Goal: Transaction & Acquisition: Book appointment/travel/reservation

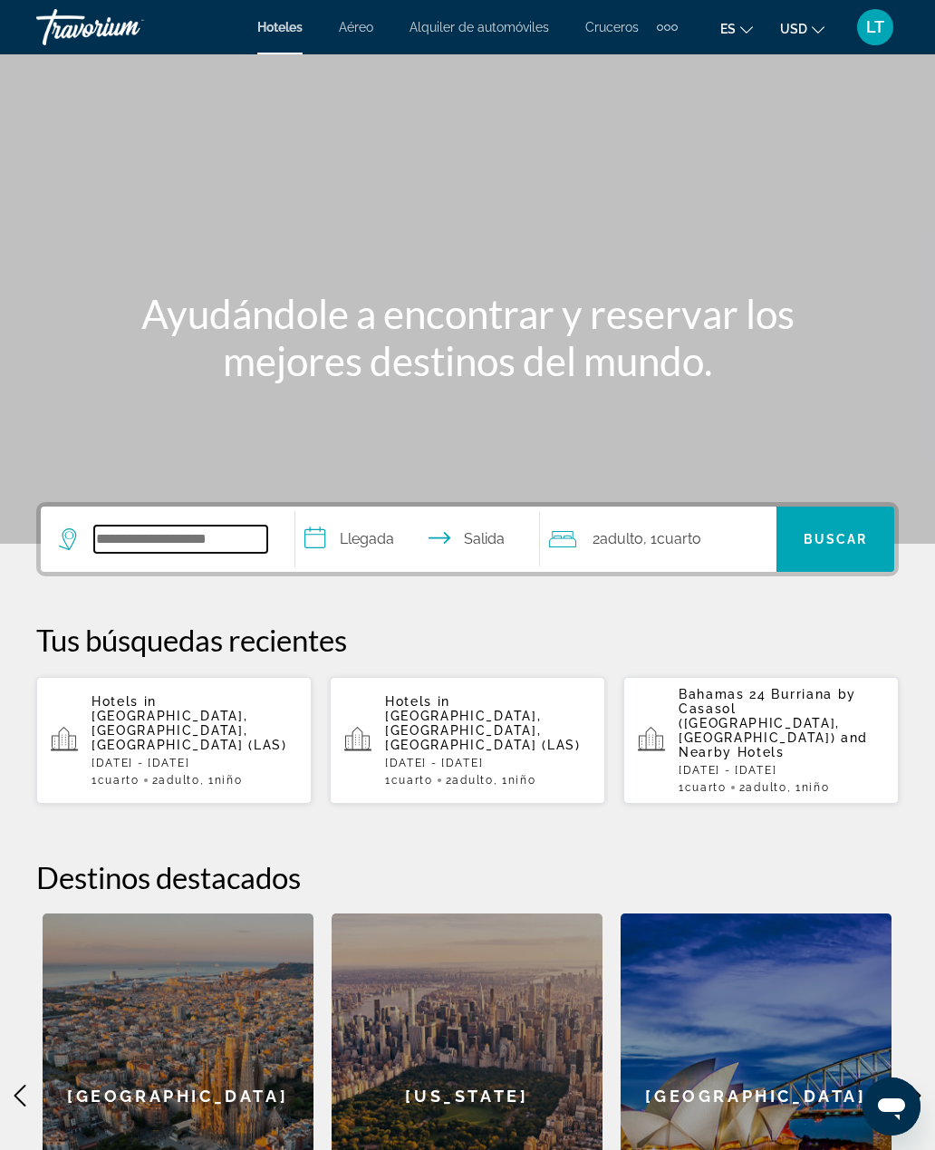
click at [223, 542] on input "Search widget" at bounding box center [180, 538] width 173 height 27
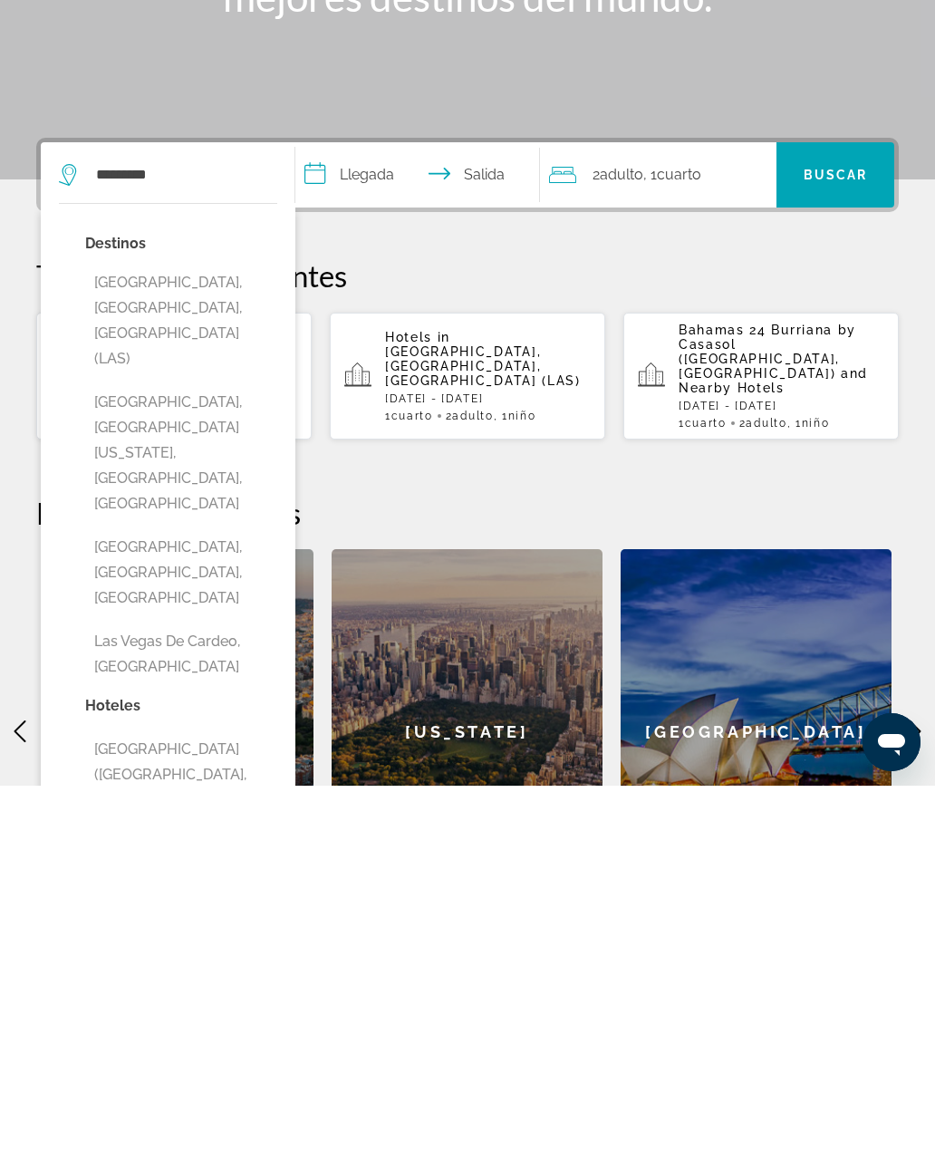
click at [216, 630] on button "[GEOGRAPHIC_DATA], [GEOGRAPHIC_DATA], [GEOGRAPHIC_DATA] (LAS)" at bounding box center [181, 685] width 192 height 111
type input "**********"
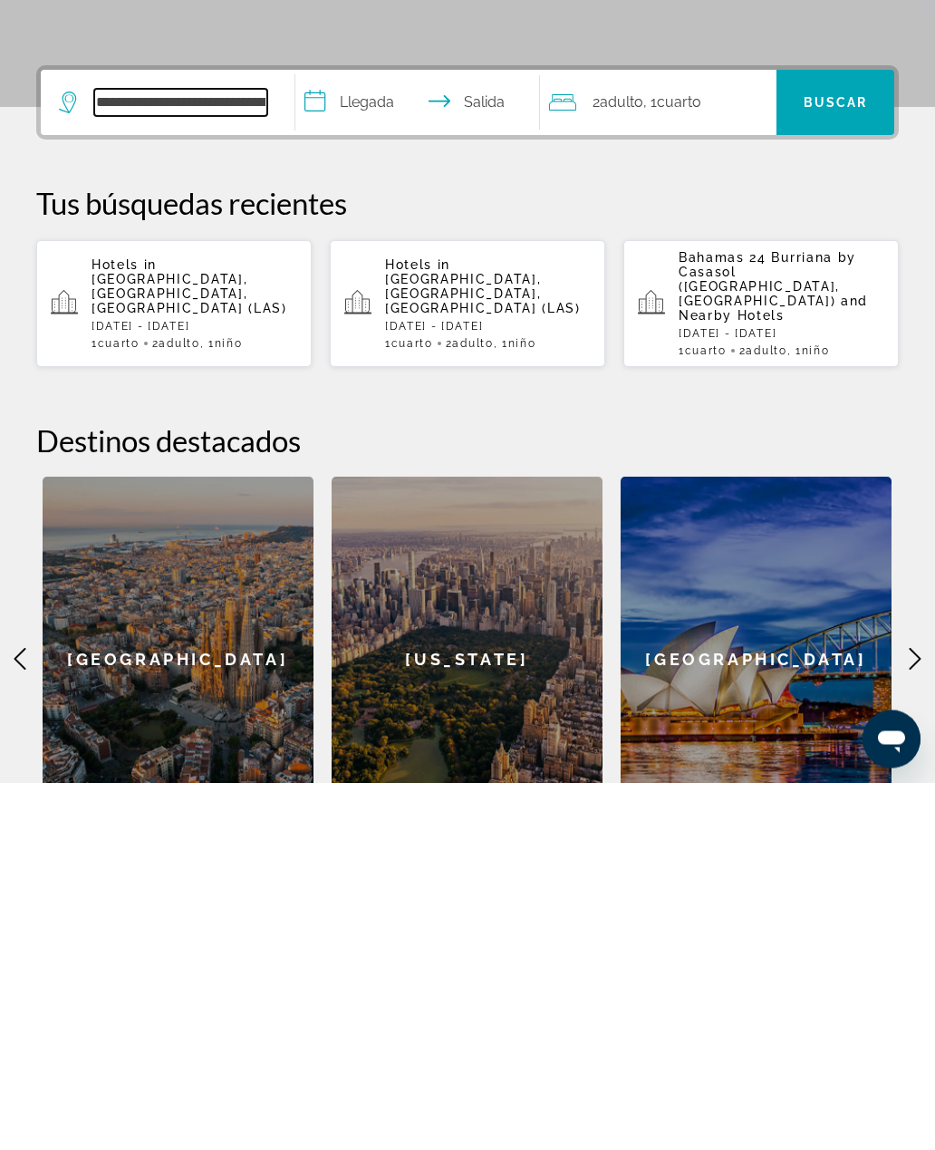
scroll to position [75, 0]
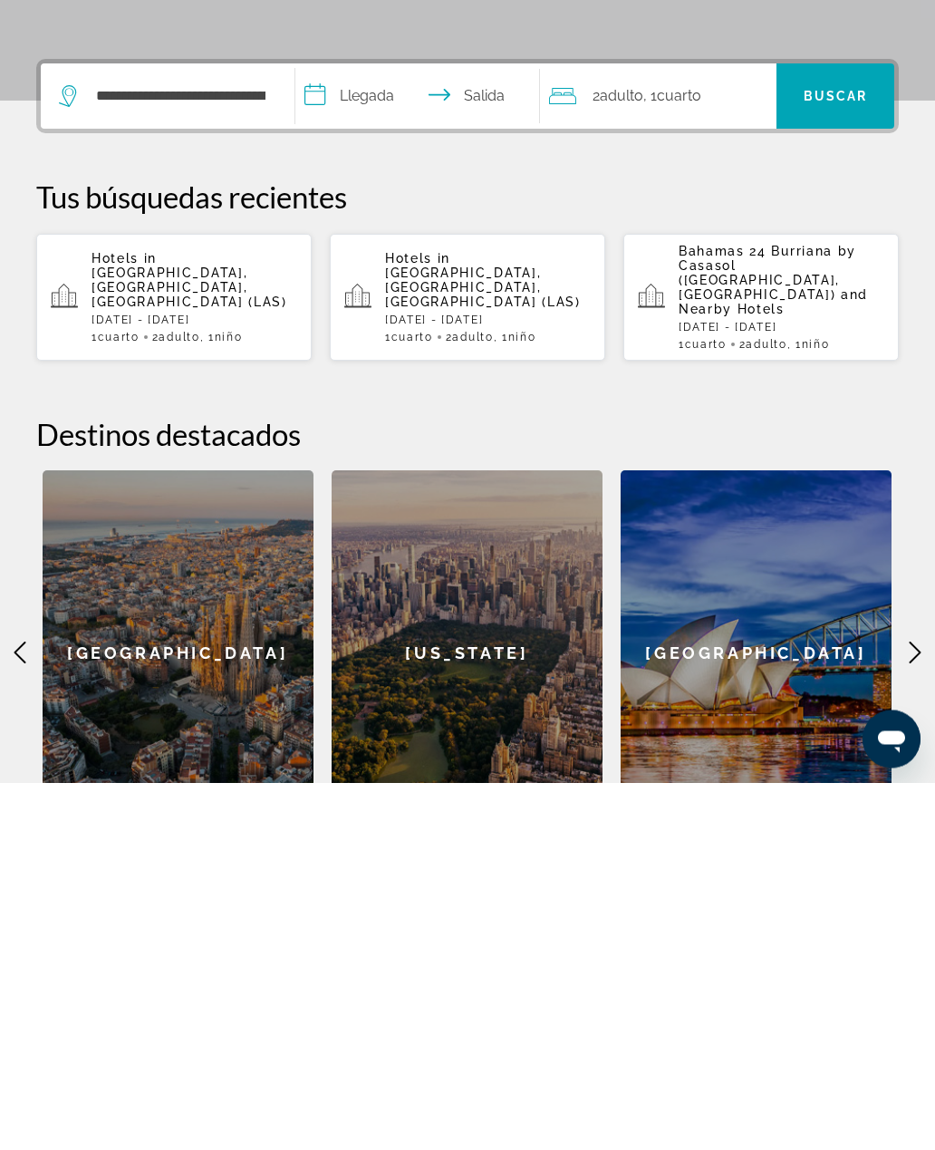
click at [354, 431] on input "**********" at bounding box center [421, 466] width 253 height 71
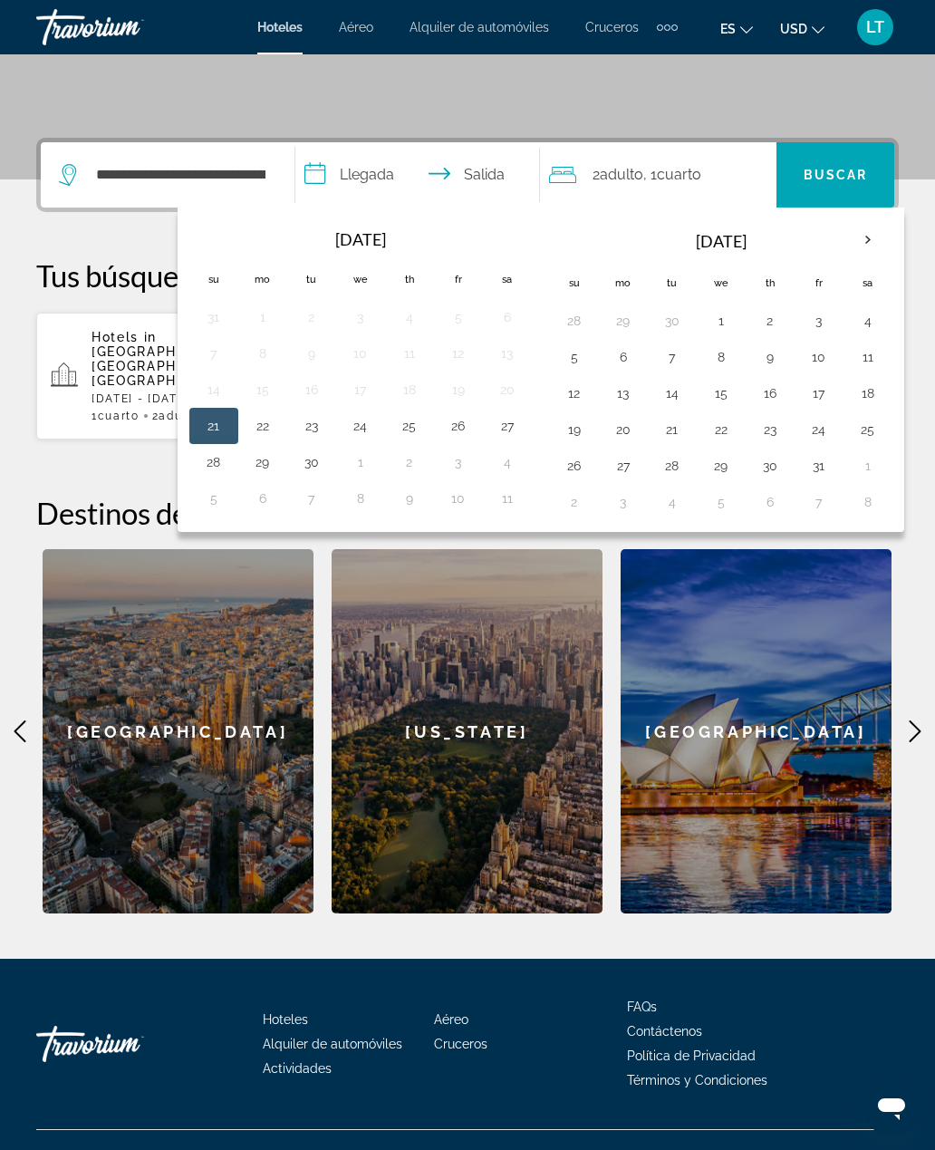
click at [424, 428] on button "25" at bounding box center [409, 425] width 29 height 25
click at [875, 241] on th "Next month" at bounding box center [867, 240] width 49 height 40
click at [866, 237] on th "Next month" at bounding box center [867, 240] width 49 height 40
click at [784, 423] on button "25" at bounding box center [769, 429] width 29 height 25
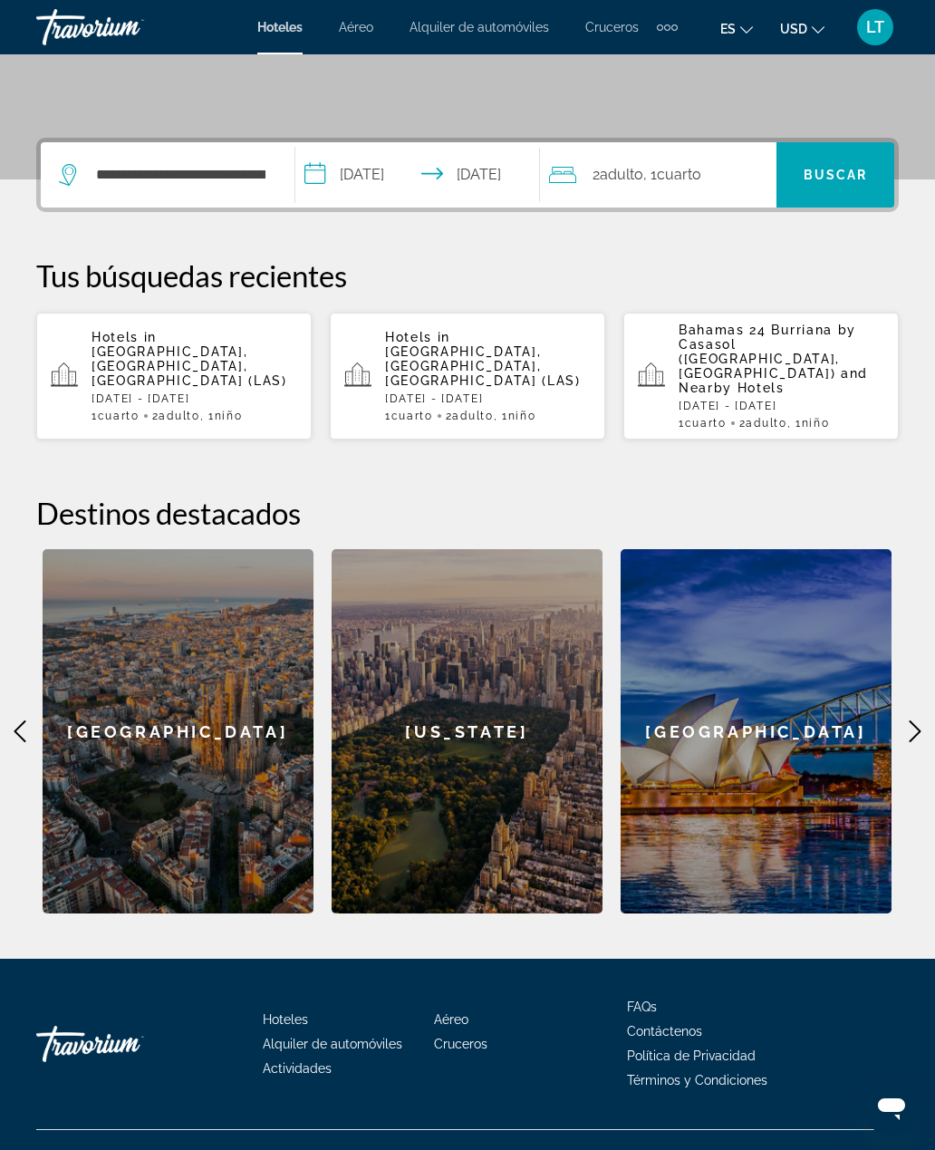
click at [391, 178] on input "**********" at bounding box center [421, 177] width 253 height 71
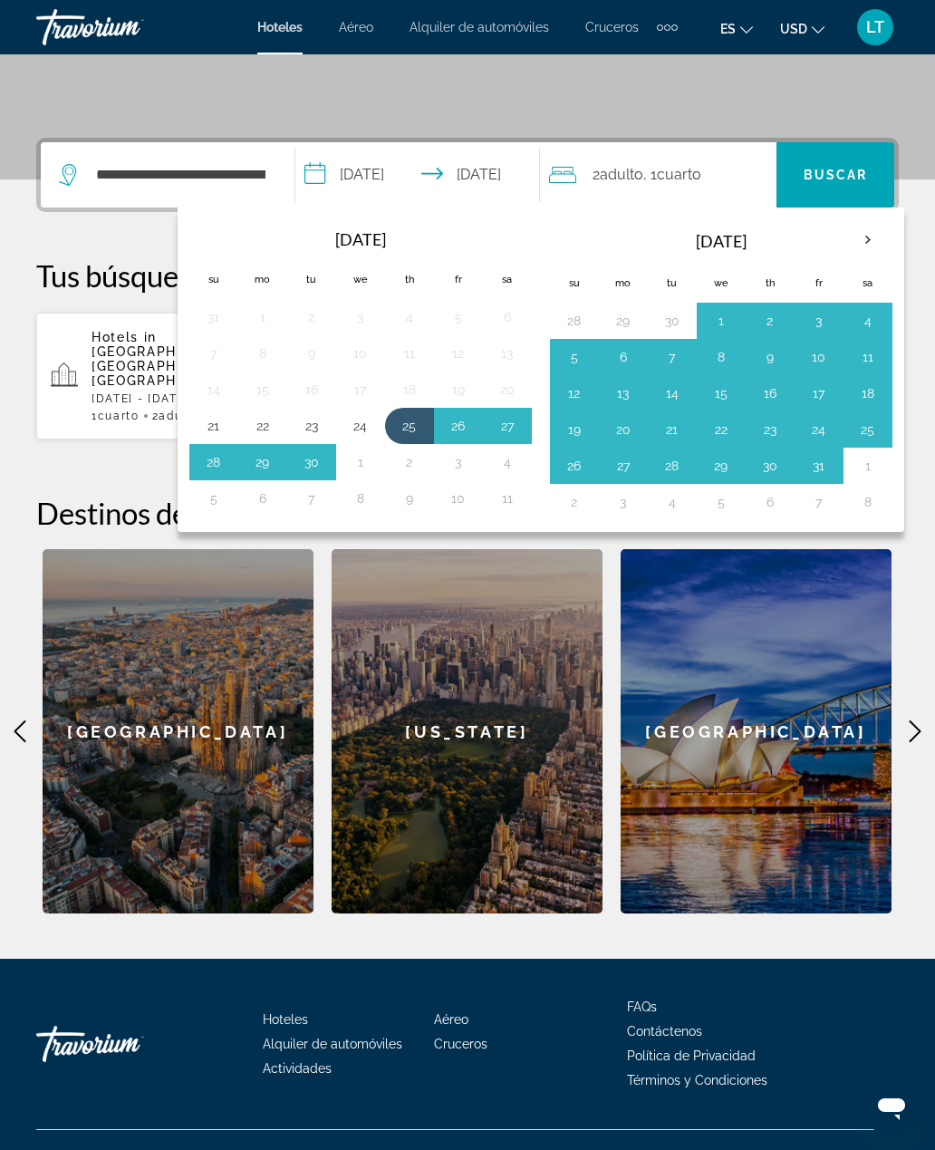
click at [866, 236] on th "Next month" at bounding box center [867, 240] width 49 height 40
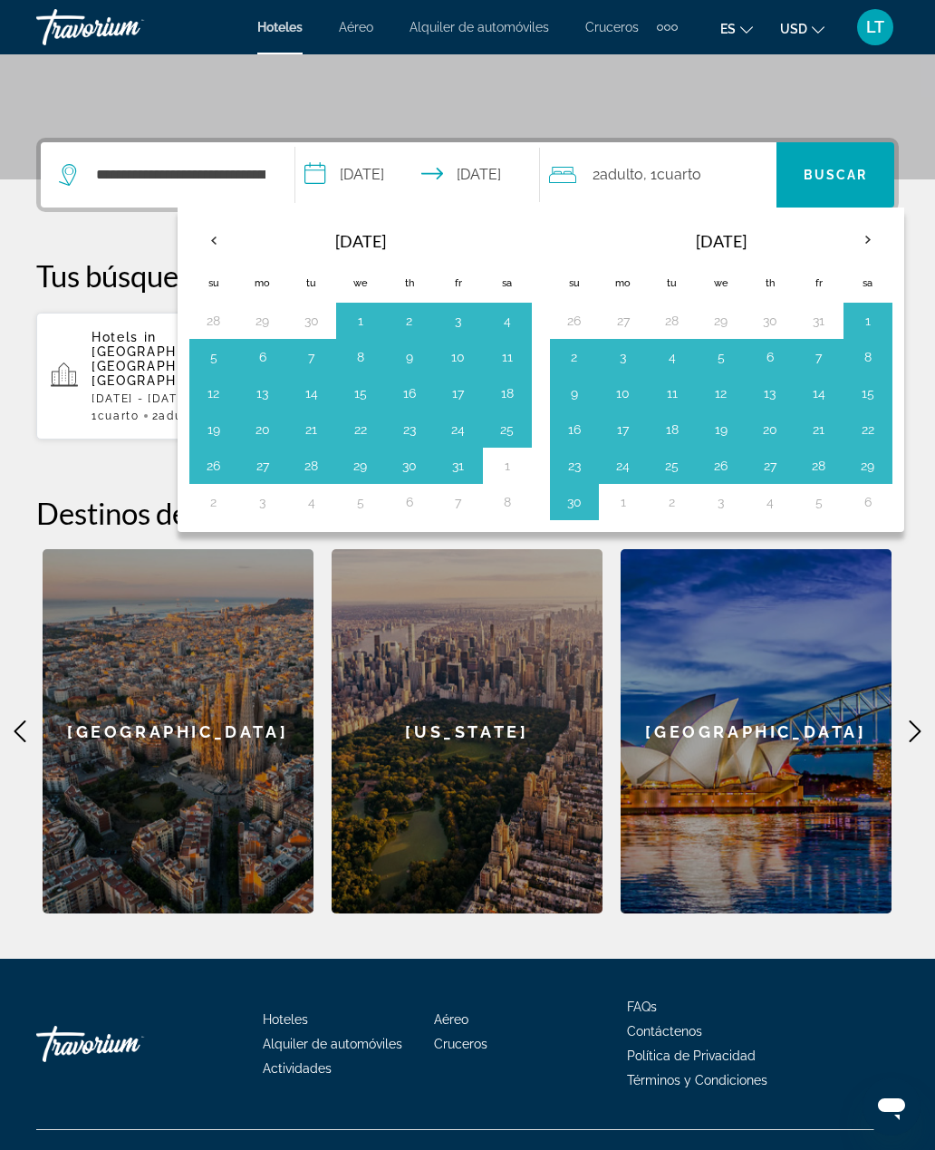
click at [873, 239] on th "Next month" at bounding box center [867, 240] width 49 height 40
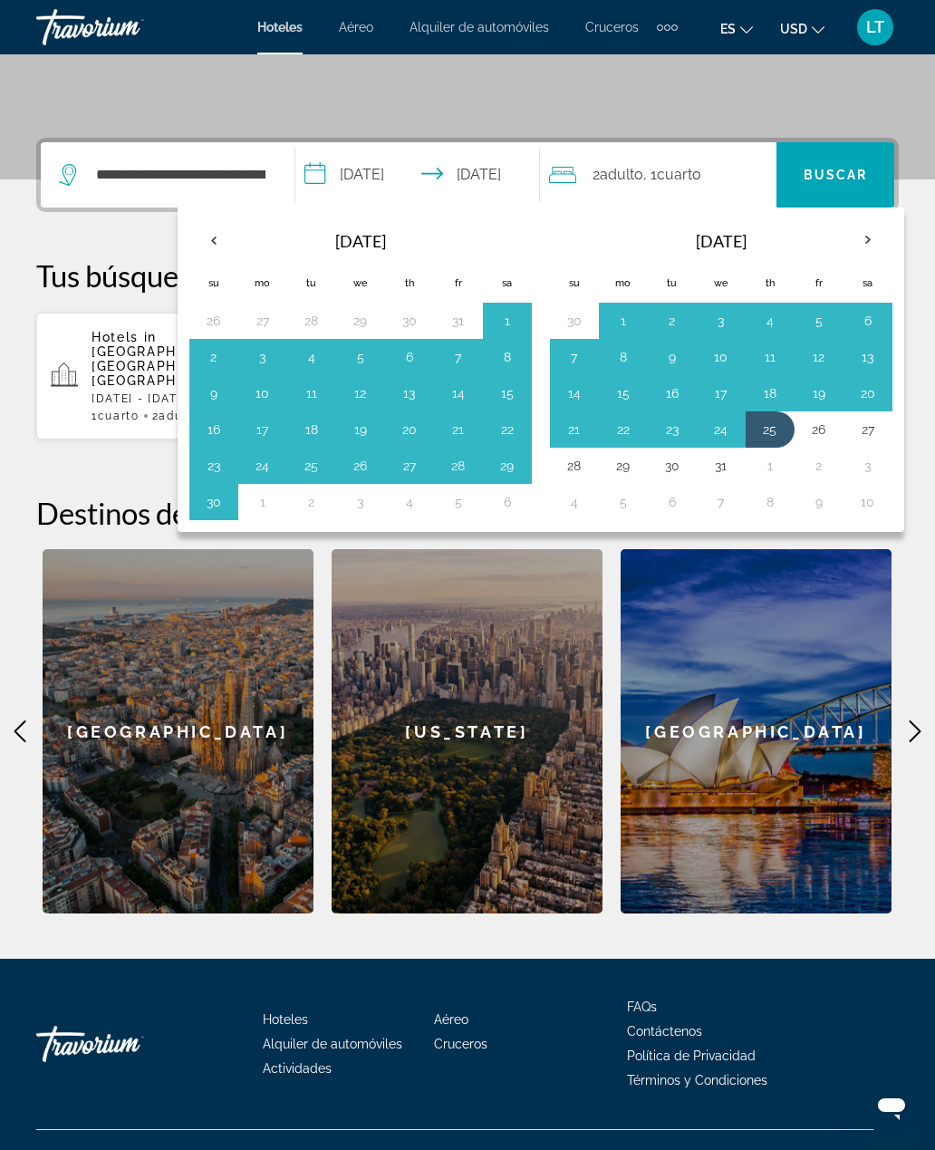
click at [783, 422] on button "25" at bounding box center [769, 429] width 29 height 25
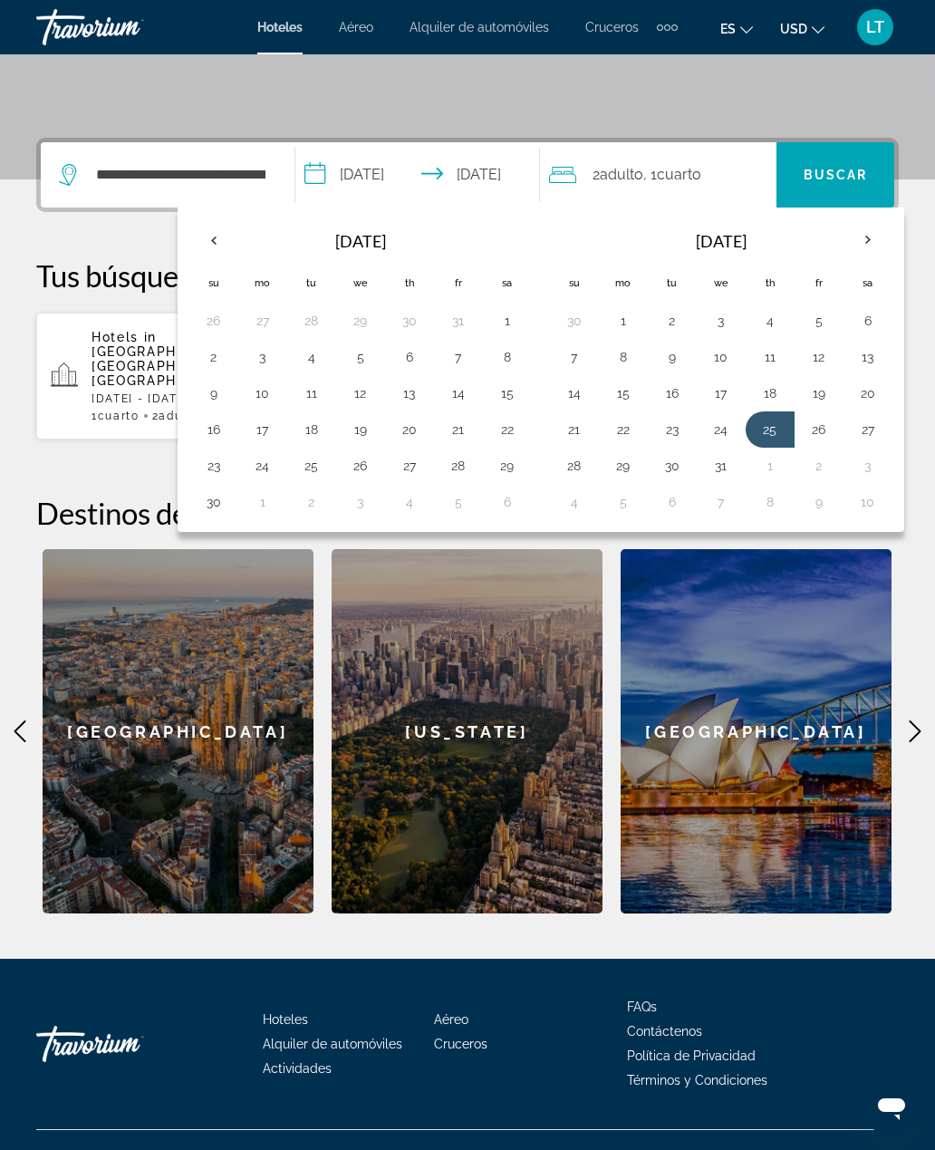
click at [827, 459] on button "2" at bounding box center [818, 465] width 29 height 25
type input "**********"
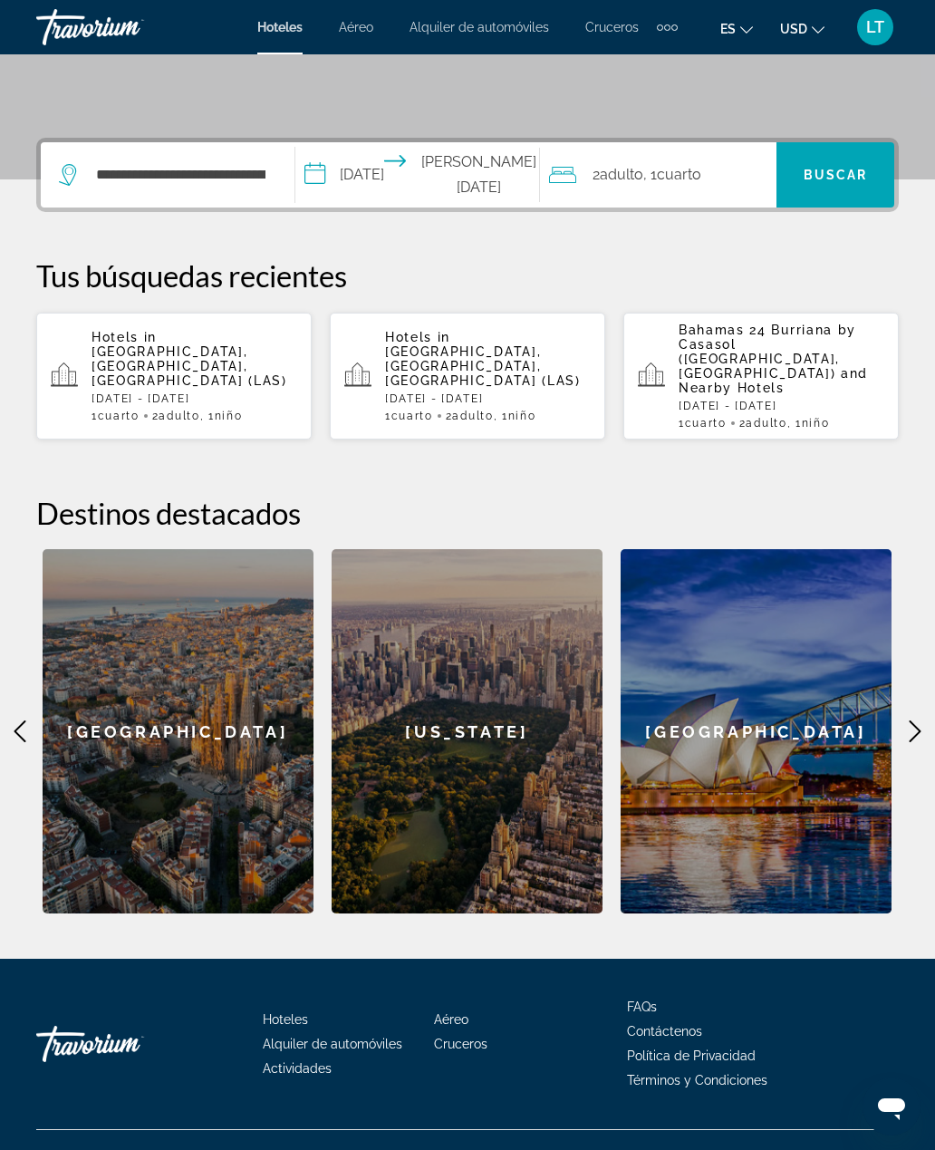
click at [846, 178] on span "Buscar" at bounding box center [835, 175] width 64 height 14
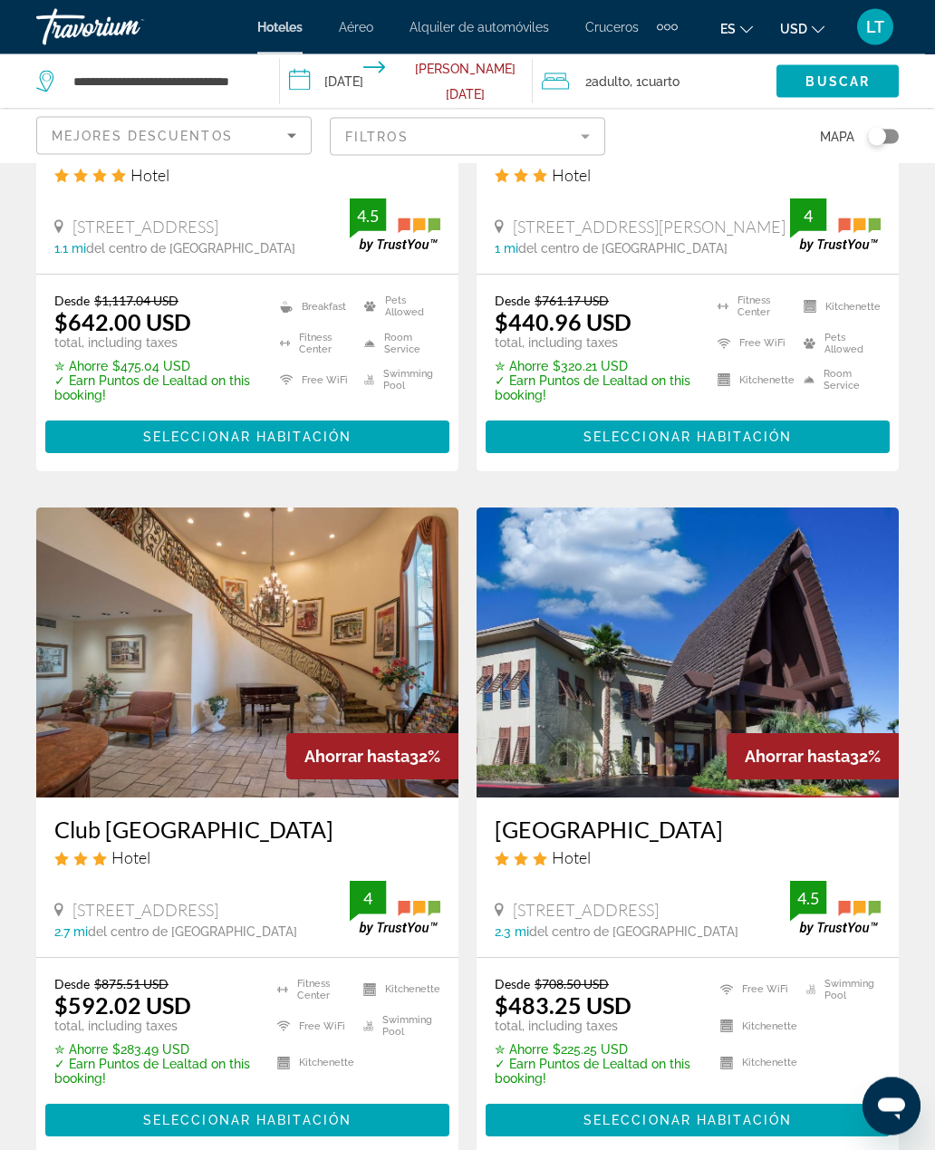
scroll to position [1915, 0]
click at [360, 84] on input "**********" at bounding box center [410, 84] width 260 height 60
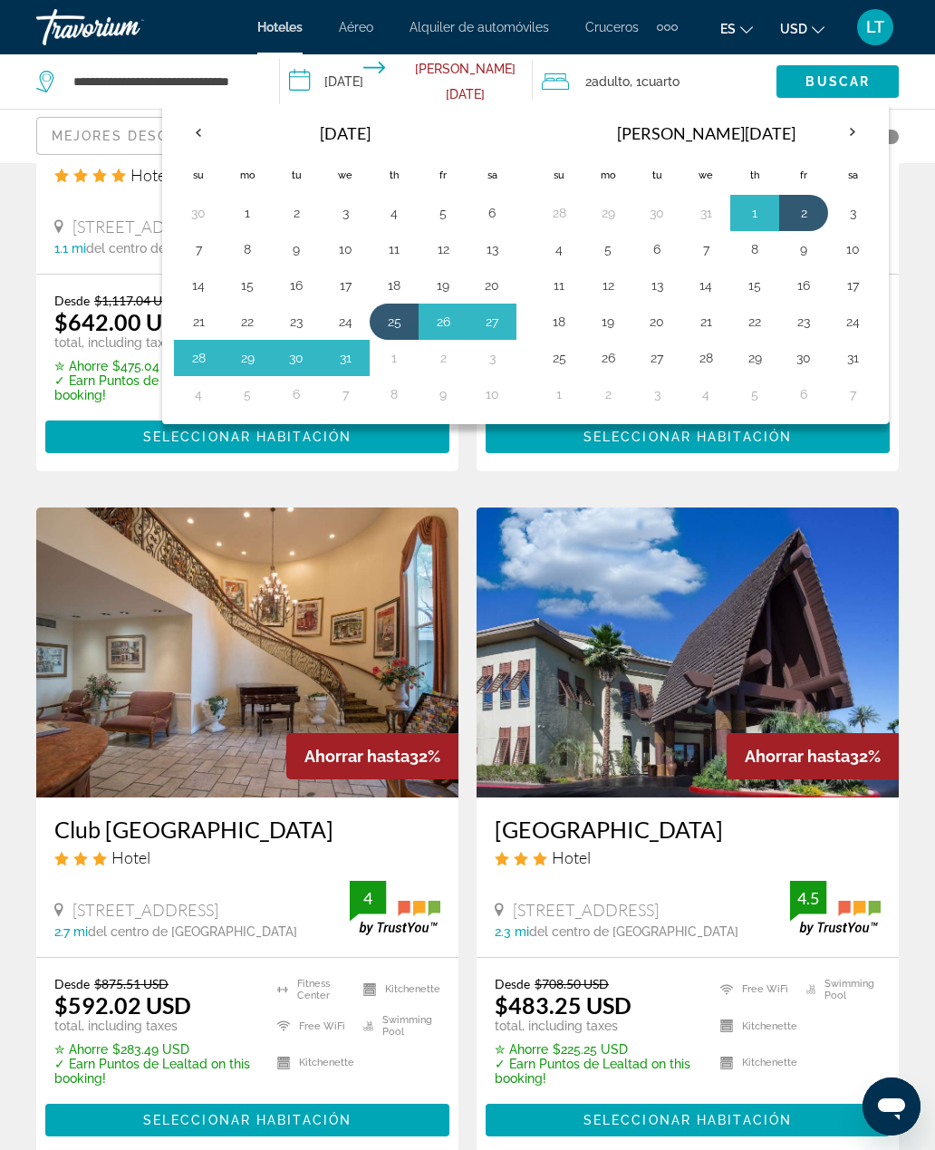
click at [213, 123] on th "Previous month" at bounding box center [198, 132] width 49 height 40
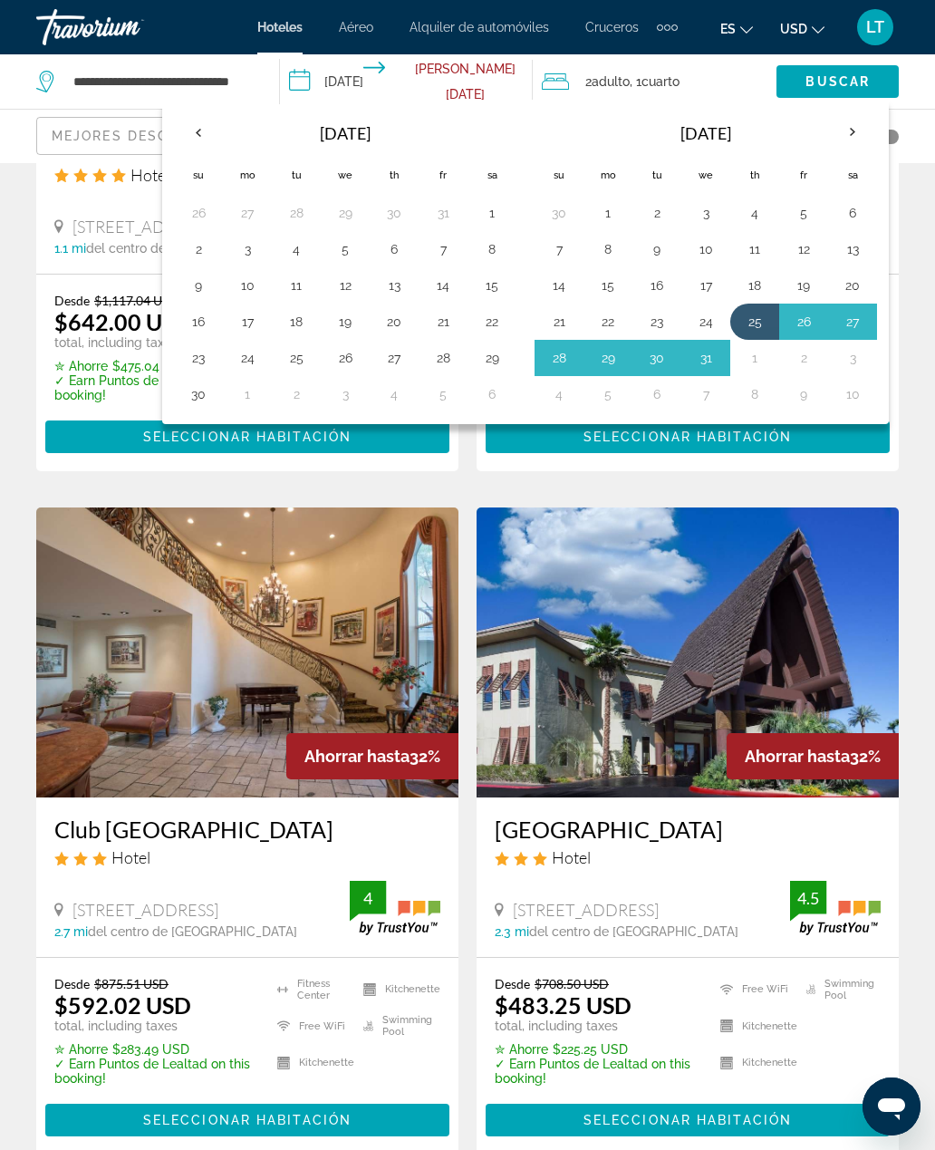
click at [254, 318] on button "17" at bounding box center [247, 321] width 29 height 25
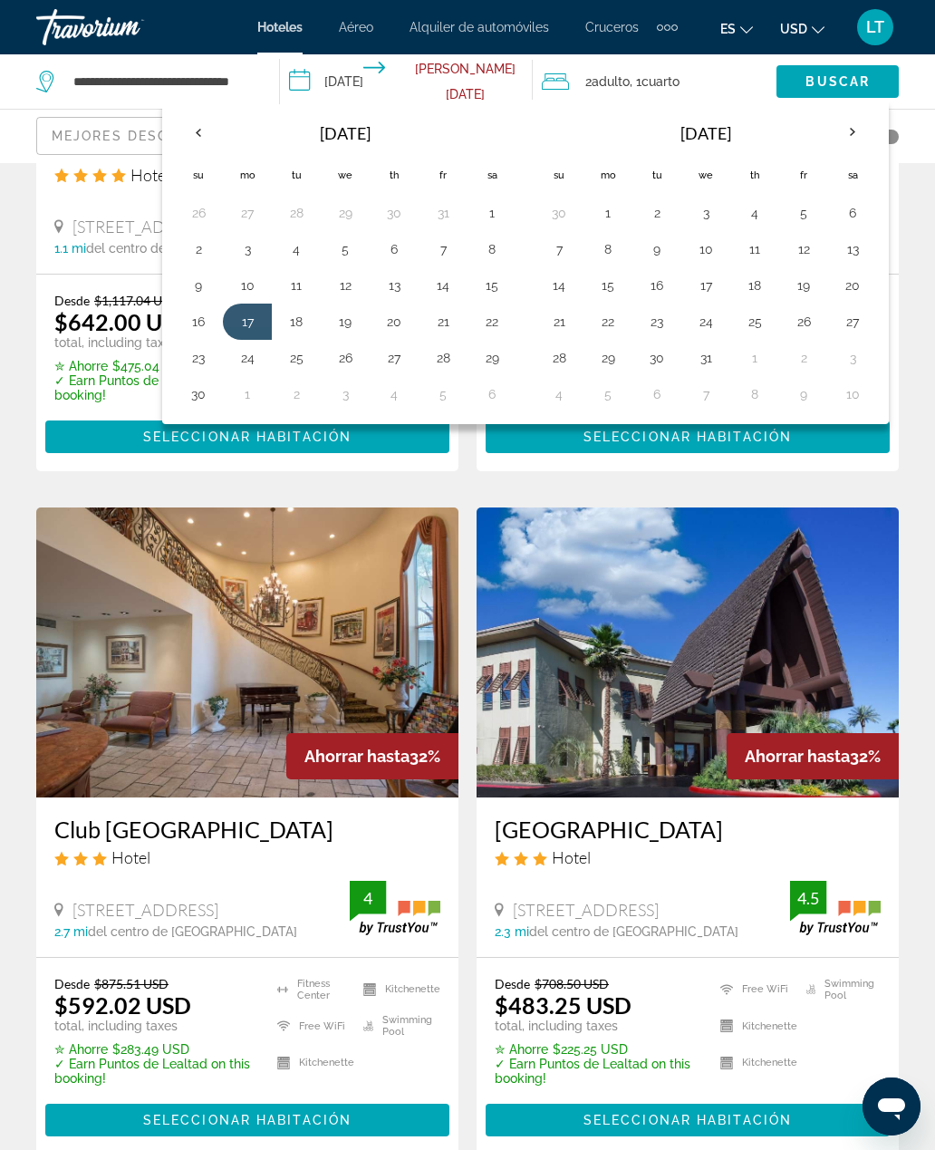
click at [398, 320] on button "20" at bounding box center [394, 321] width 29 height 25
type input "**********"
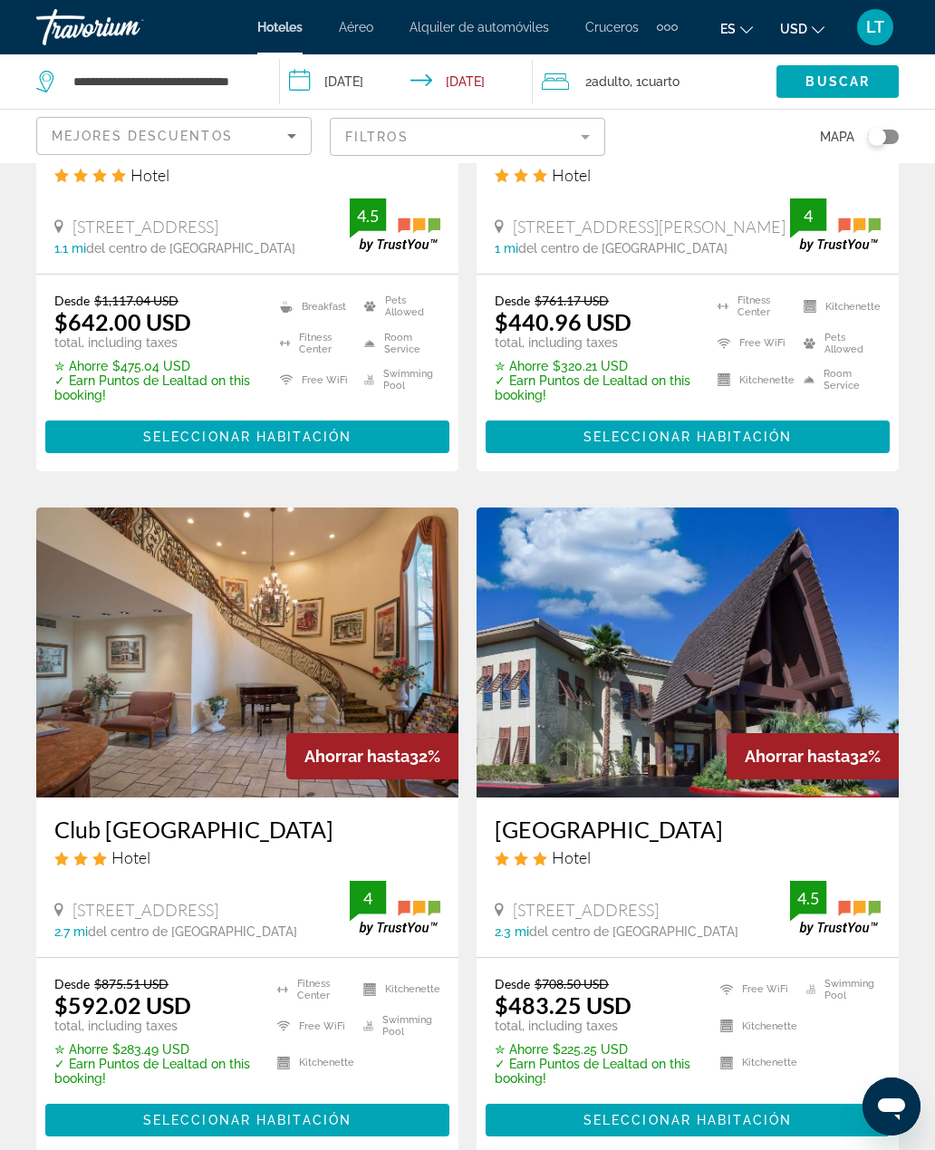
click at [833, 82] on span "Buscar" at bounding box center [837, 81] width 64 height 14
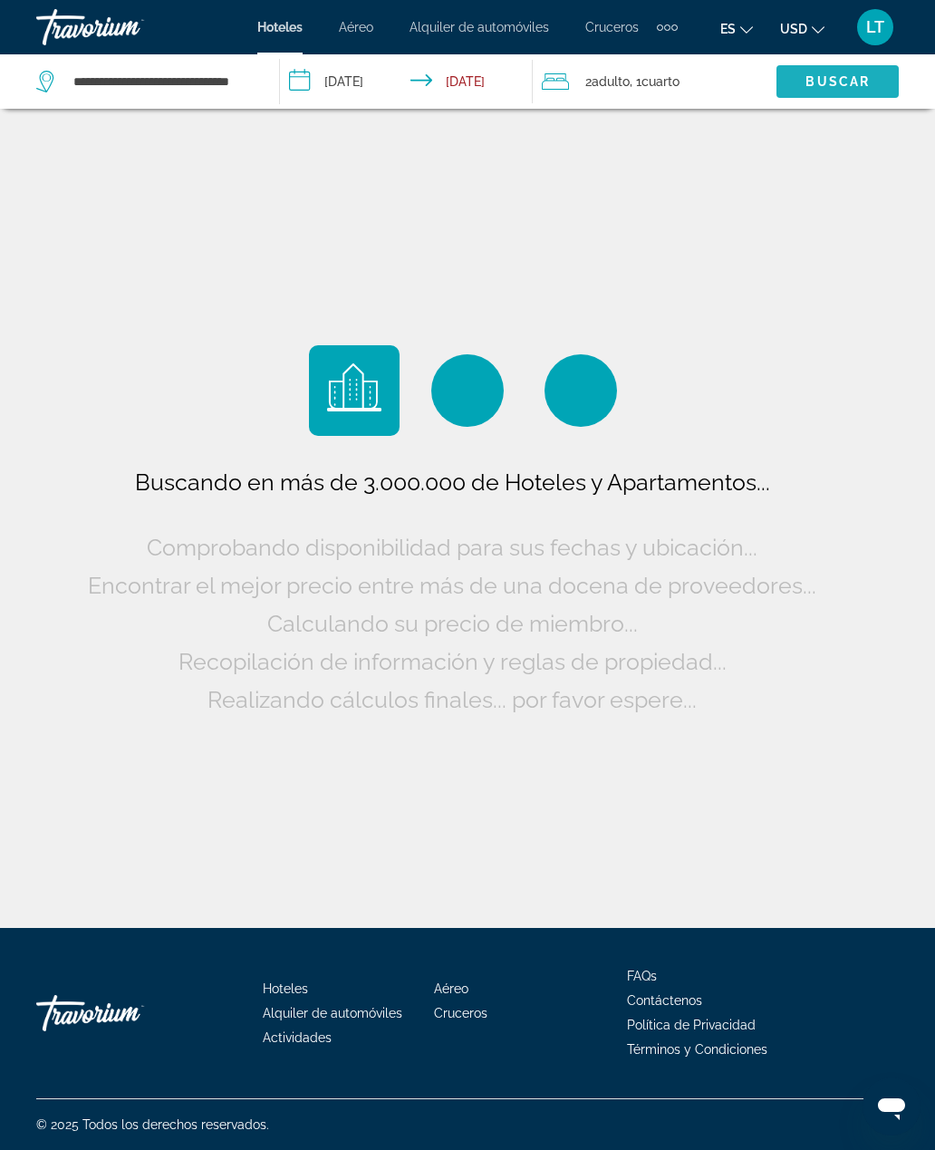
scroll to position [0, 0]
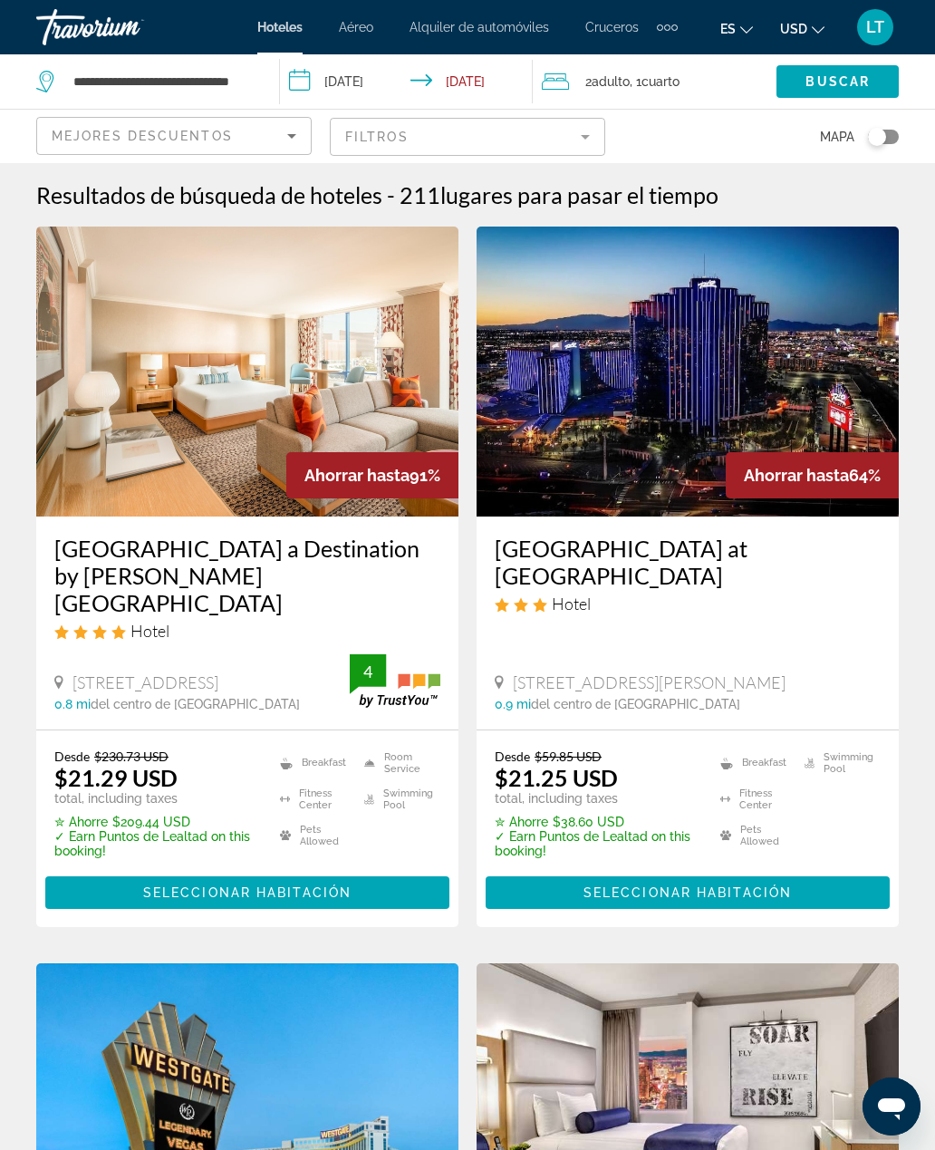
click at [480, 48] on div "Hoteles Aéreo Alquiler de automóviles Cruceros Actividades Hoteles Aéreo Alquil…" at bounding box center [467, 27] width 935 height 47
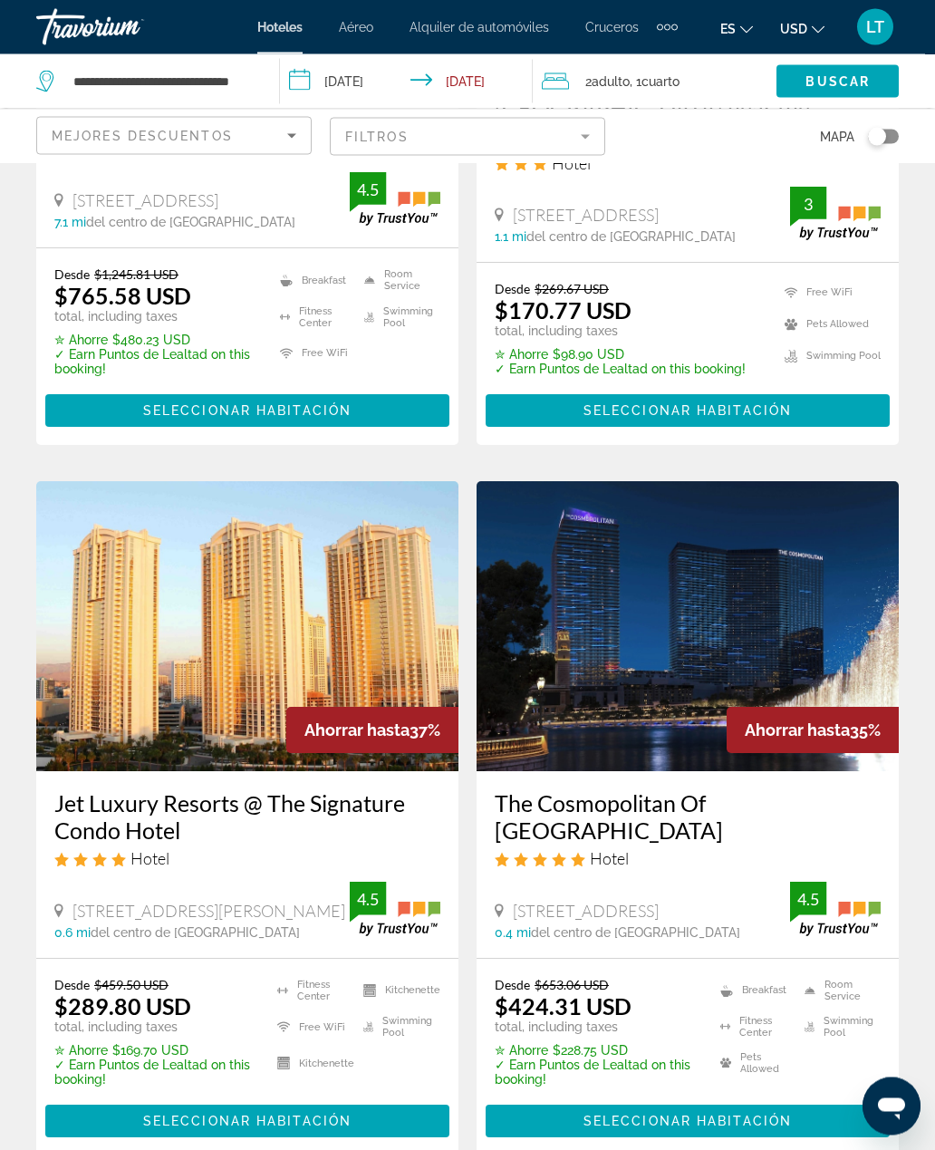
scroll to position [3353, 0]
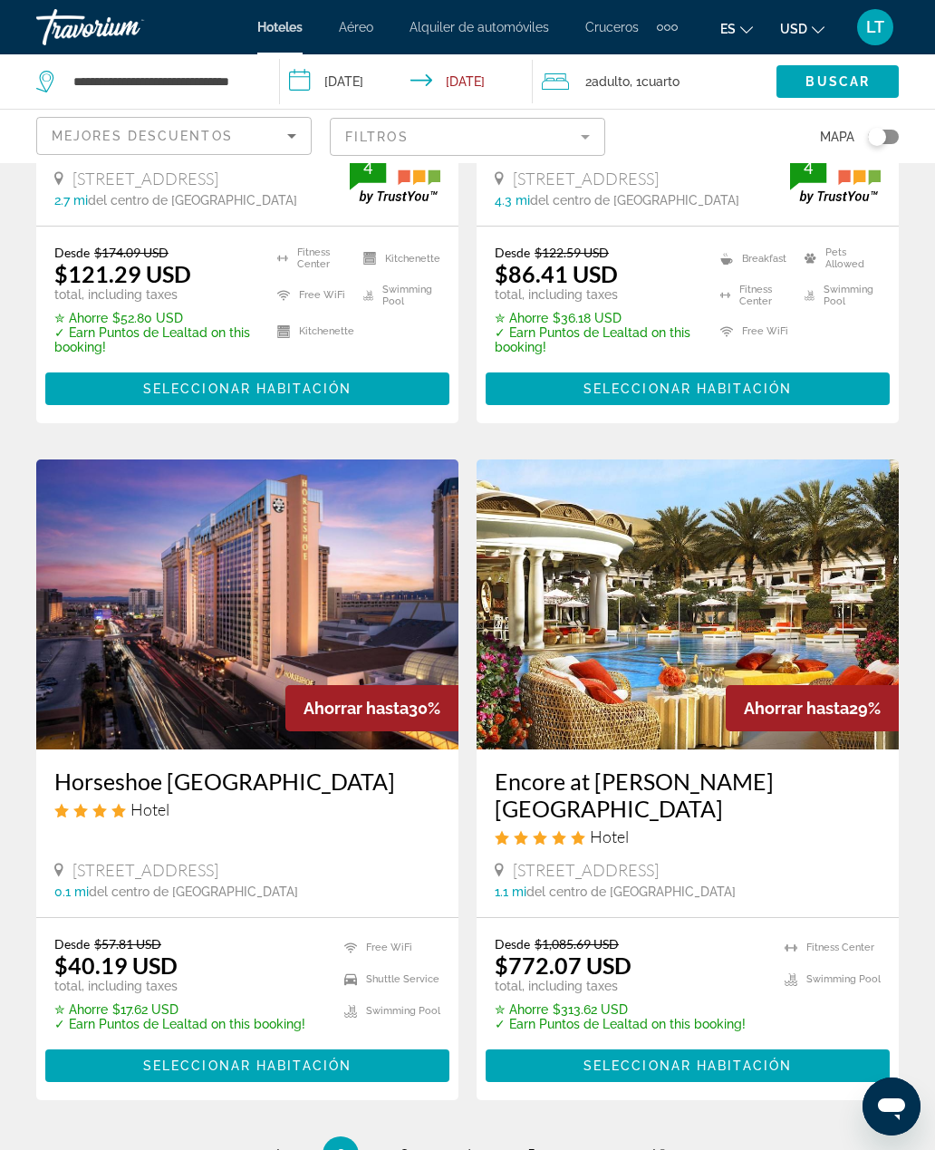
scroll to position [3373, 0]
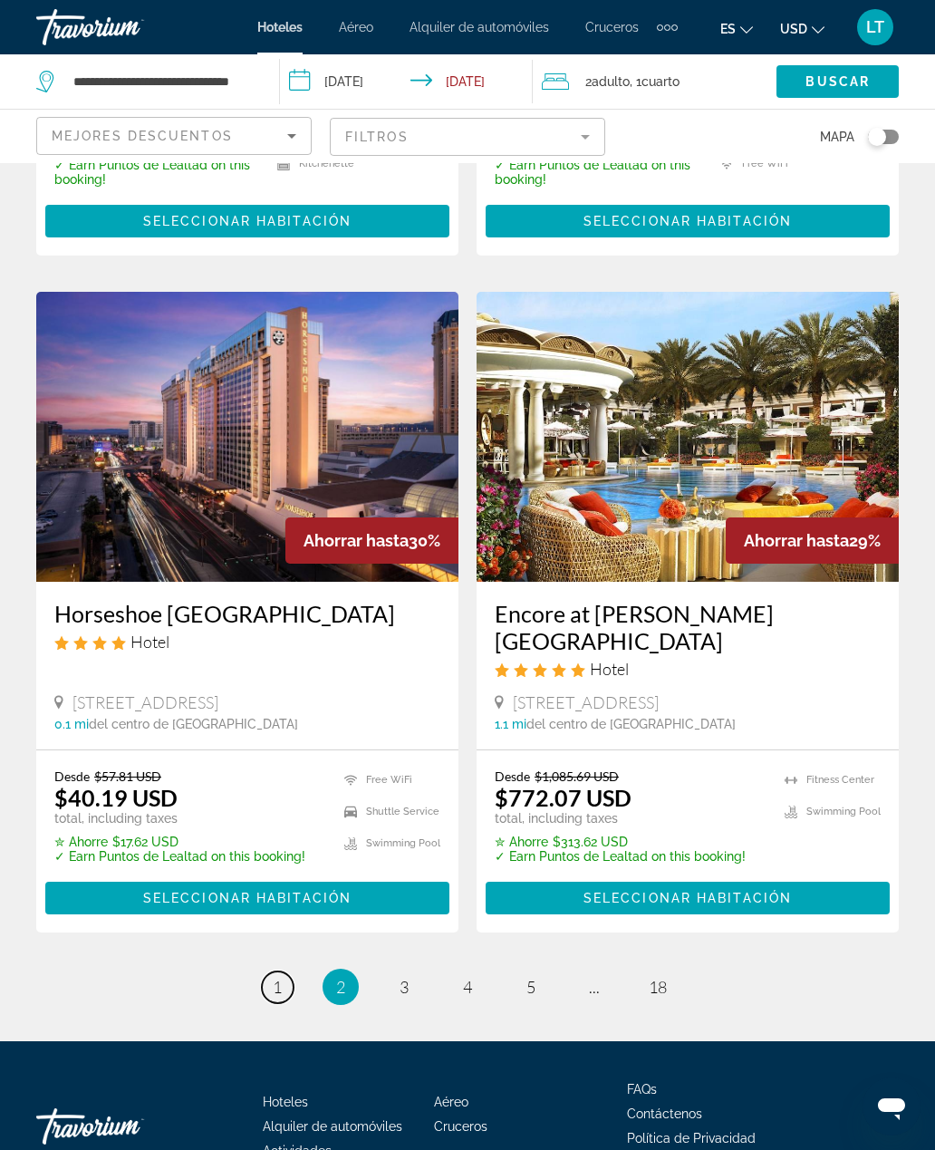
click at [268, 971] on link "page 1" at bounding box center [278, 987] width 32 height 32
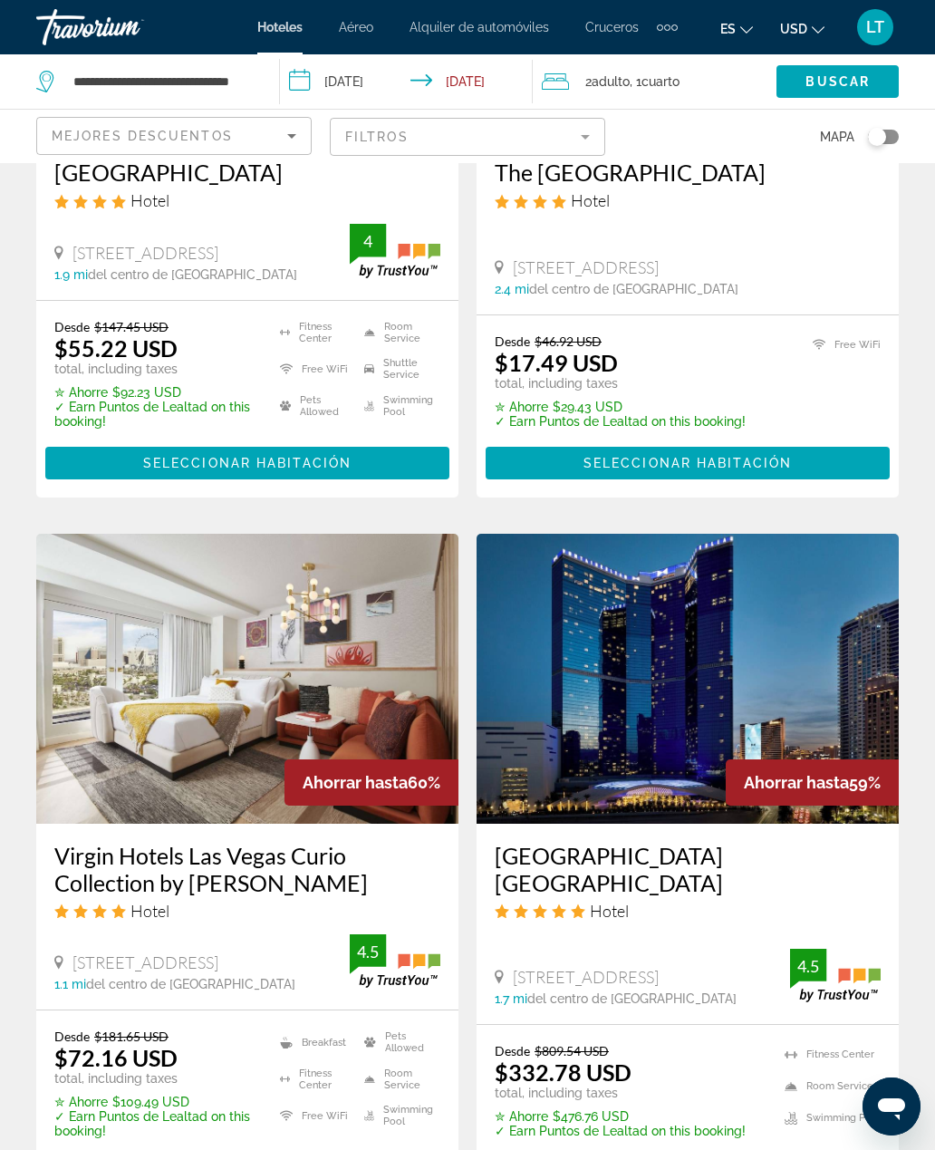
scroll to position [1382, 0]
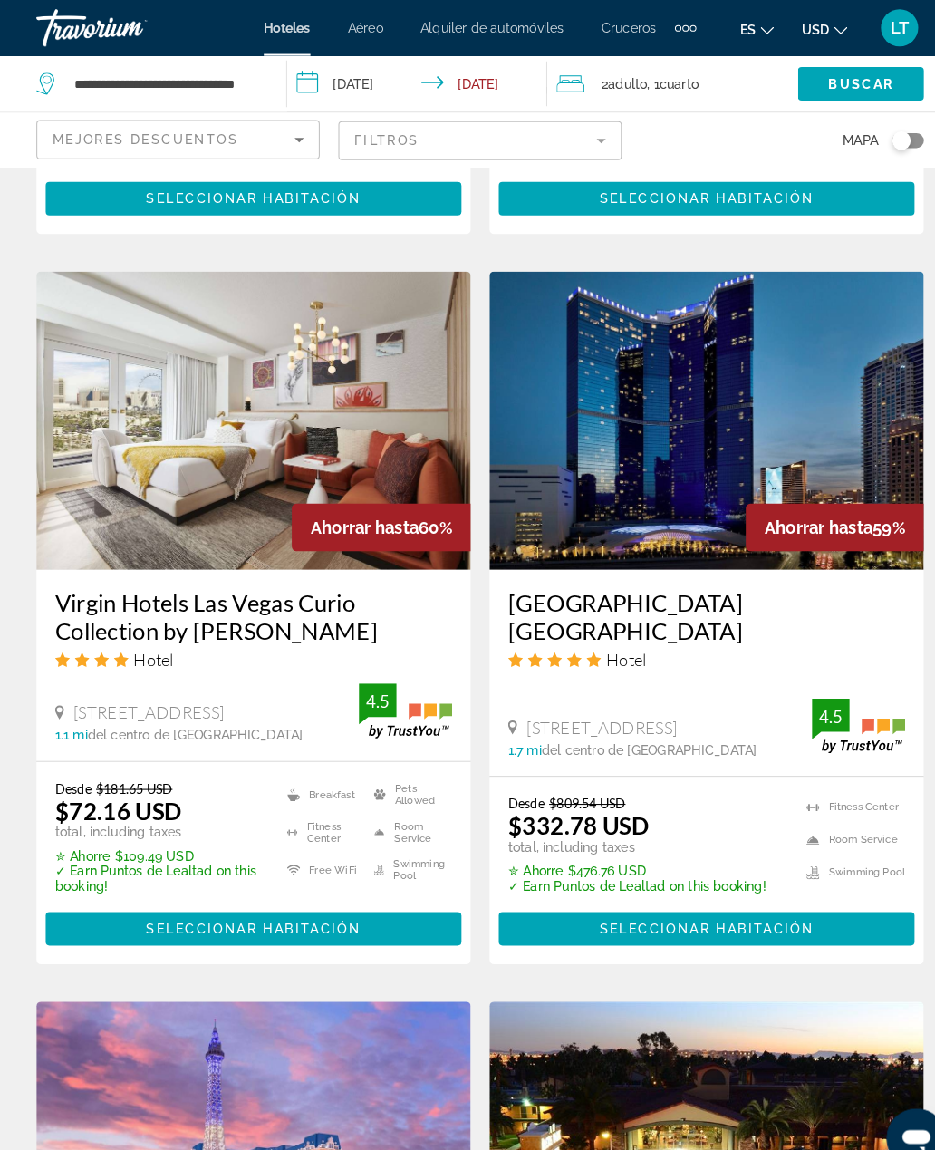
click at [364, 1029] on img "Main content" at bounding box center [247, 1118] width 422 height 290
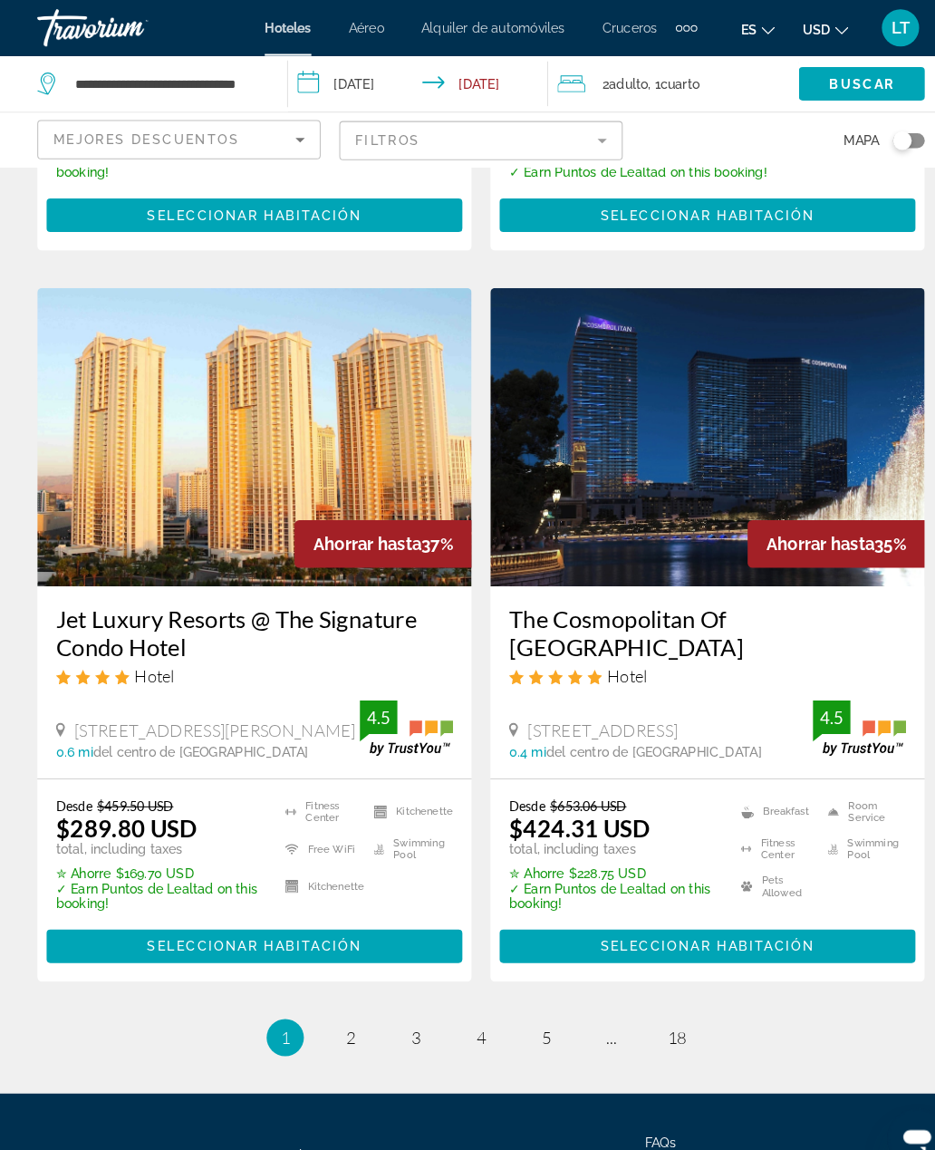
scroll to position [3535, 0]
click at [351, 992] on link "page 2" at bounding box center [341, 1008] width 32 height 32
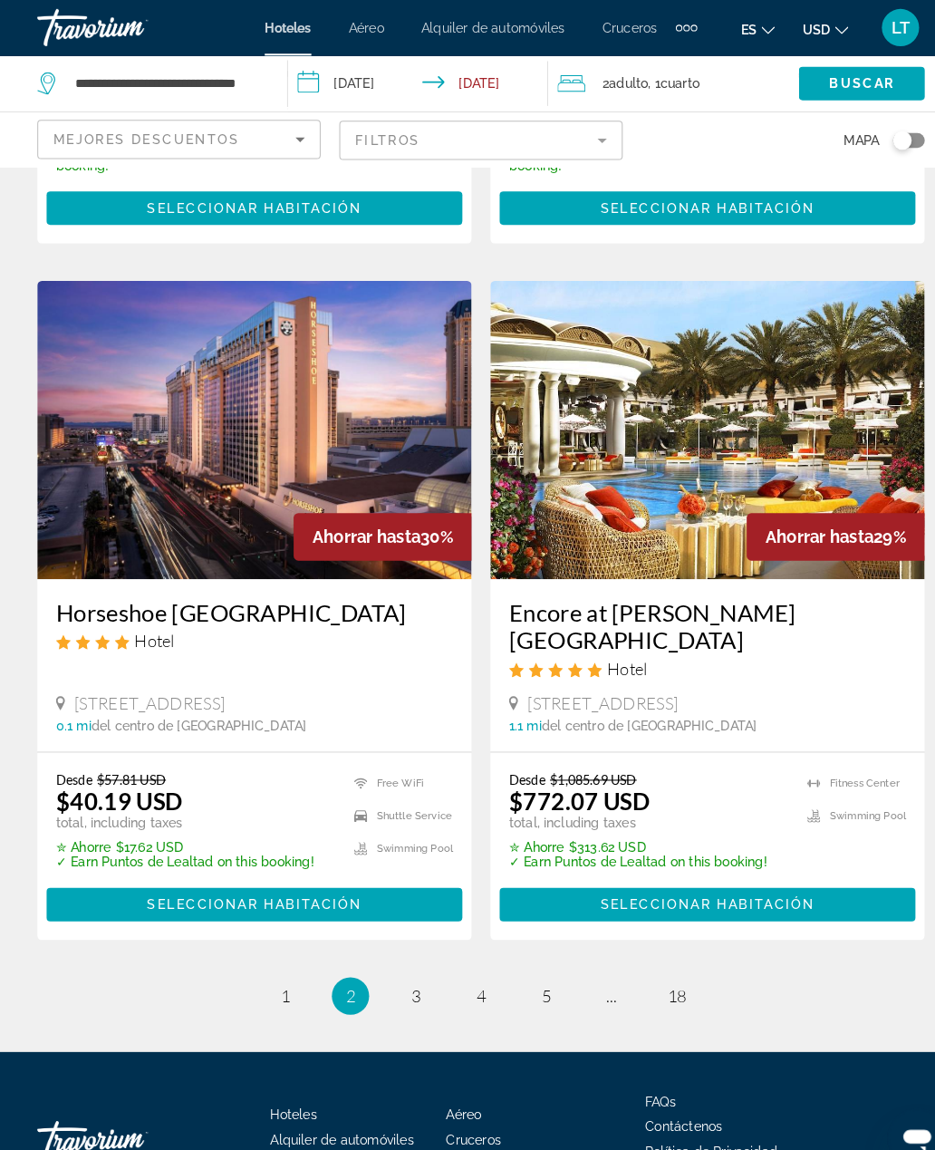
scroll to position [3406, 0]
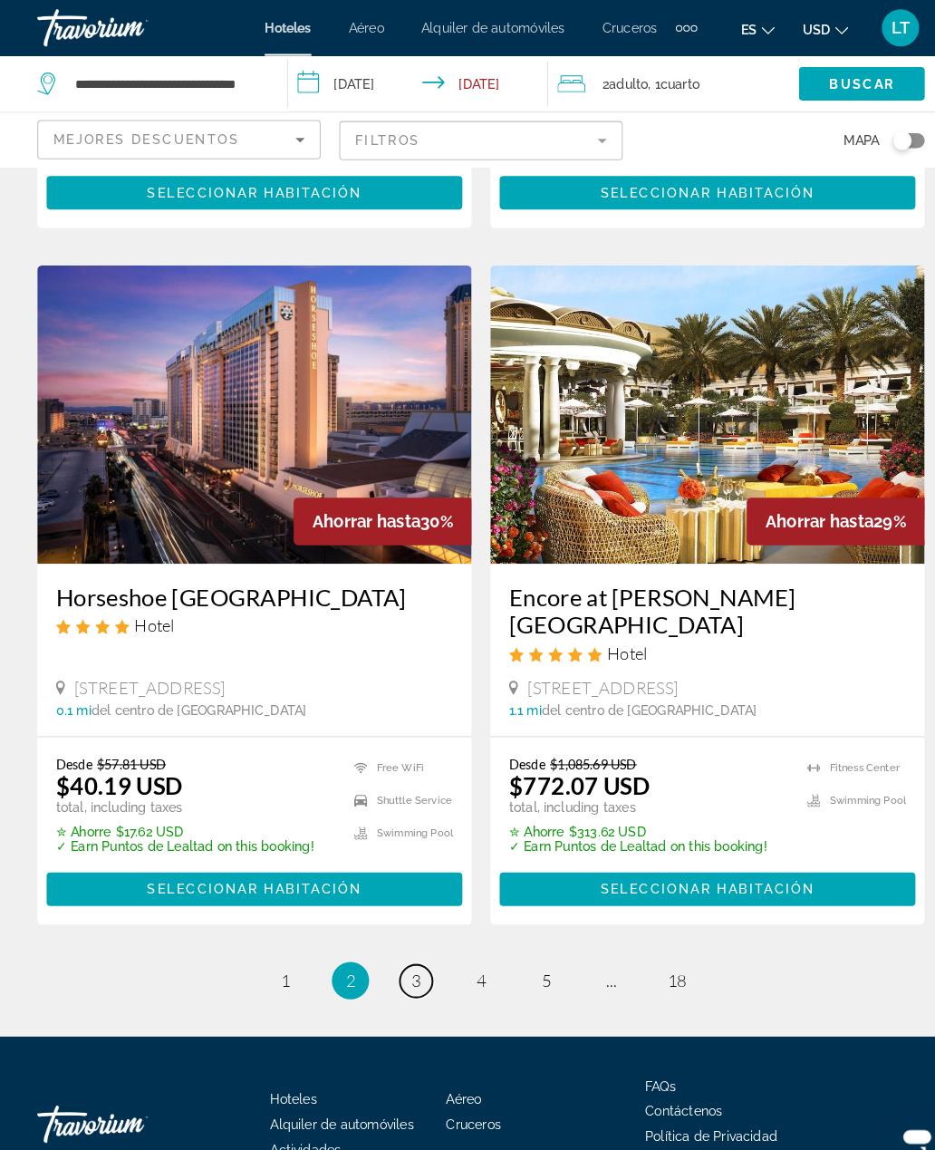
click at [404, 943] on span "3" at bounding box center [403, 953] width 9 height 20
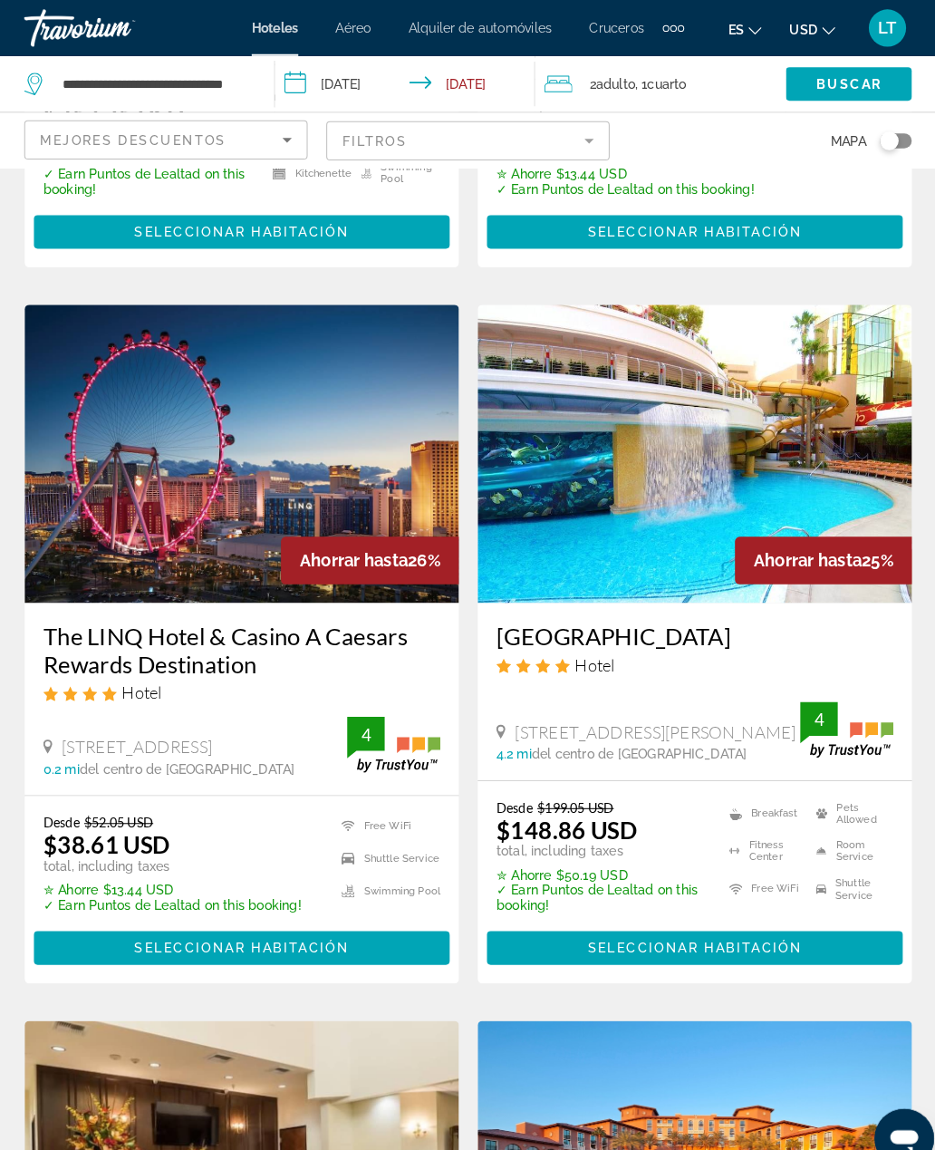
scroll to position [2058, 0]
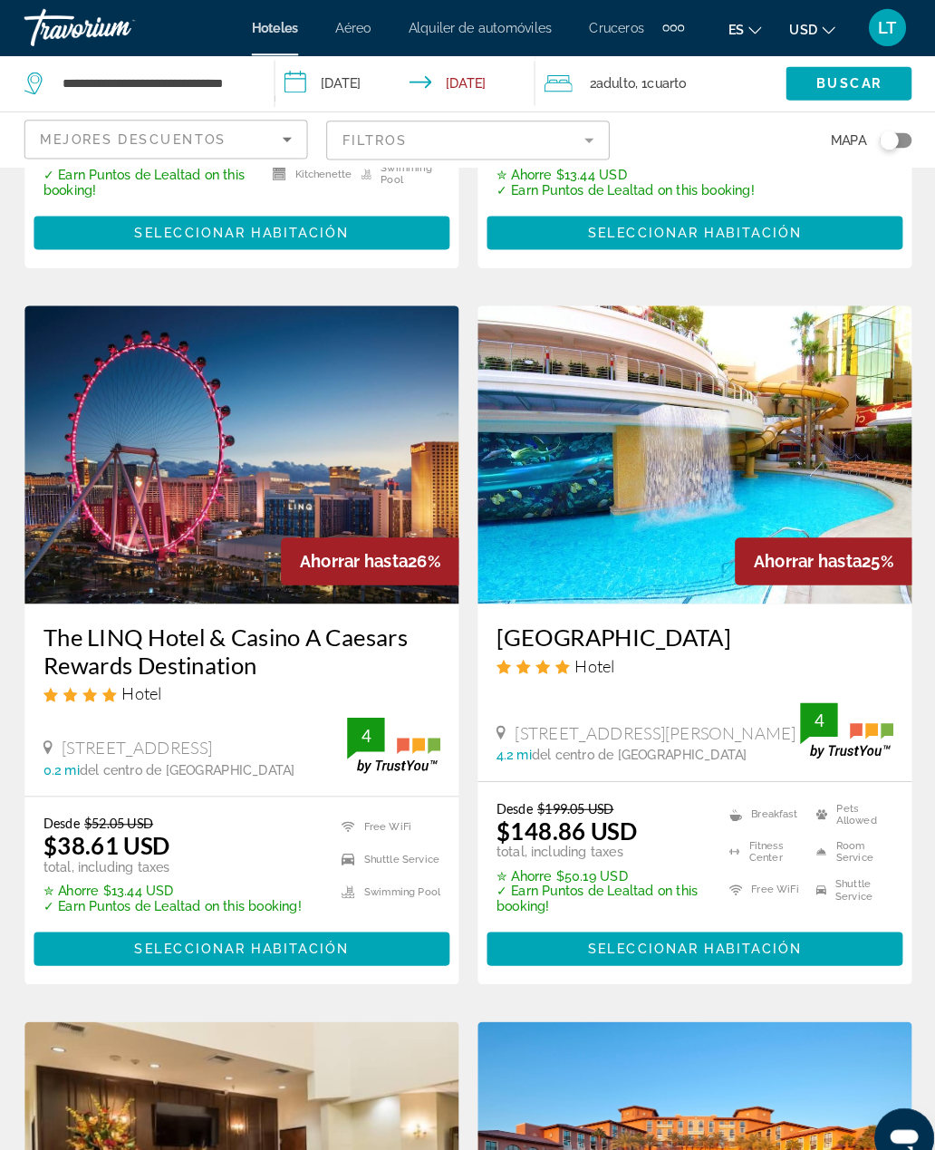
click at [795, 348] on img "Main content" at bounding box center [687, 442] width 422 height 290
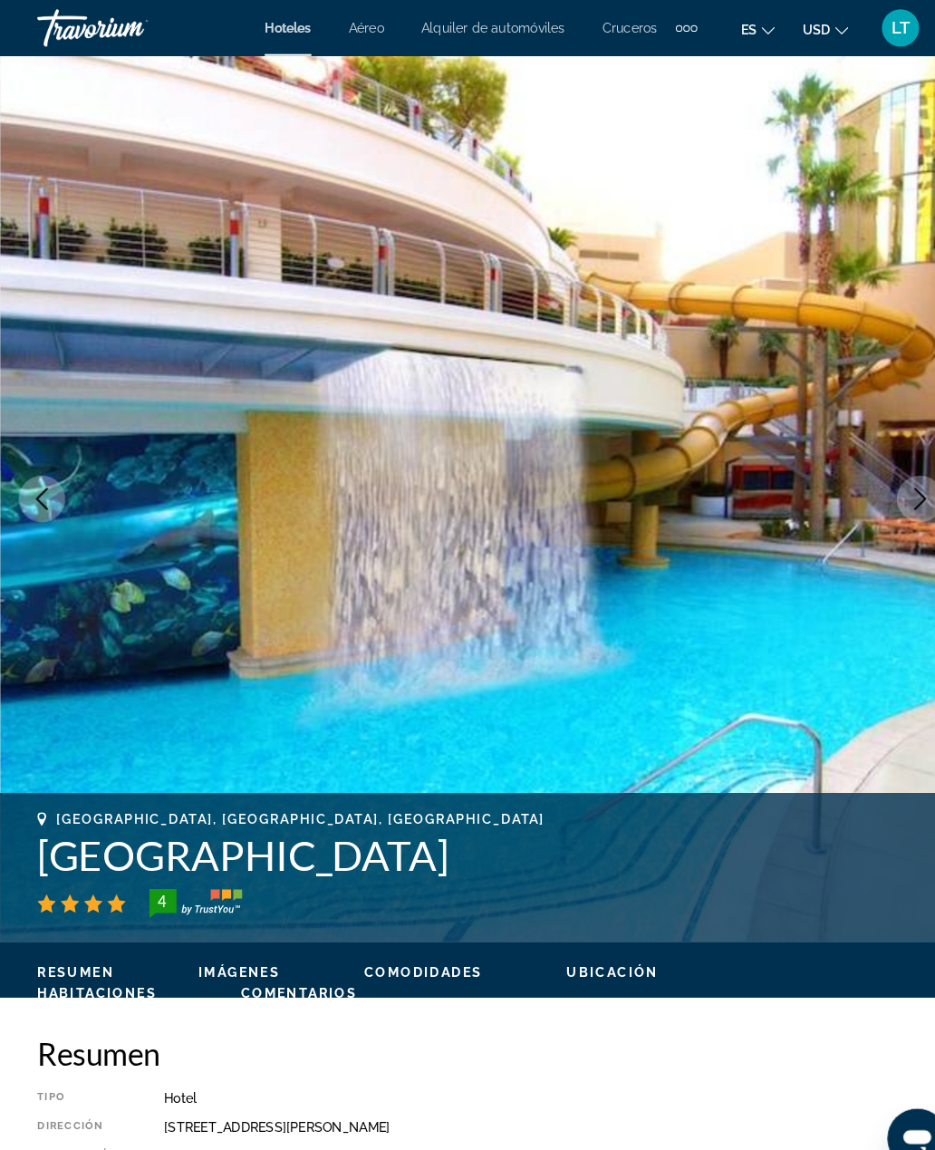
click at [893, 476] on icon "Next image" at bounding box center [894, 485] width 22 height 22
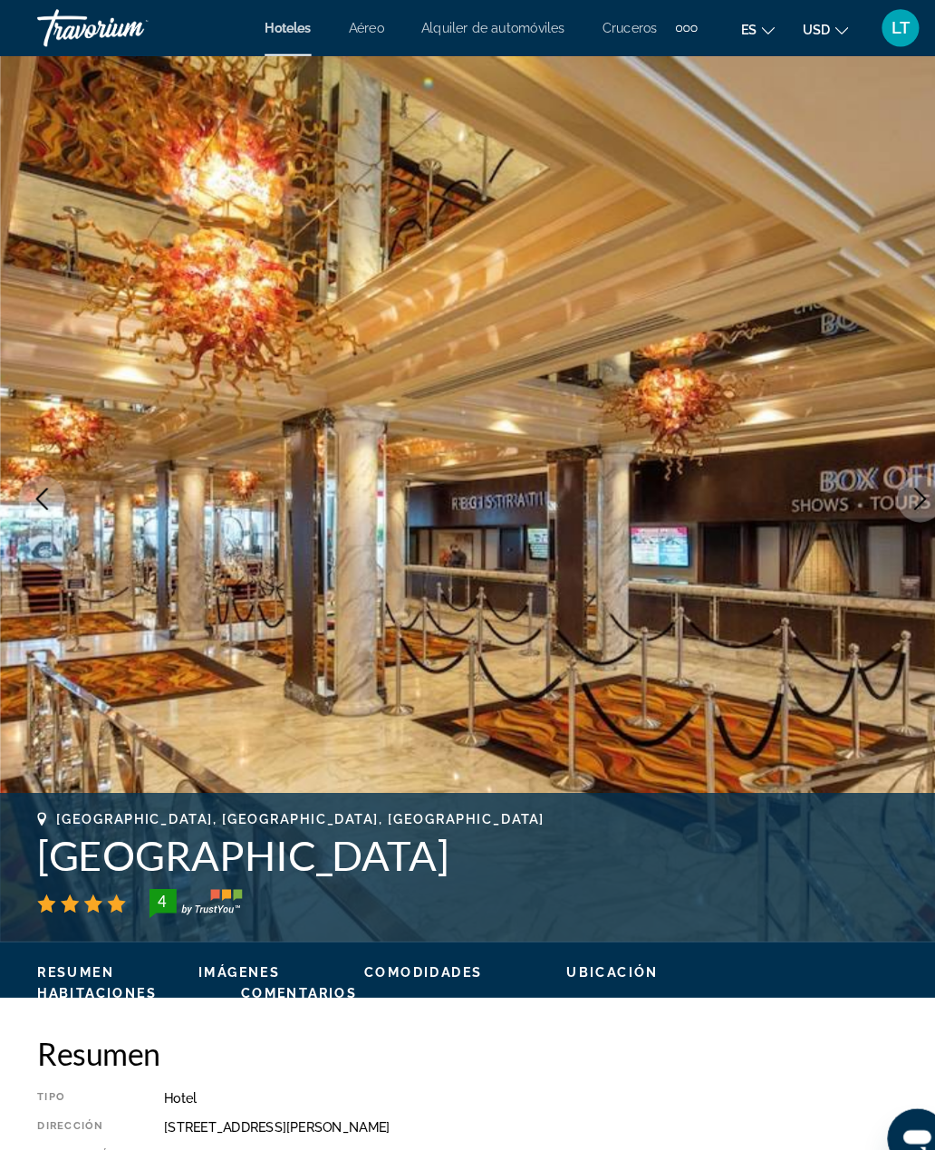
click at [888, 473] on button "Next image" at bounding box center [893, 484] width 45 height 45
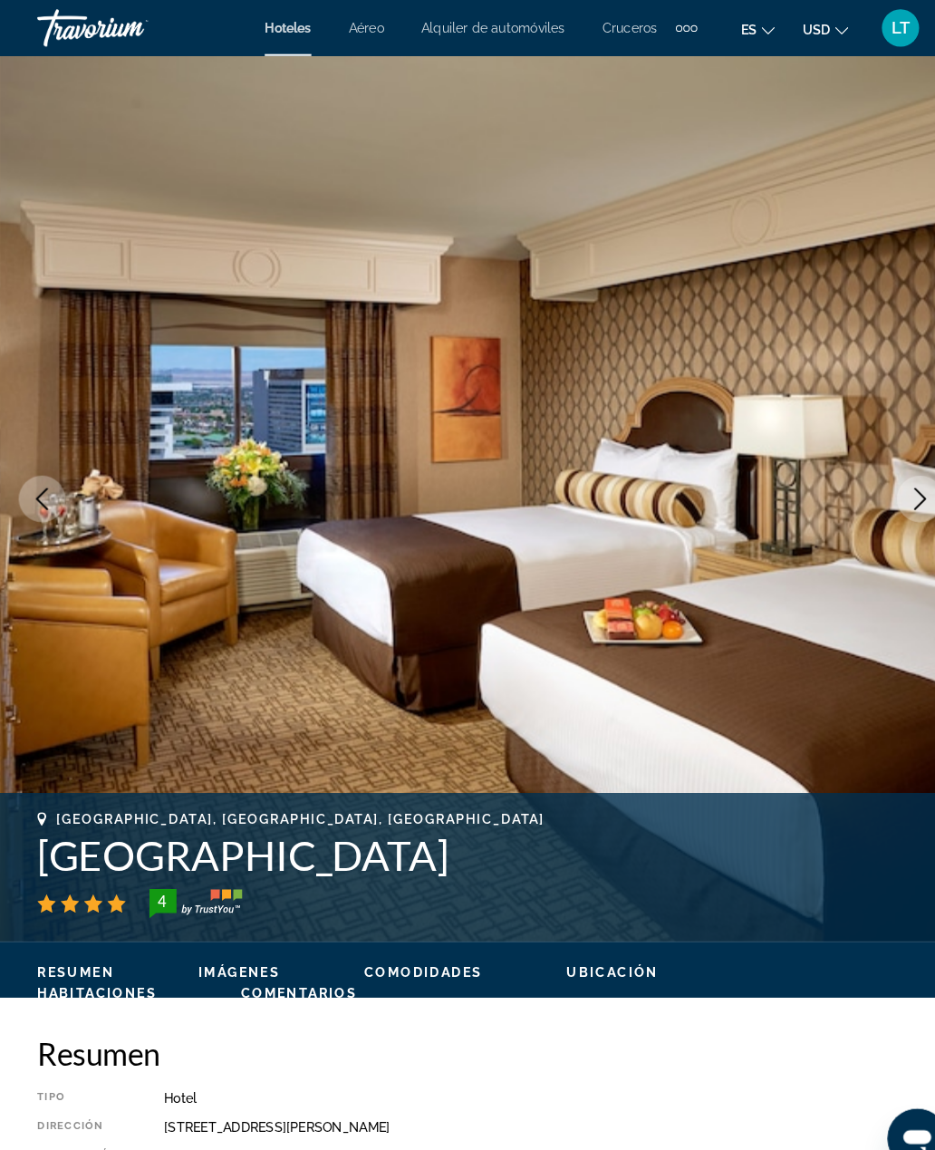
click at [890, 479] on icon "Next image" at bounding box center [894, 485] width 22 height 22
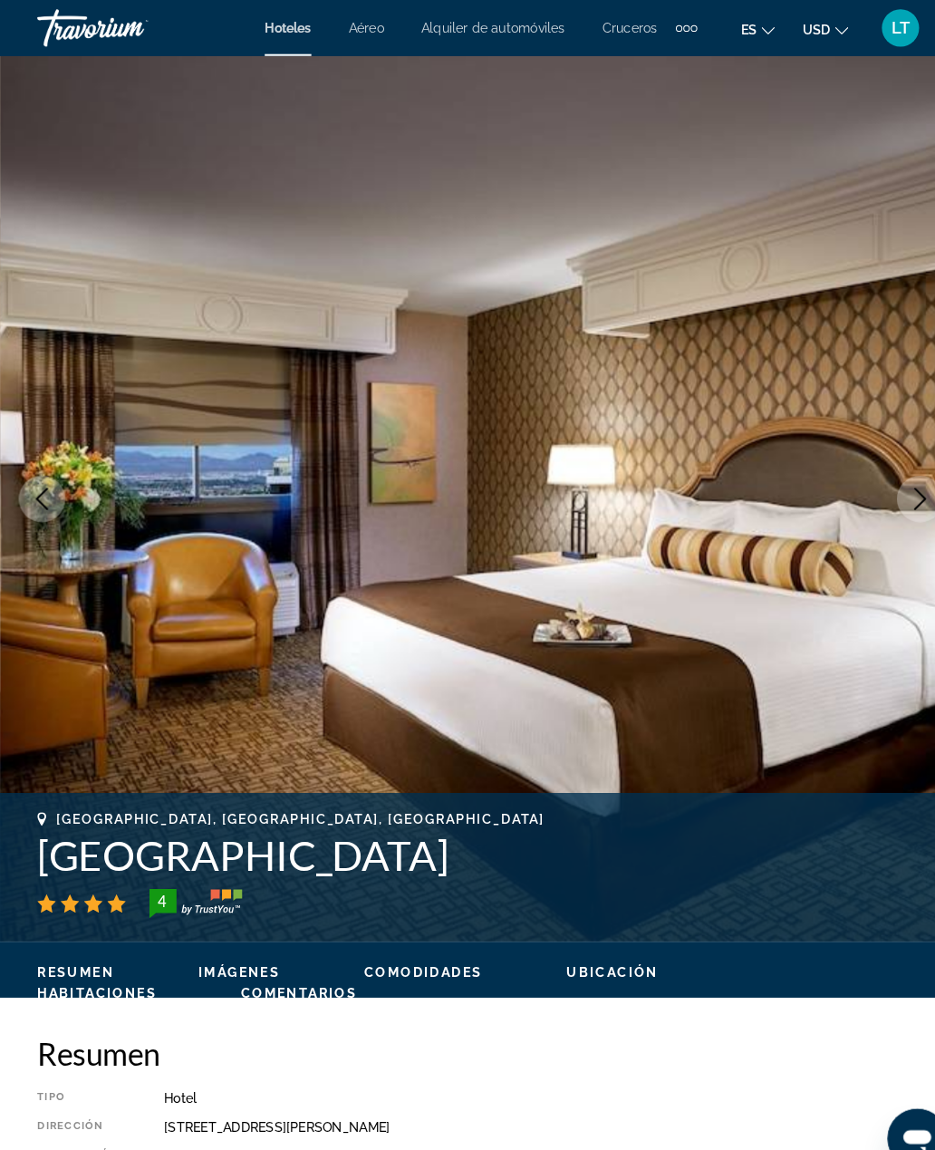
click at [890, 477] on icon "Next image" at bounding box center [894, 485] width 22 height 22
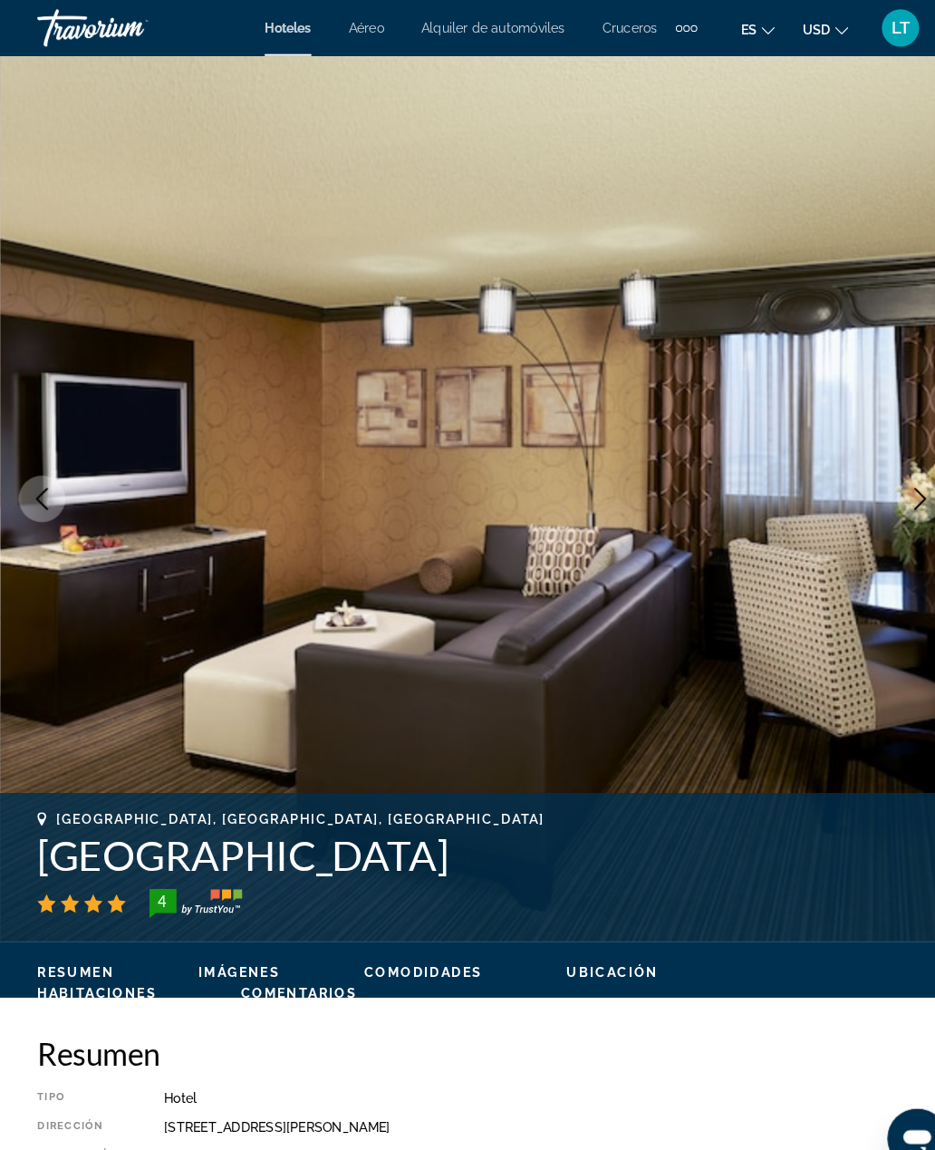
click at [900, 479] on icon "Next image" at bounding box center [894, 485] width 22 height 22
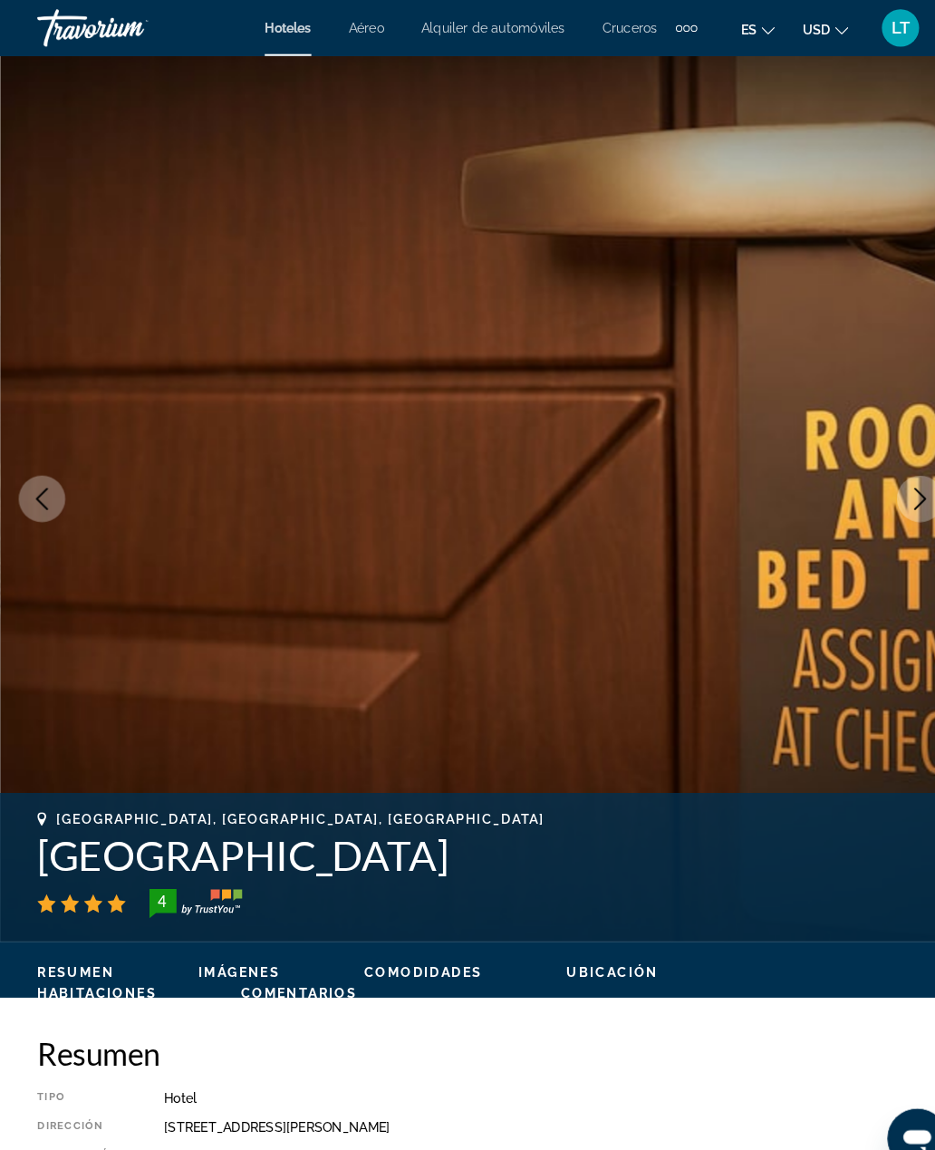
click at [897, 477] on icon "Next image" at bounding box center [894, 485] width 22 height 22
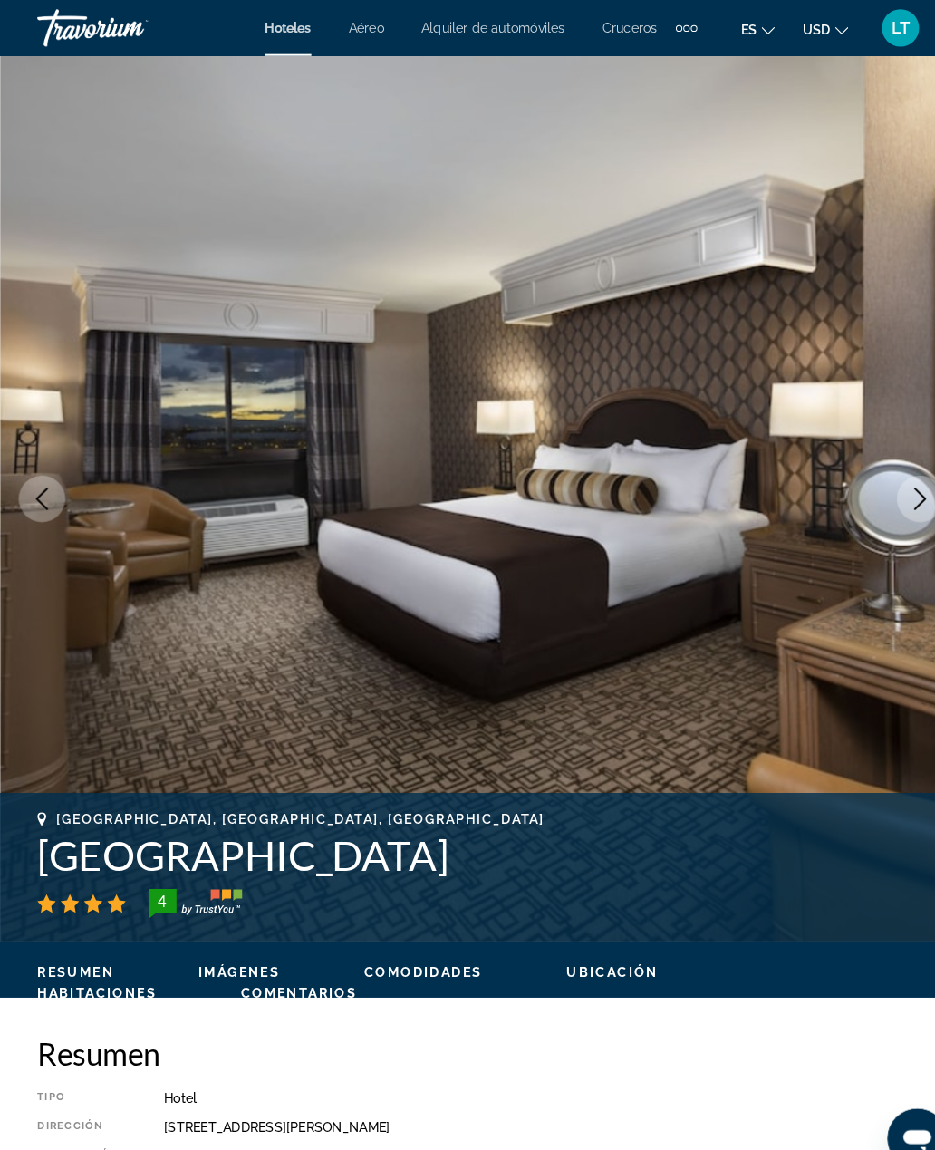
click at [885, 476] on icon "Next image" at bounding box center [894, 485] width 22 height 22
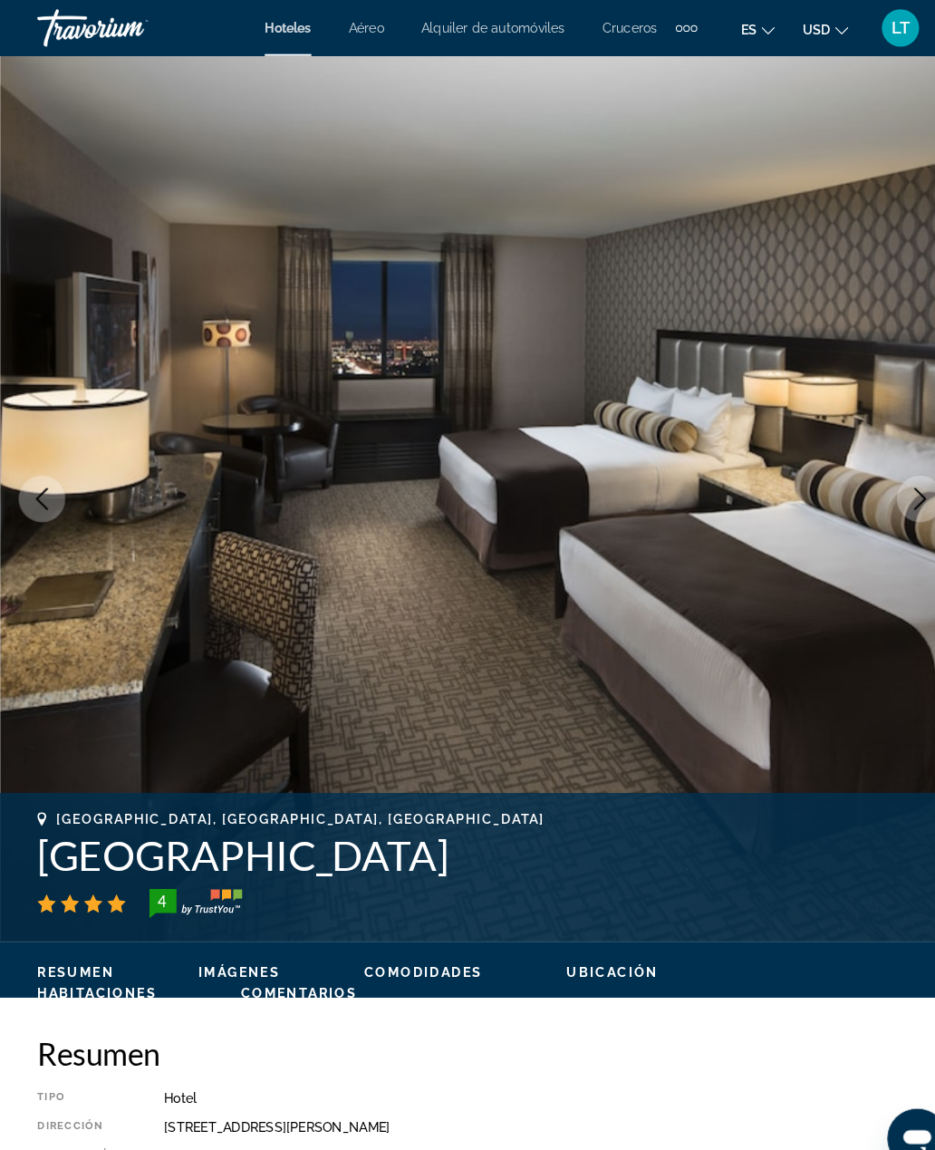
click at [890, 474] on icon "Next image" at bounding box center [894, 485] width 22 height 22
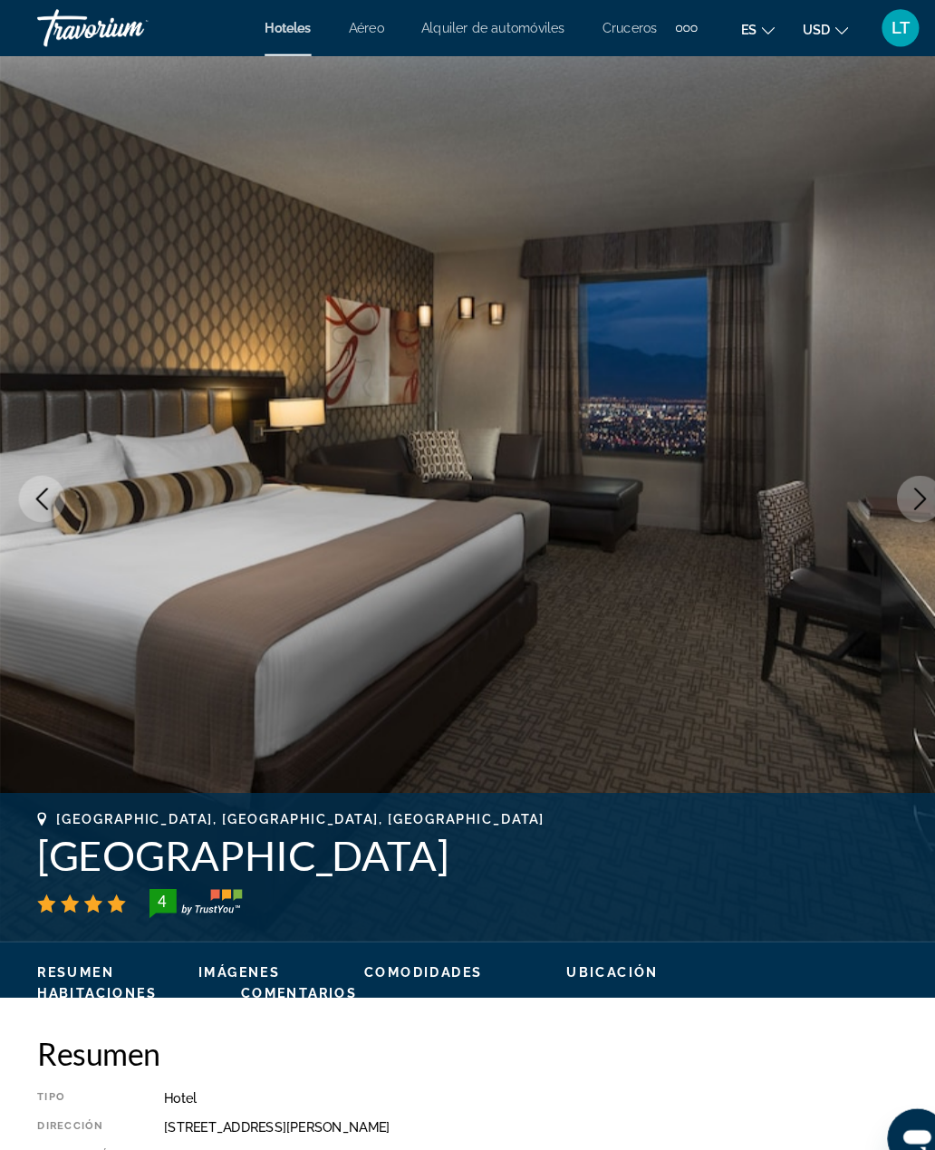
click at [892, 479] on icon "Next image" at bounding box center [894, 485] width 22 height 22
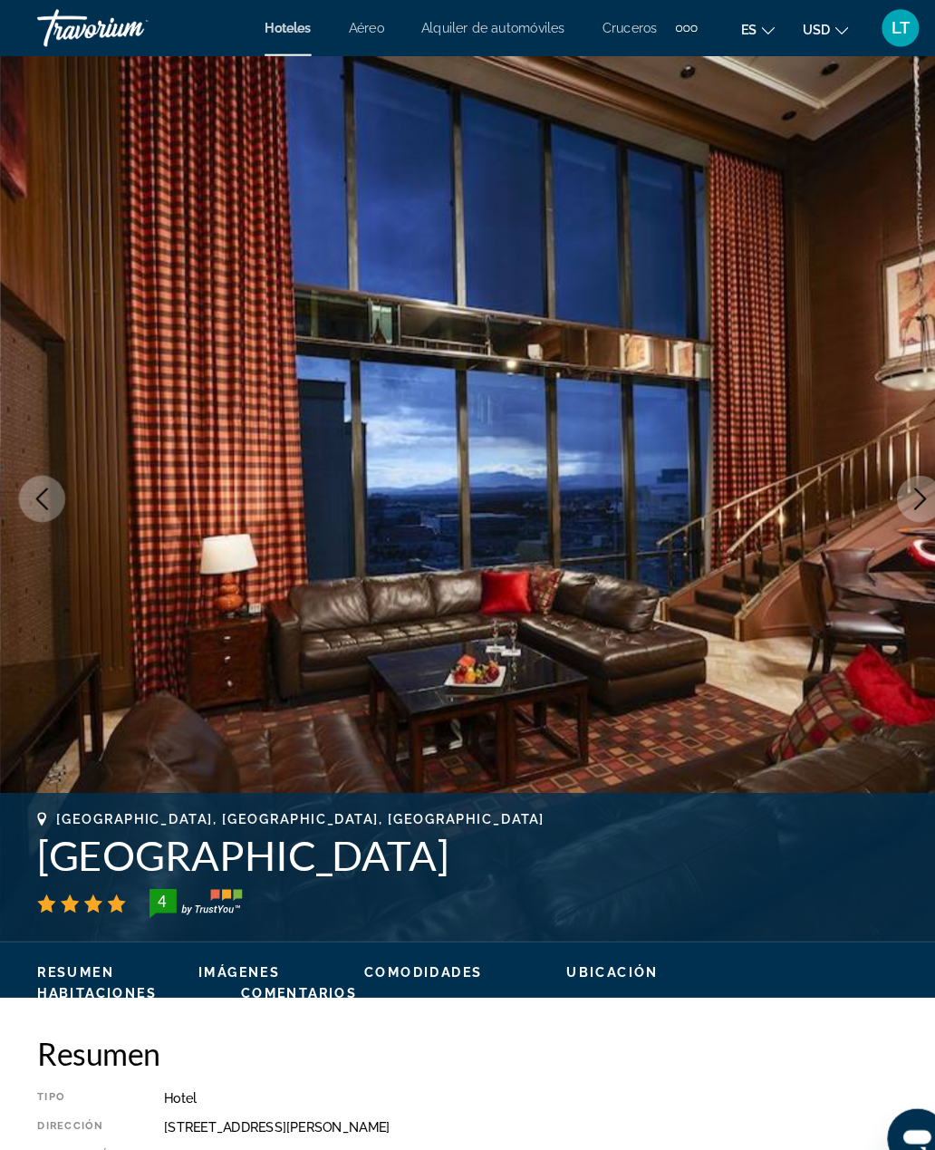
click at [880, 462] on img "Main content" at bounding box center [467, 484] width 935 height 861
click at [885, 464] on button "Next image" at bounding box center [893, 484] width 45 height 45
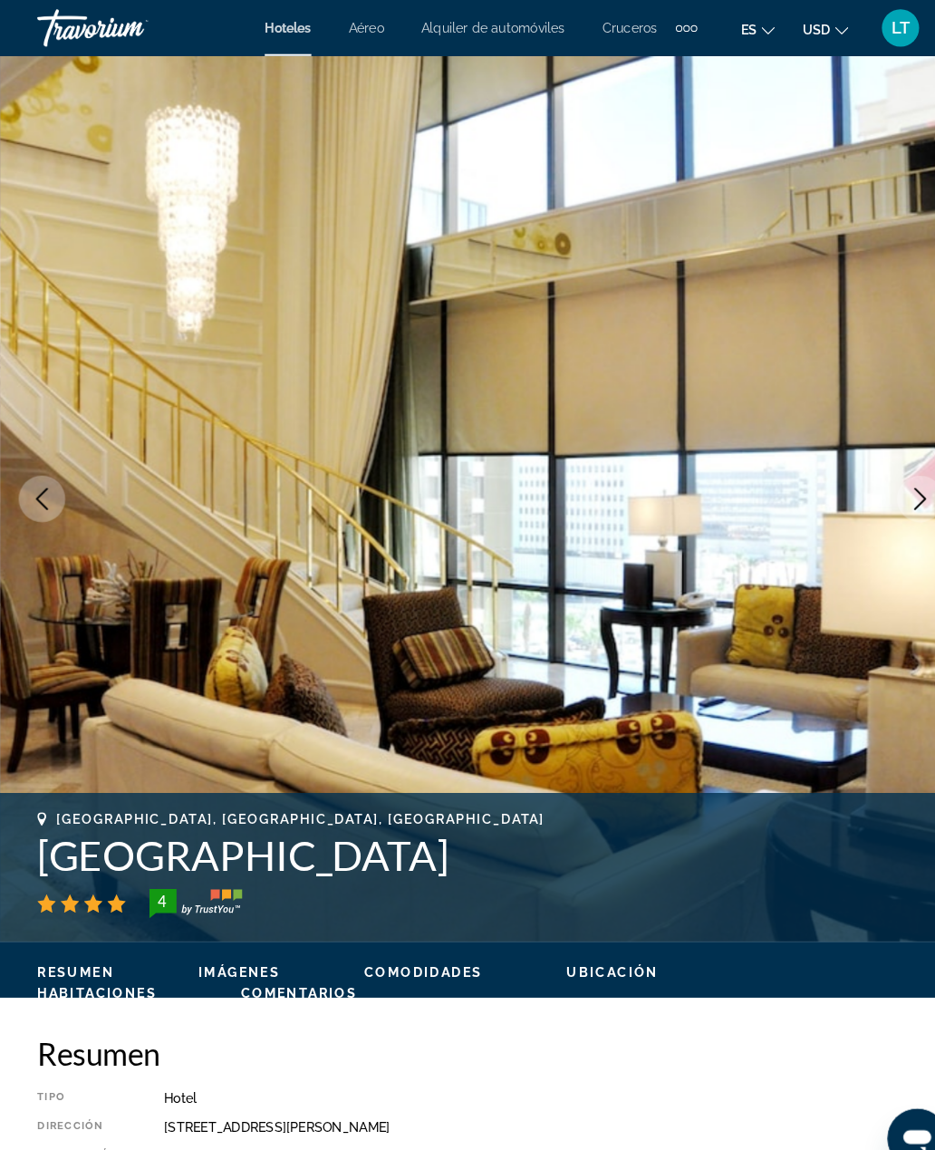
click at [891, 475] on icon "Next image" at bounding box center [894, 485] width 22 height 22
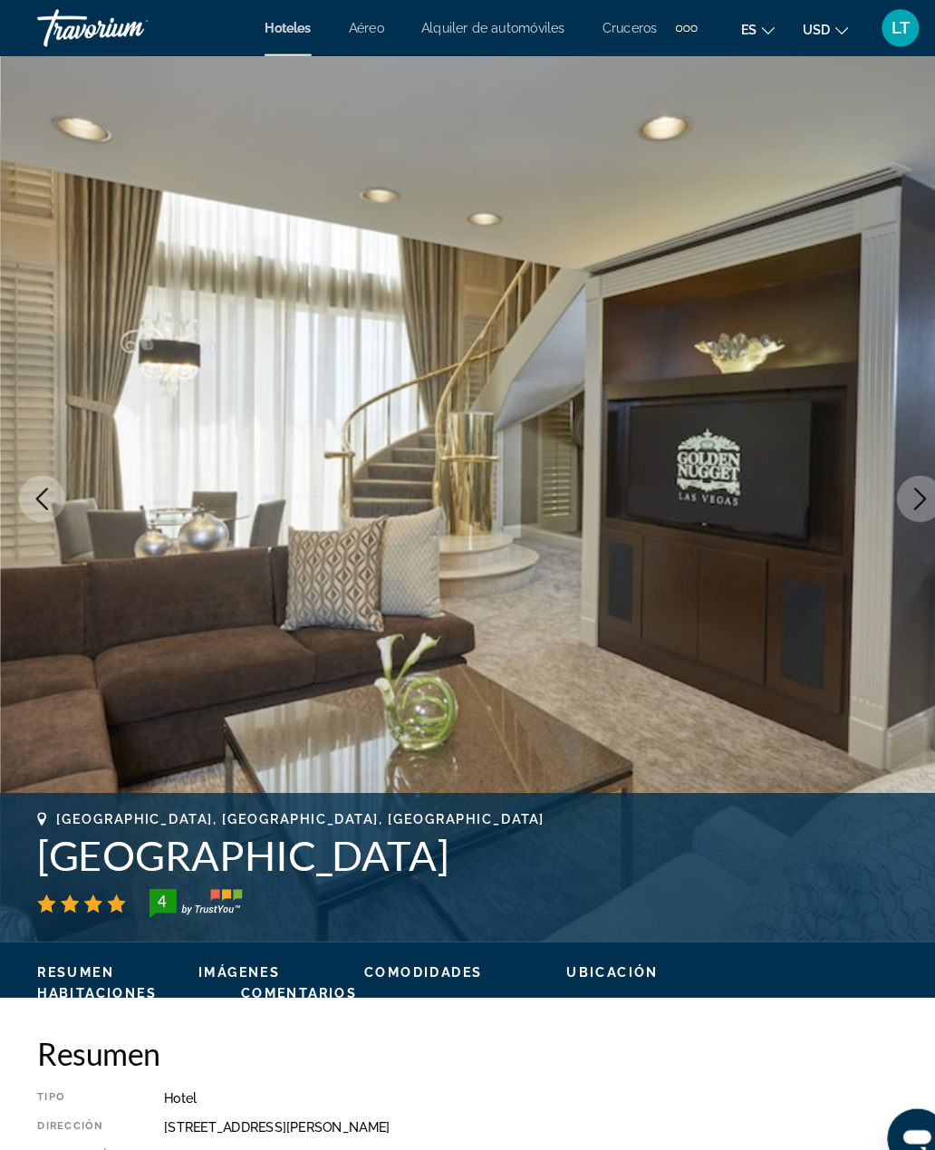
click at [891, 476] on icon "Next image" at bounding box center [895, 485] width 12 height 22
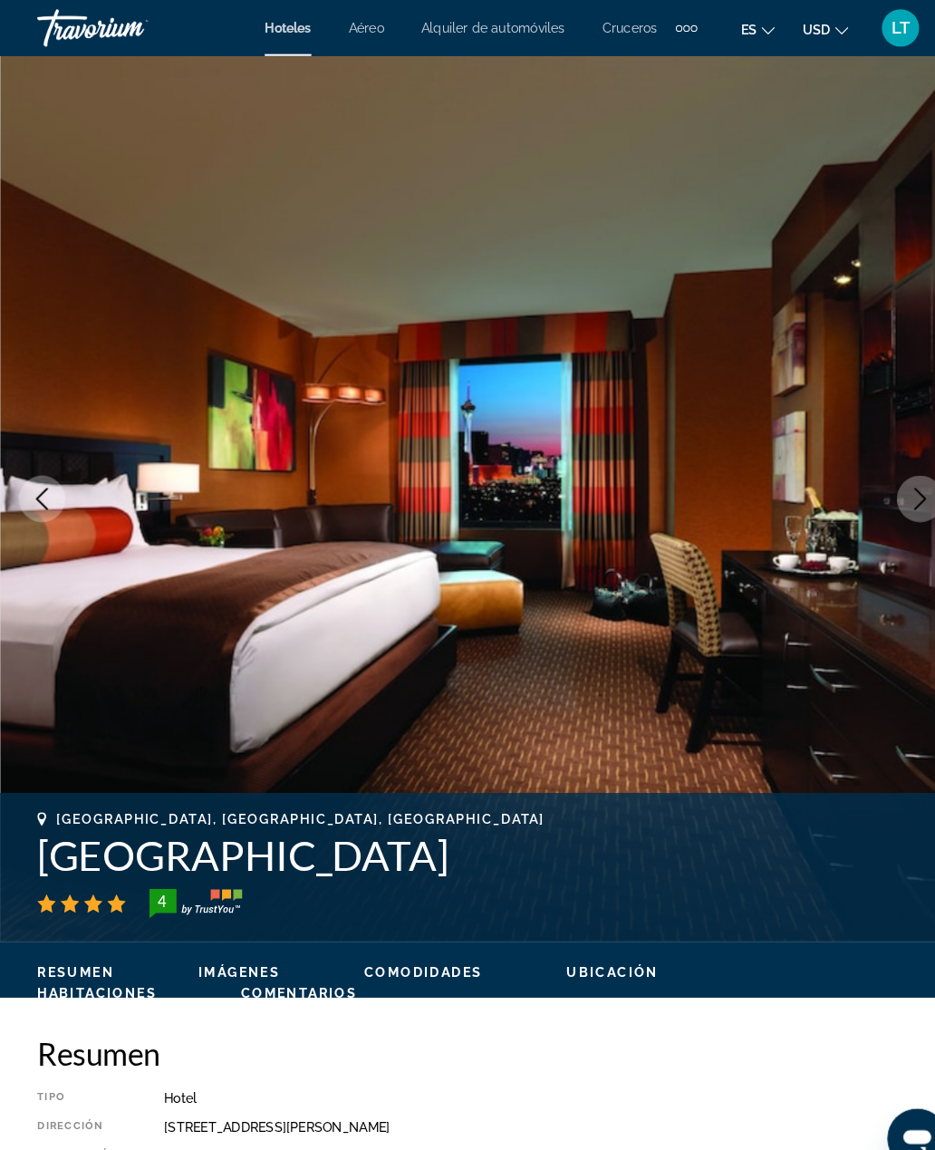
click at [895, 478] on icon "Next image" at bounding box center [894, 485] width 22 height 22
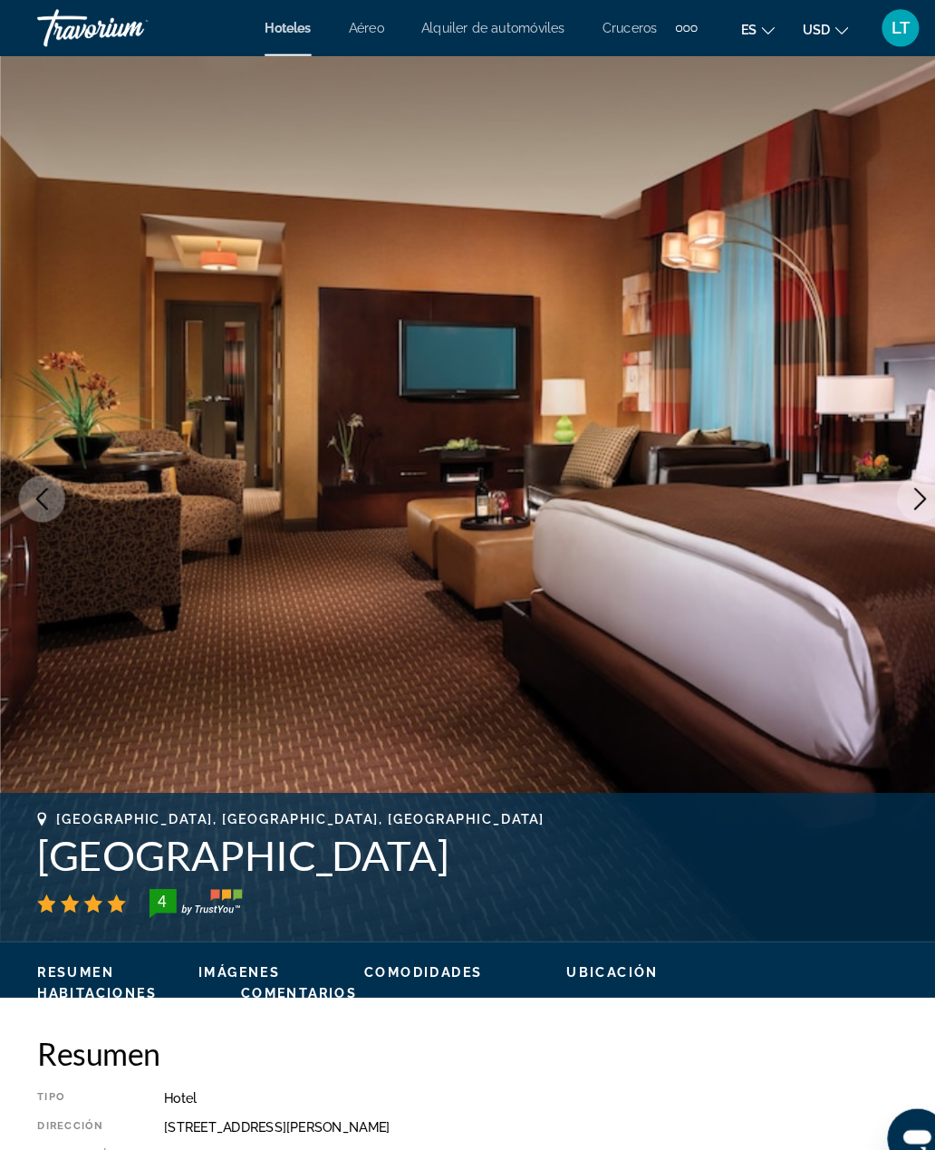
click at [894, 479] on icon "Next image" at bounding box center [895, 485] width 12 height 22
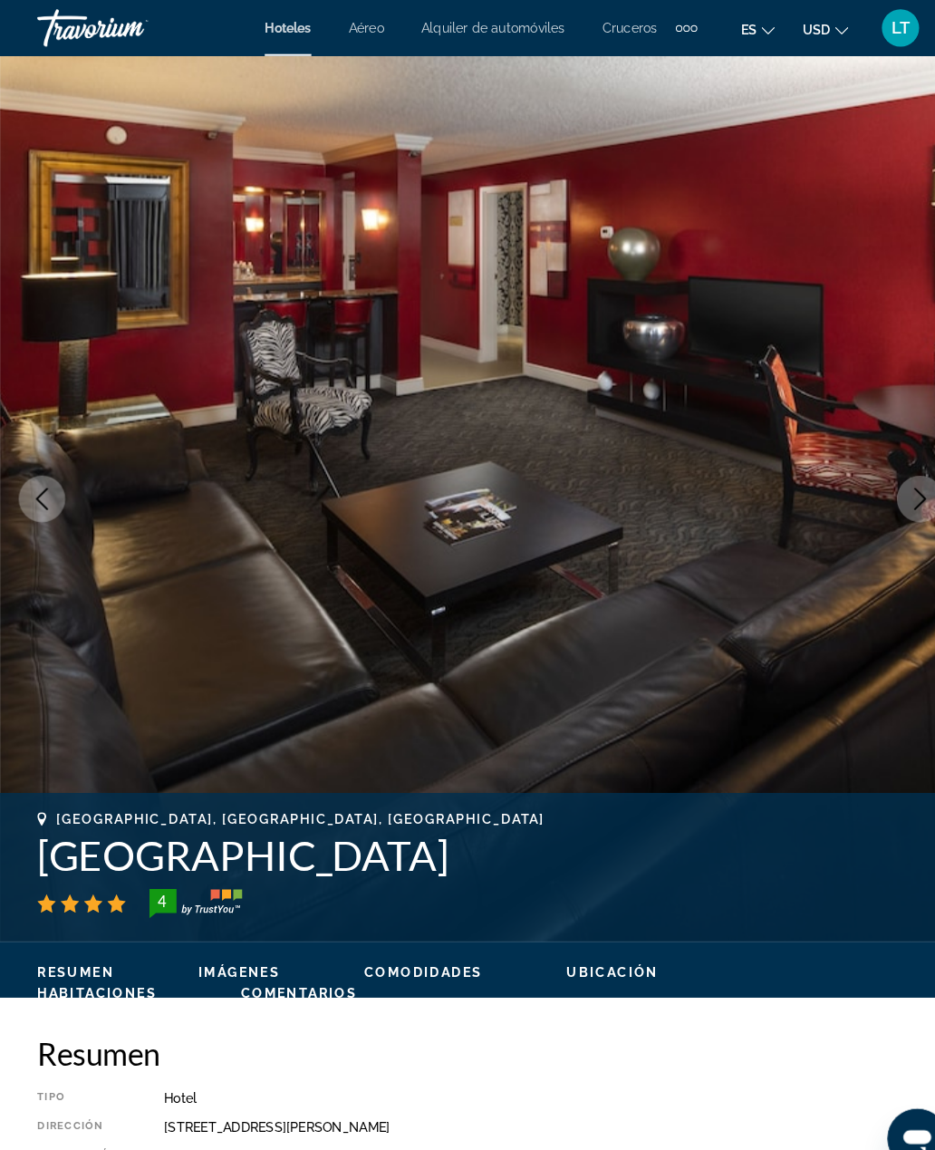
click at [894, 476] on icon "Next image" at bounding box center [894, 485] width 22 height 22
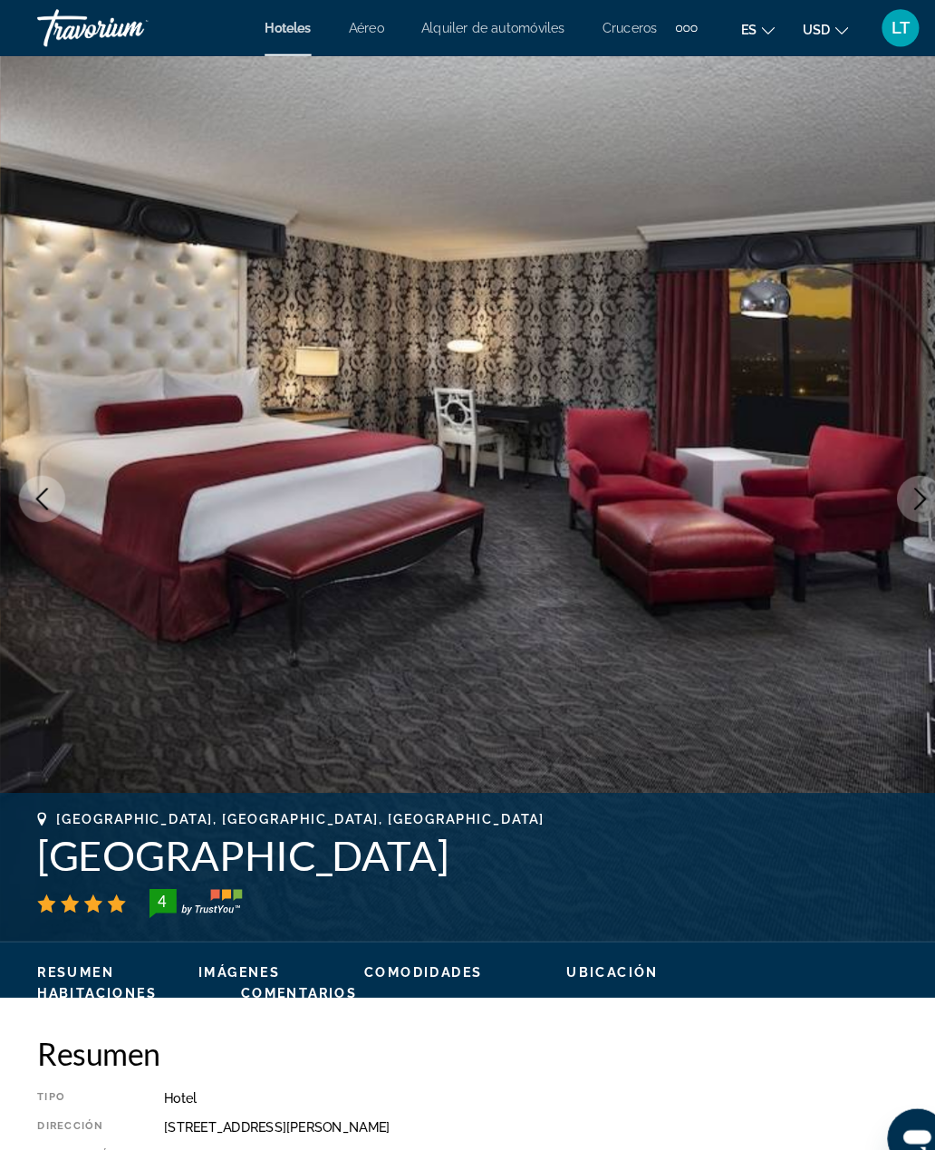
click at [890, 472] on button "Next image" at bounding box center [893, 484] width 45 height 45
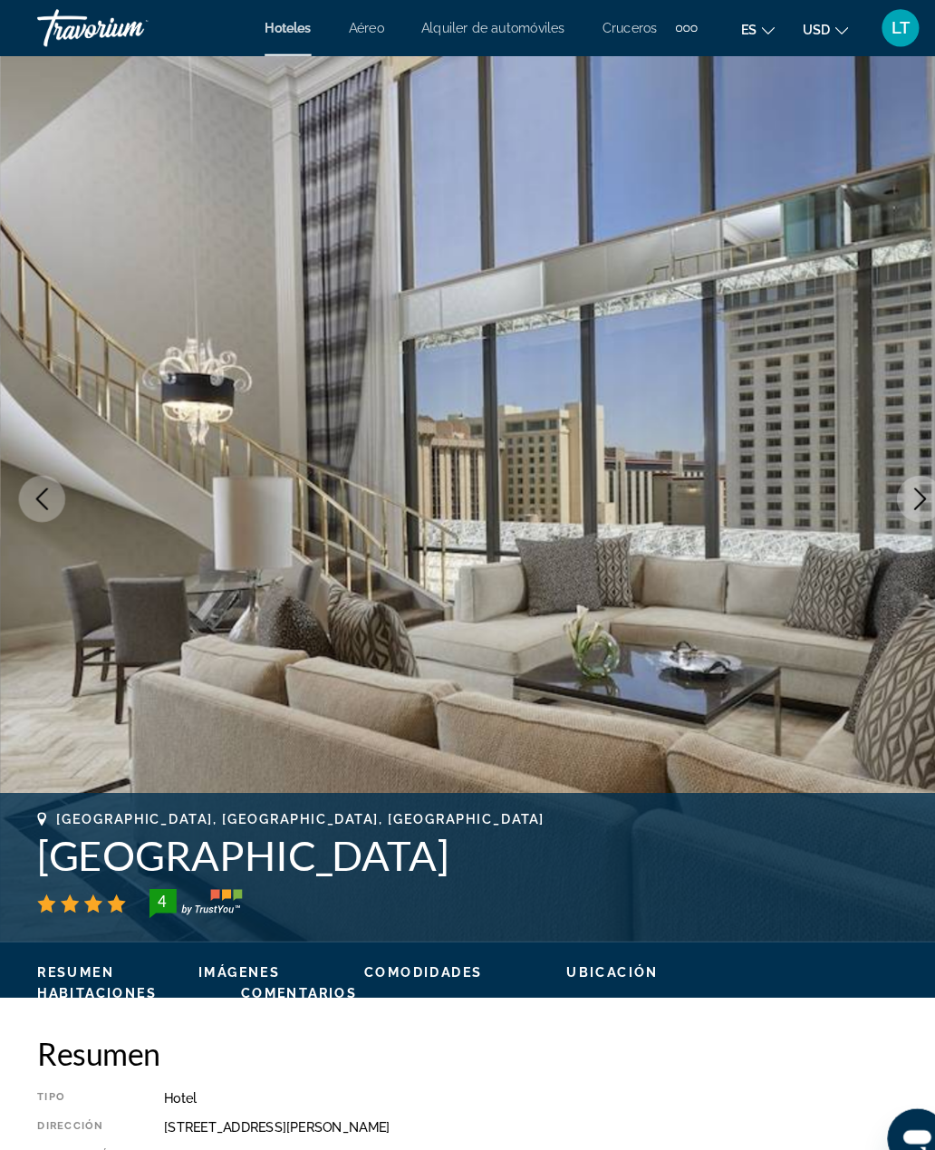
click at [890, 475] on icon "Next image" at bounding box center [895, 485] width 12 height 22
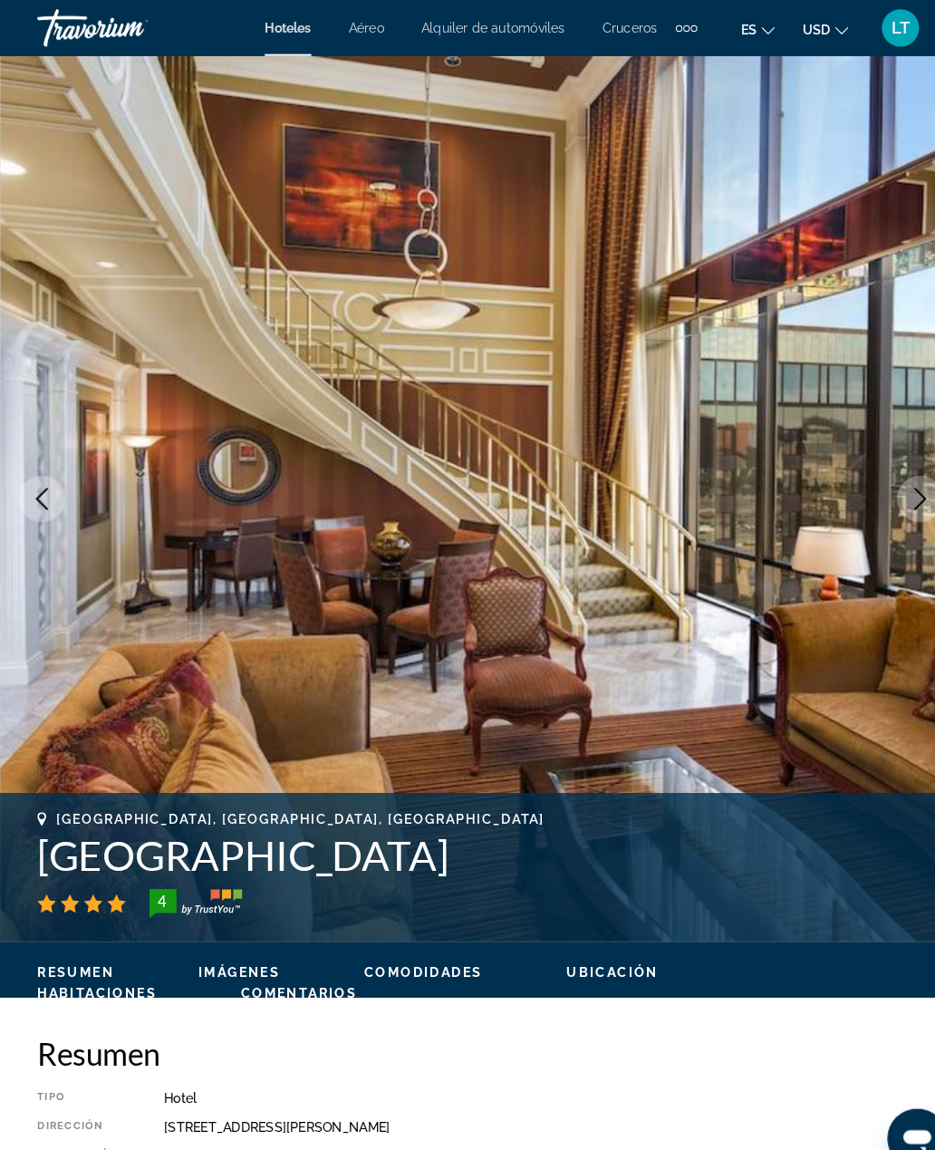
click at [890, 476] on icon "Next image" at bounding box center [894, 485] width 22 height 22
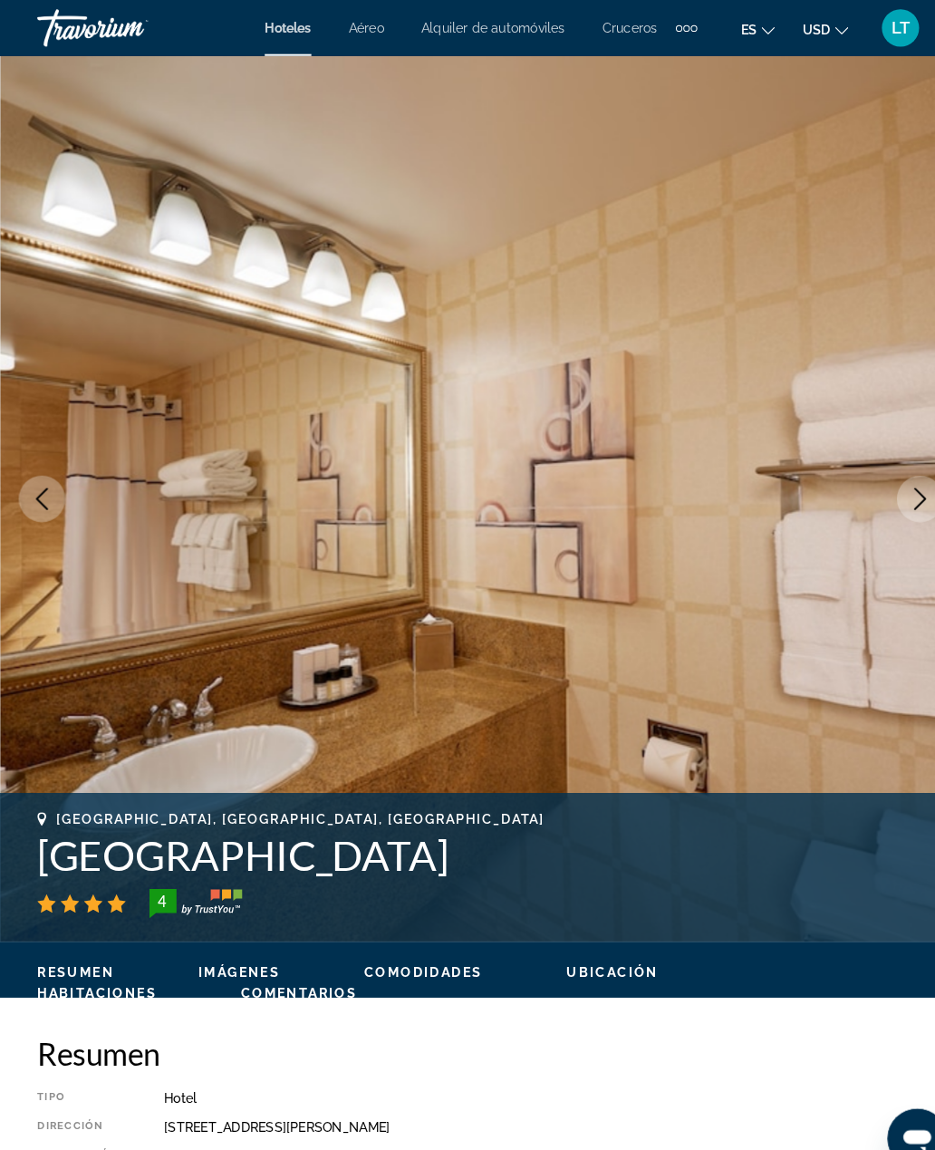
click at [890, 478] on icon "Next image" at bounding box center [894, 485] width 22 height 22
click at [890, 476] on icon "Next image" at bounding box center [894, 485] width 22 height 22
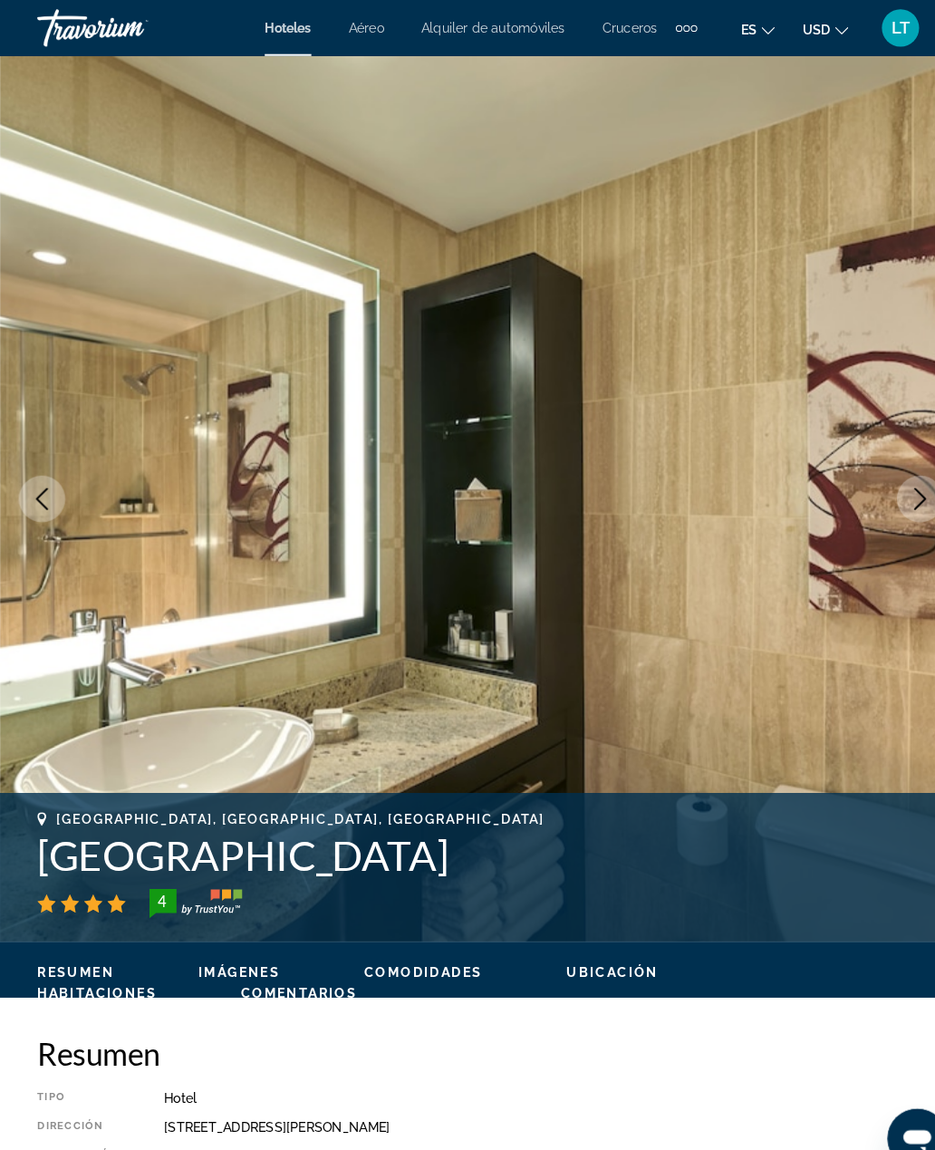
click at [889, 475] on icon "Next image" at bounding box center [895, 485] width 12 height 22
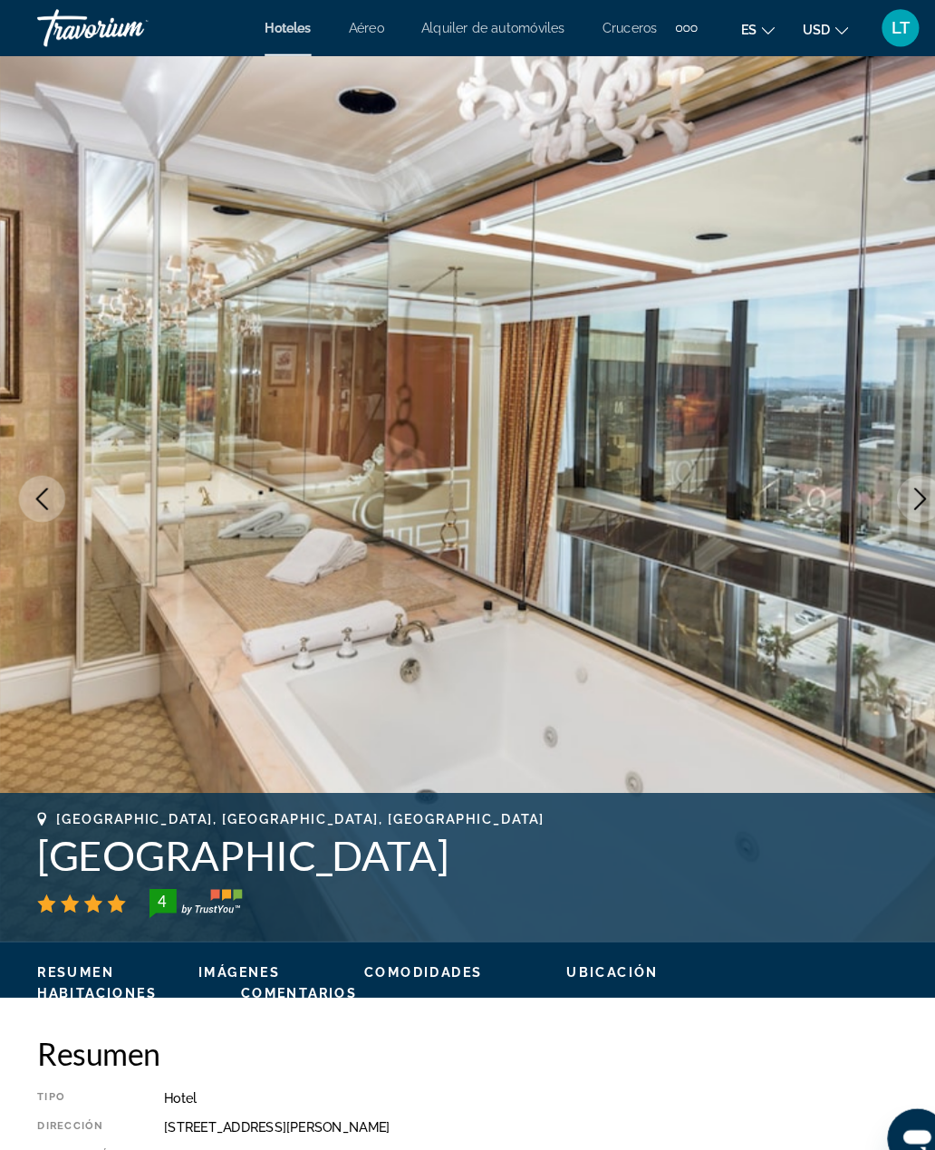
click at [888, 473] on button "Next image" at bounding box center [893, 484] width 45 height 45
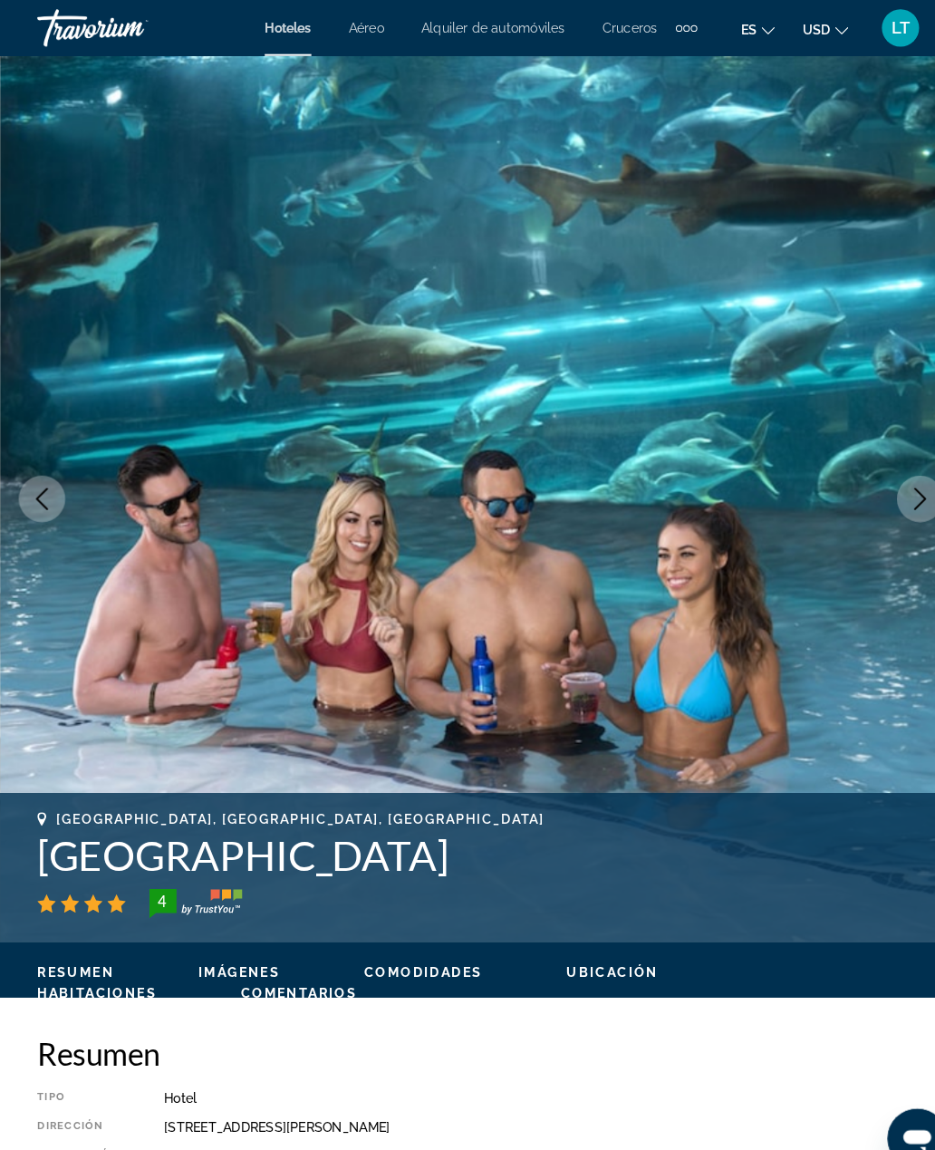
click at [36, 476] on icon "Previous image" at bounding box center [41, 485] width 22 height 22
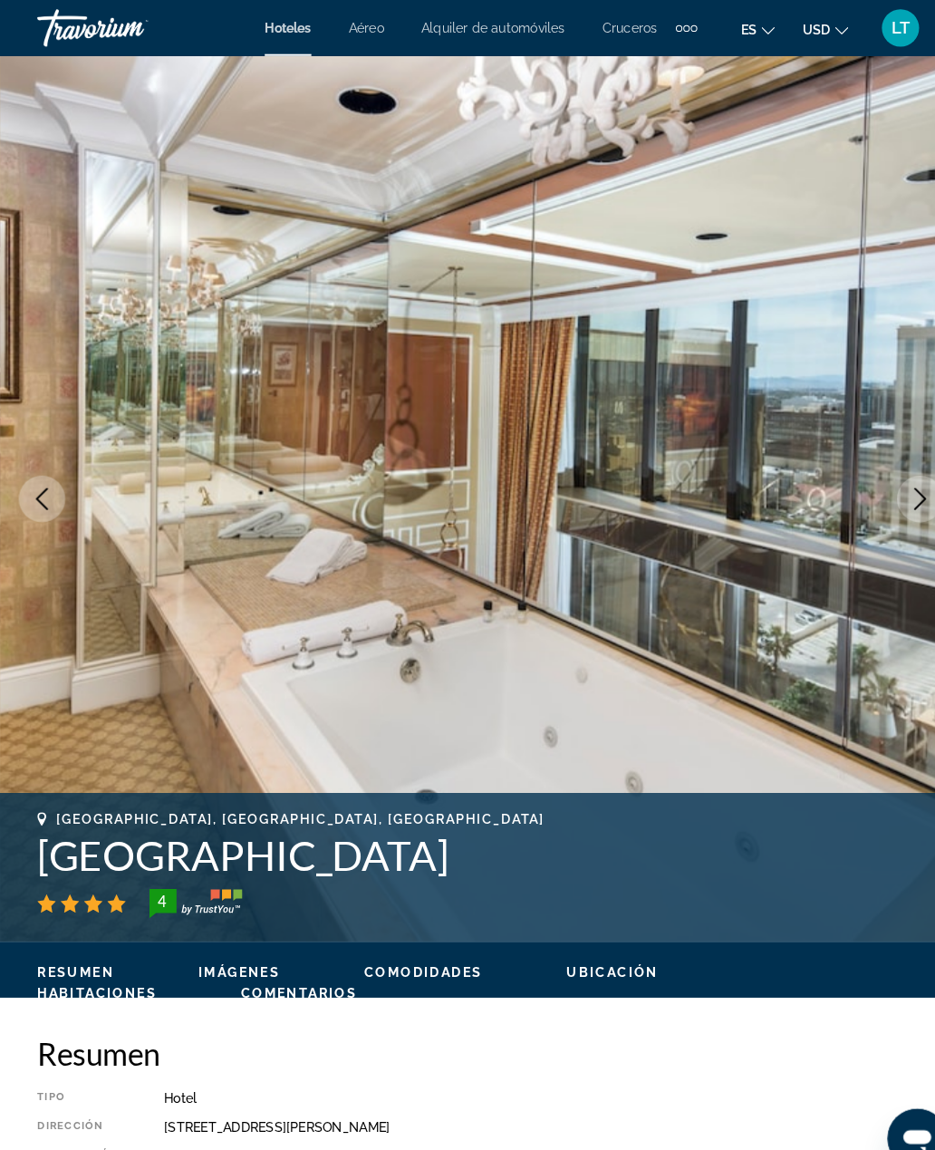
click at [893, 460] on img "Main content" at bounding box center [467, 484] width 935 height 861
click at [888, 473] on button "Next image" at bounding box center [893, 484] width 45 height 45
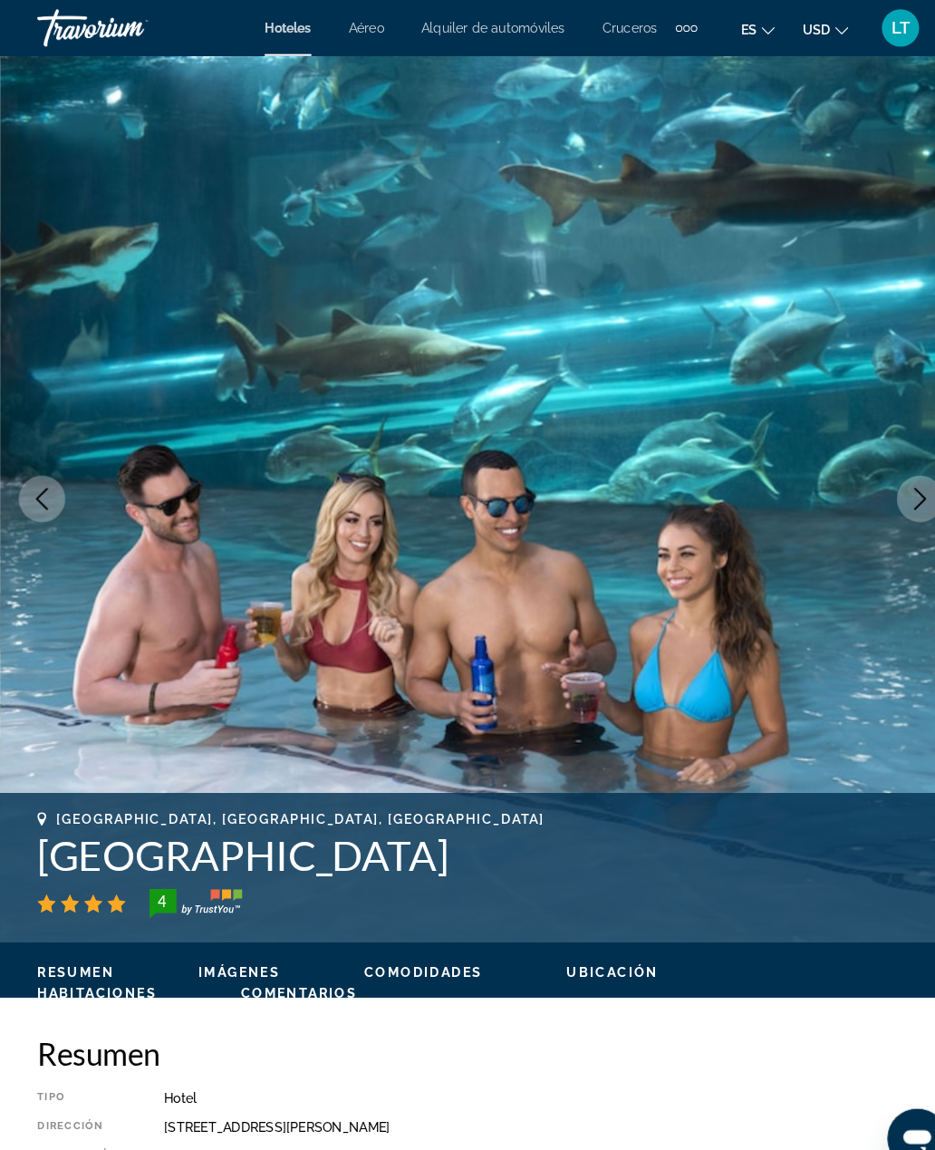
click at [890, 475] on icon "Next image" at bounding box center [894, 485] width 22 height 22
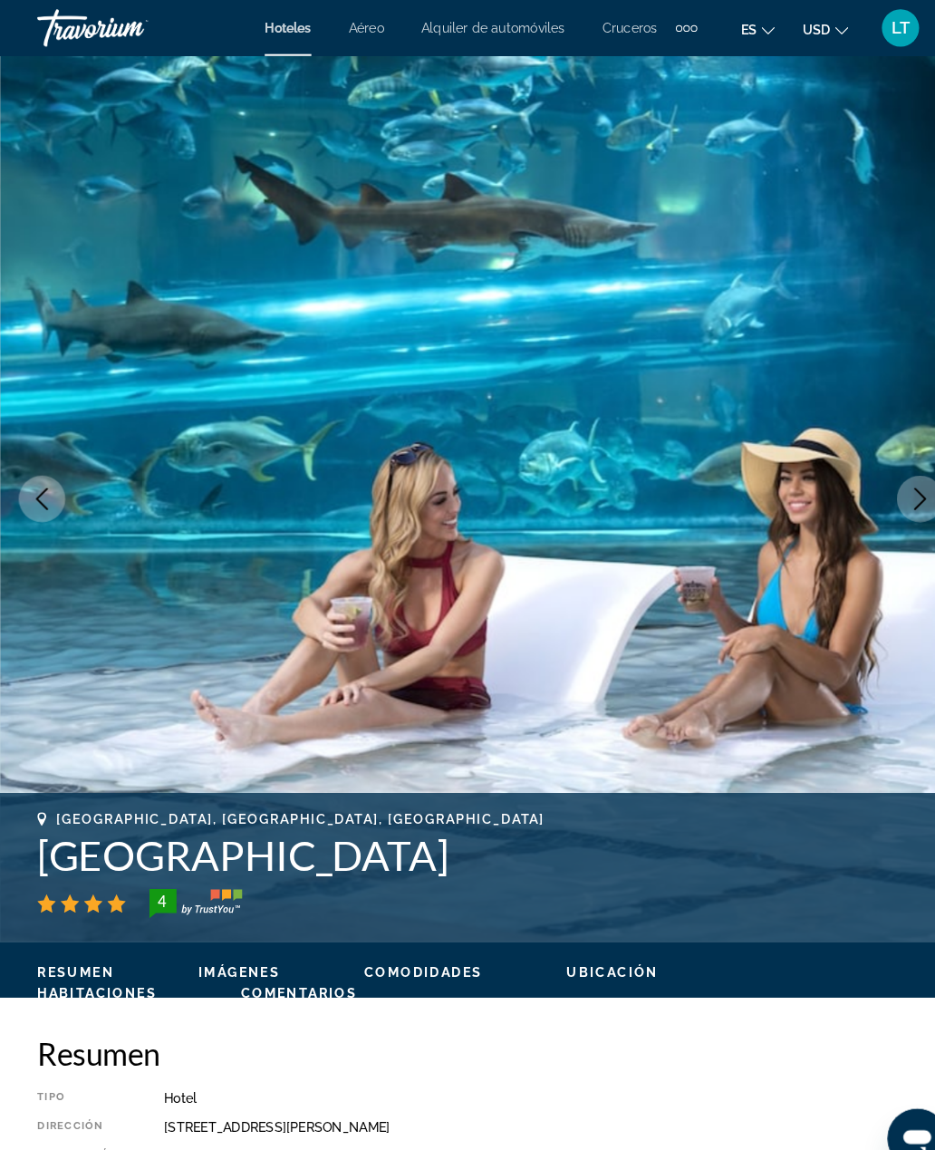
click at [892, 479] on icon "Next image" at bounding box center [894, 485] width 22 height 22
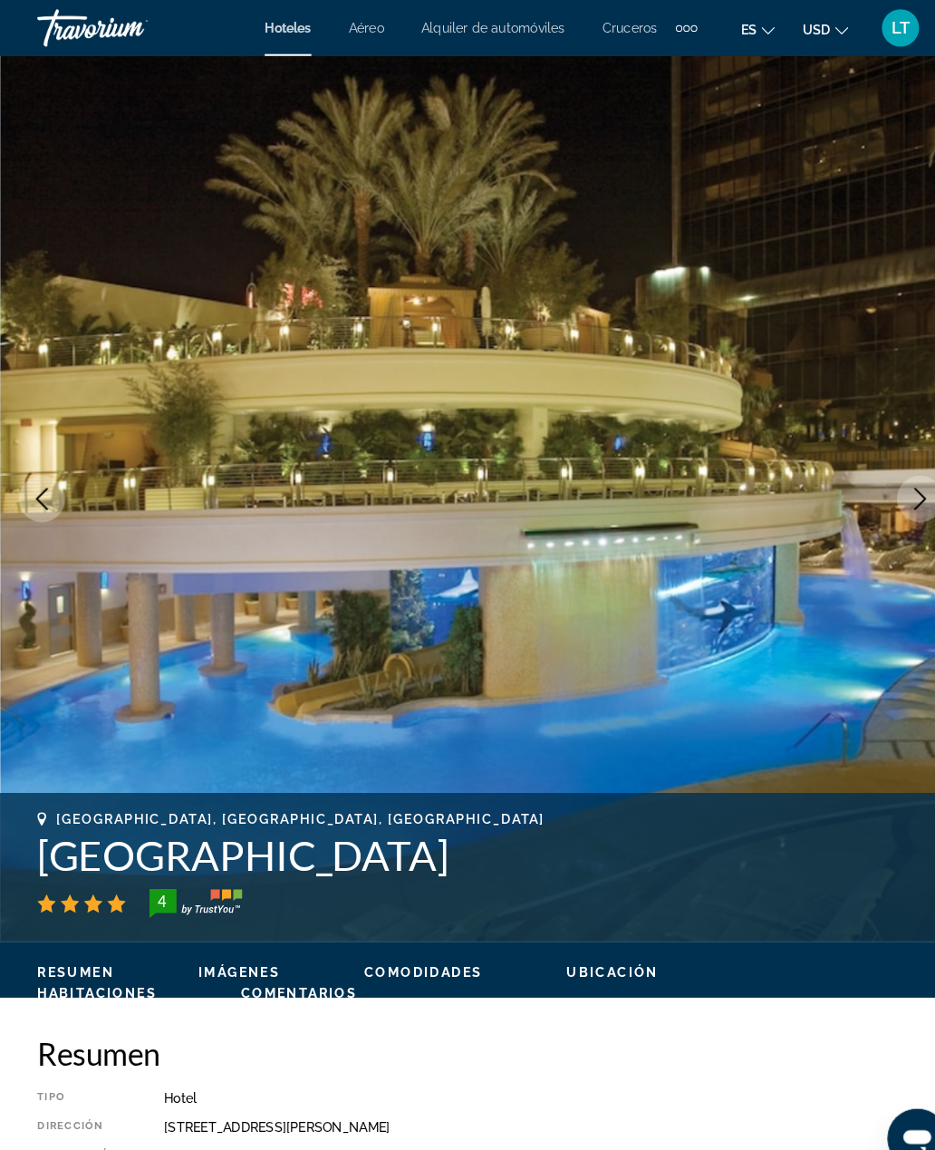
click at [883, 473] on button "Next image" at bounding box center [893, 484] width 45 height 45
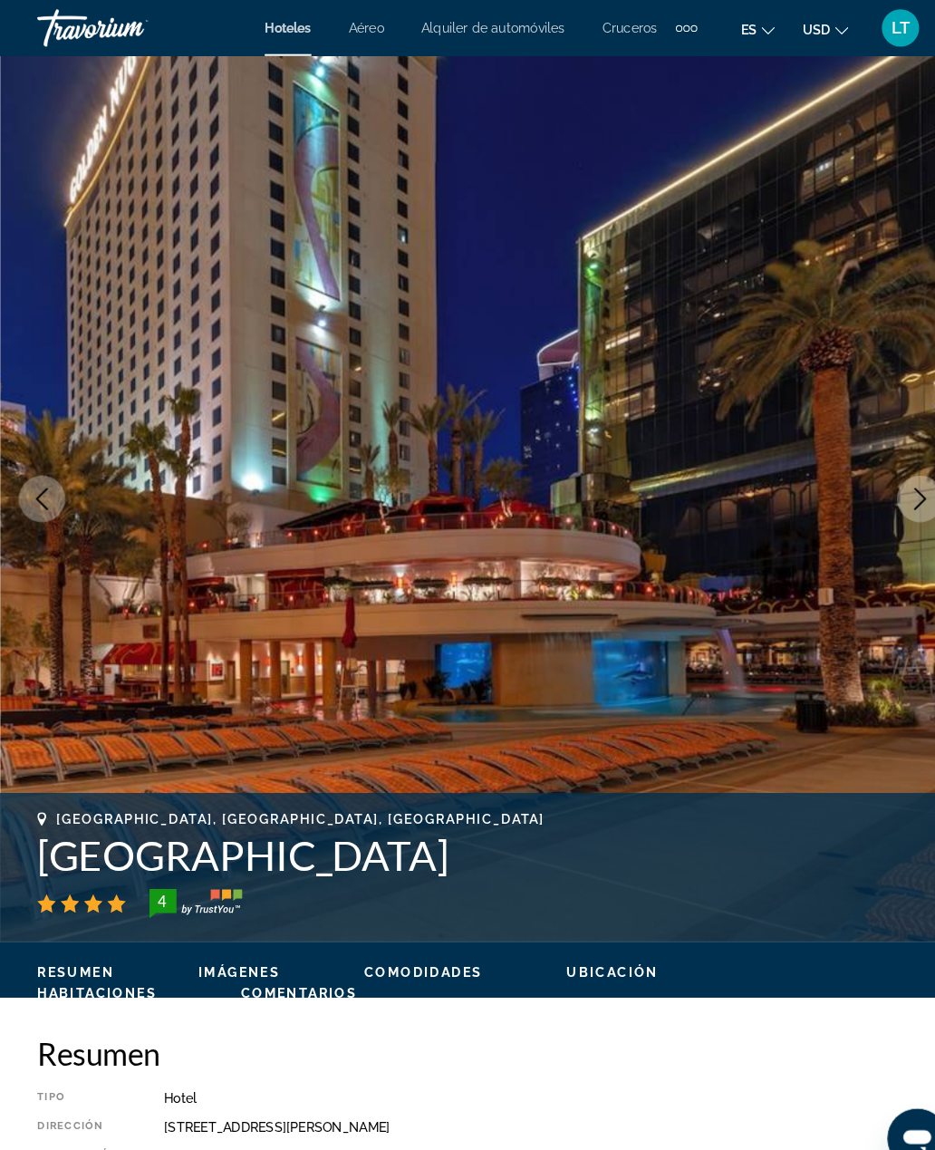
click at [901, 481] on icon "Next image" at bounding box center [894, 485] width 22 height 22
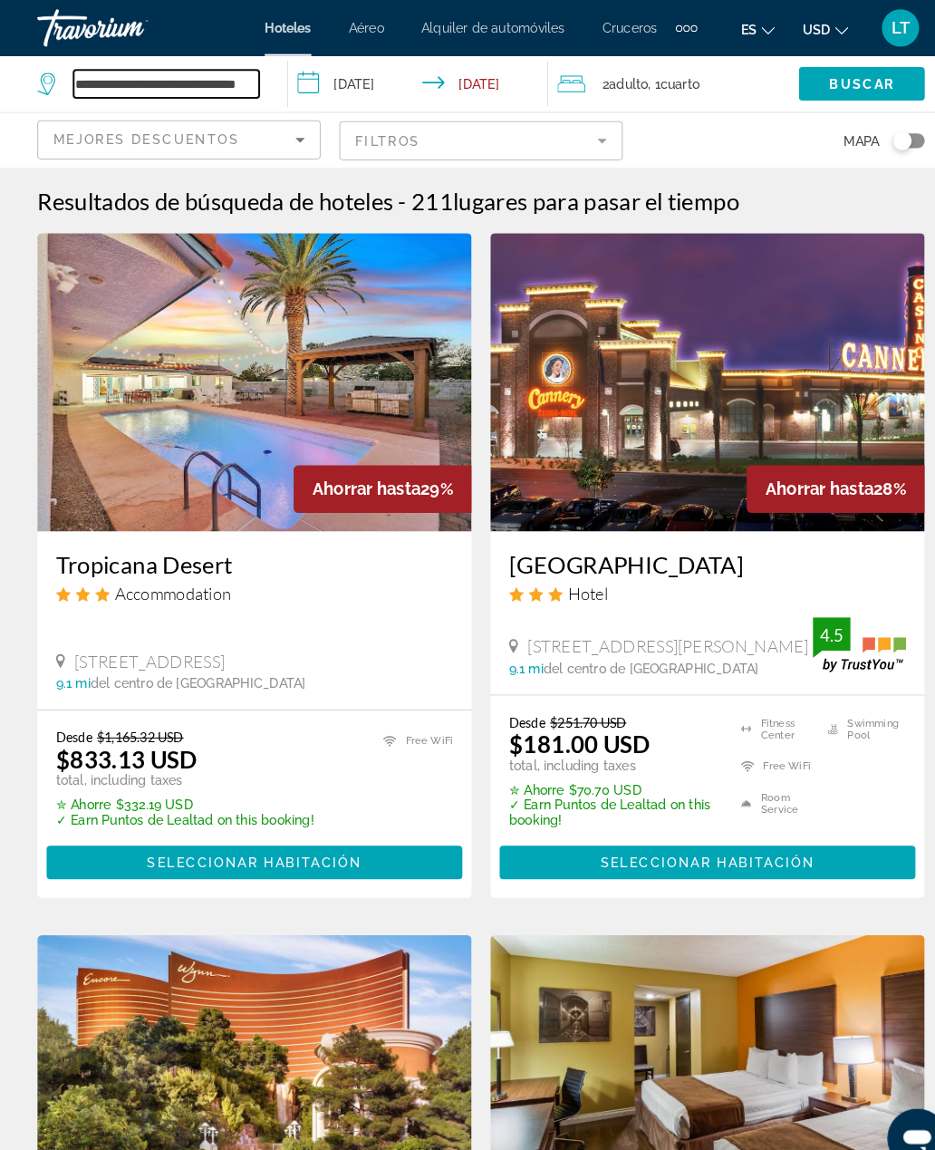
click at [72, 78] on input "**********" at bounding box center [162, 81] width 180 height 27
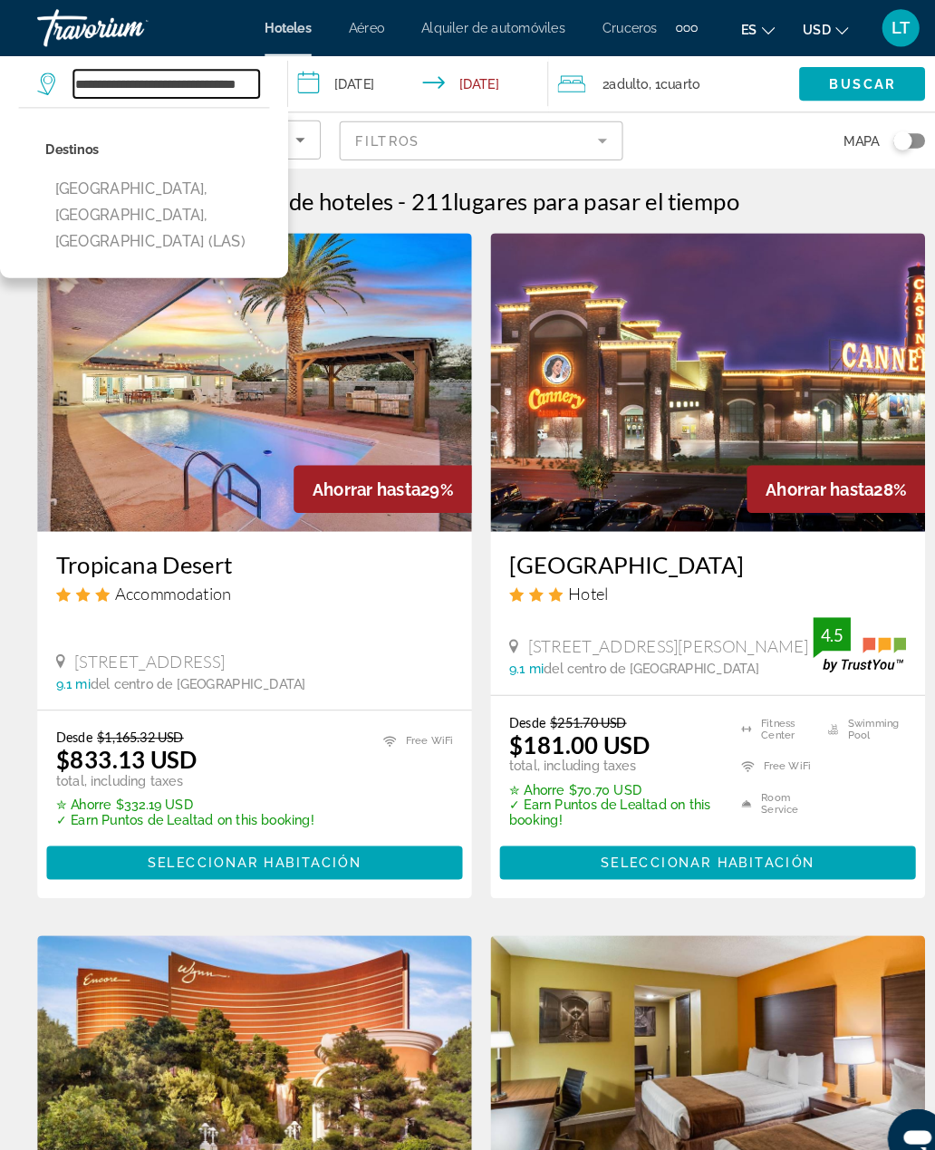
click at [249, 82] on input "**********" at bounding box center [162, 81] width 180 height 27
click at [241, 79] on input "**********" at bounding box center [162, 81] width 180 height 27
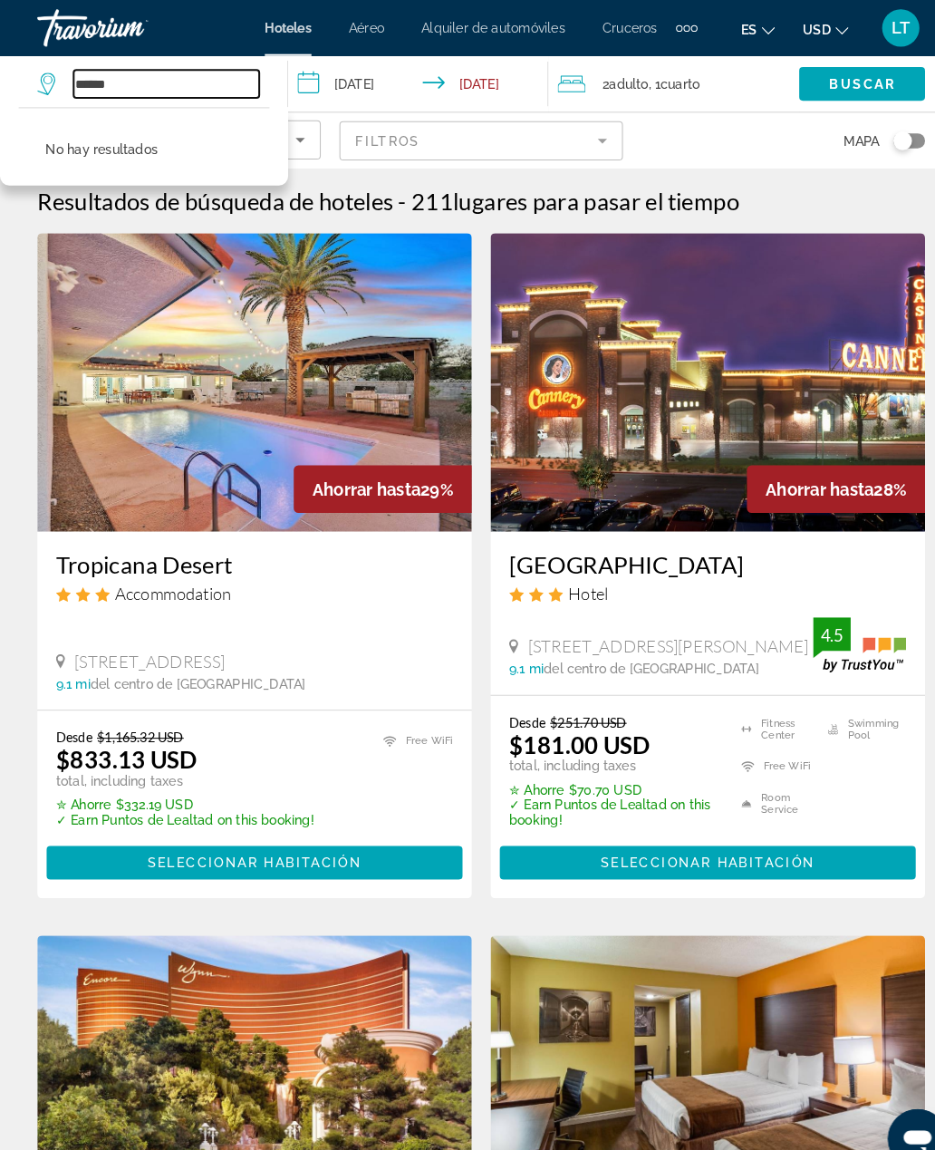
click at [156, 80] on input "*****" at bounding box center [162, 81] width 180 height 27
type input "*"
type input "*****"
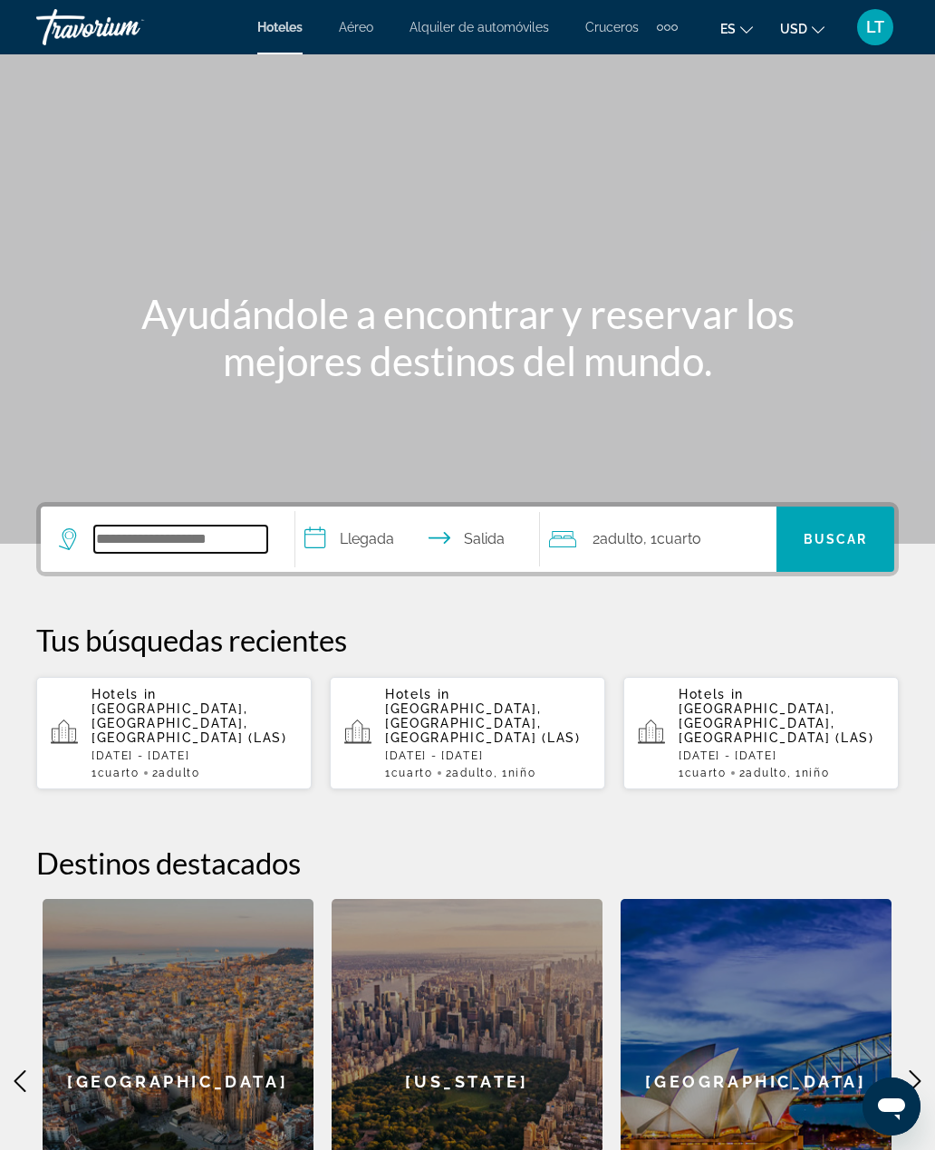
click at [213, 553] on input "Search widget" at bounding box center [180, 538] width 173 height 27
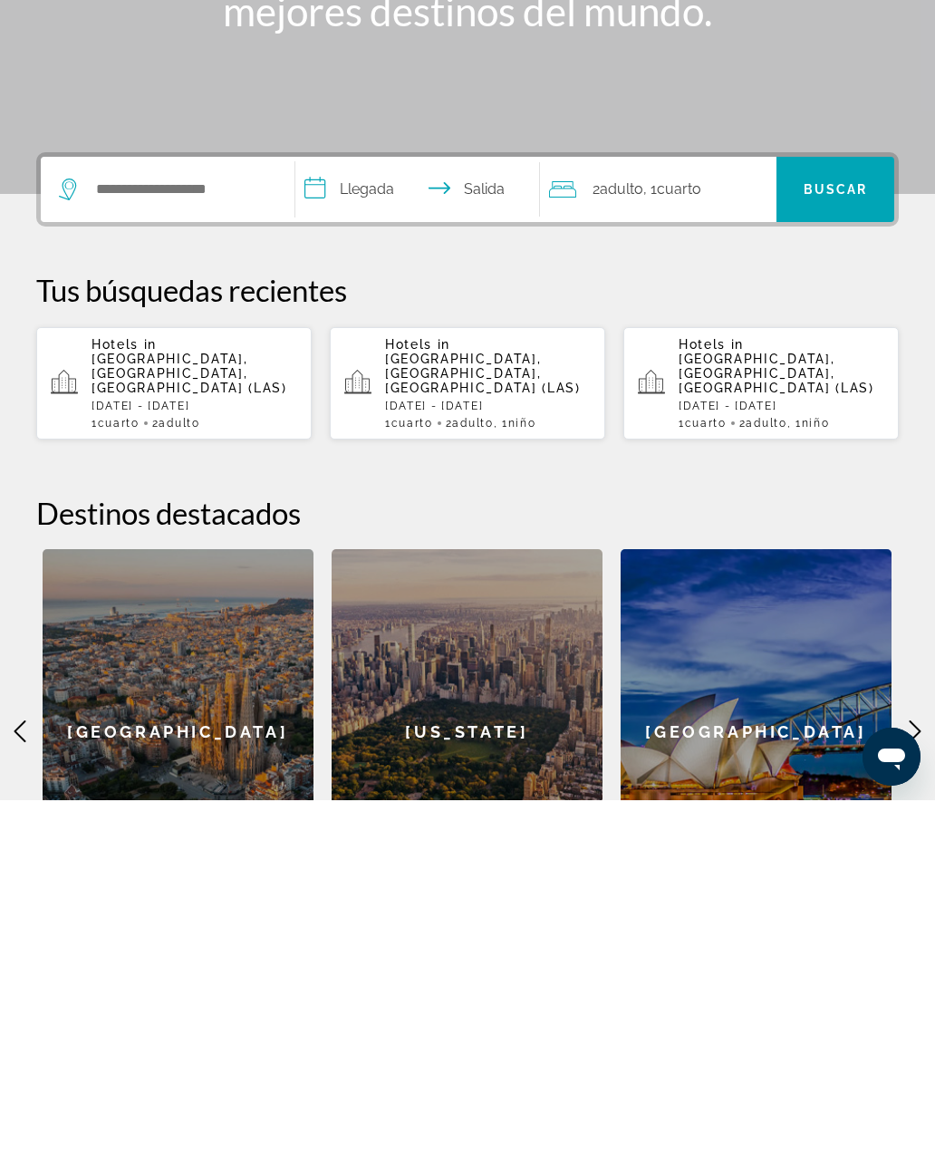
click at [919, 1070] on icon "Main content" at bounding box center [915, 1081] width 12 height 22
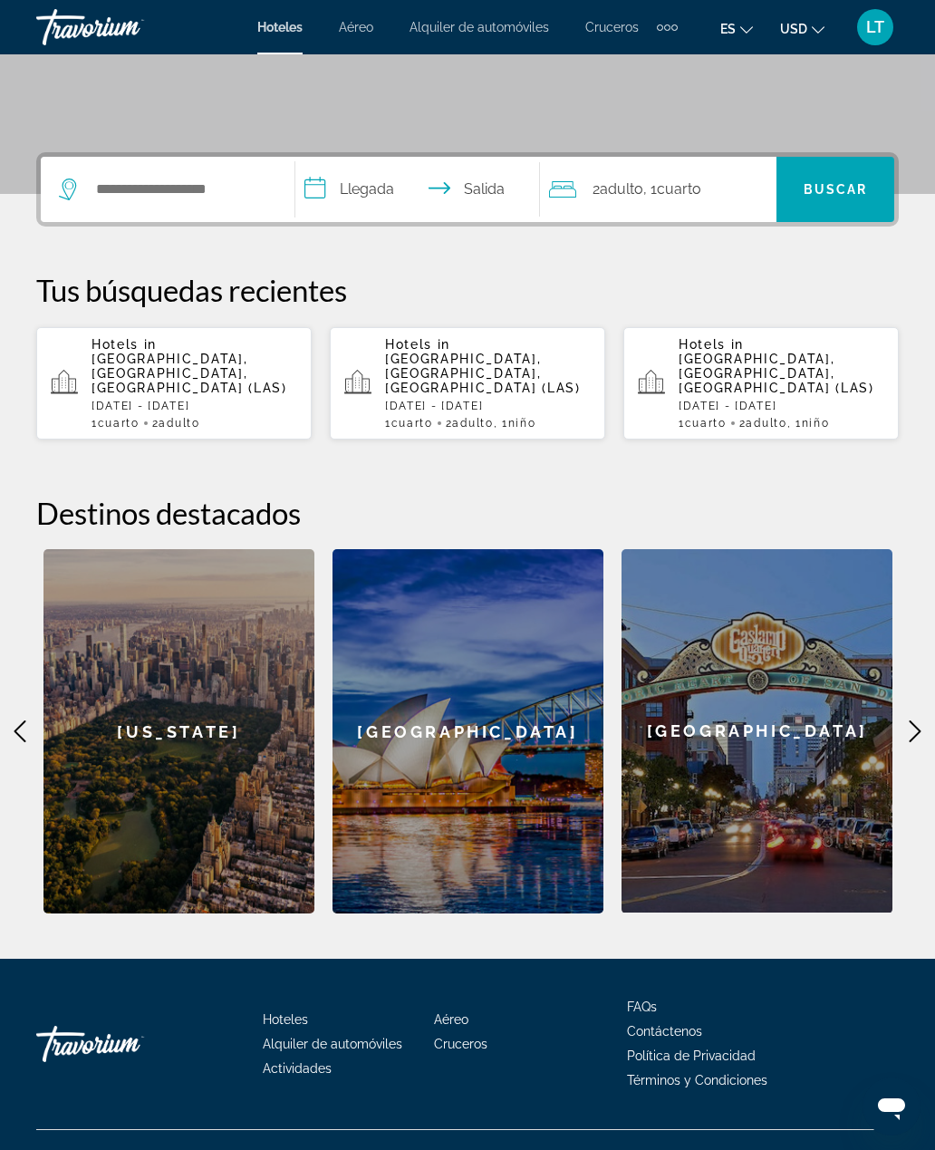
click at [914, 720] on icon "Main content" at bounding box center [915, 731] width 22 height 22
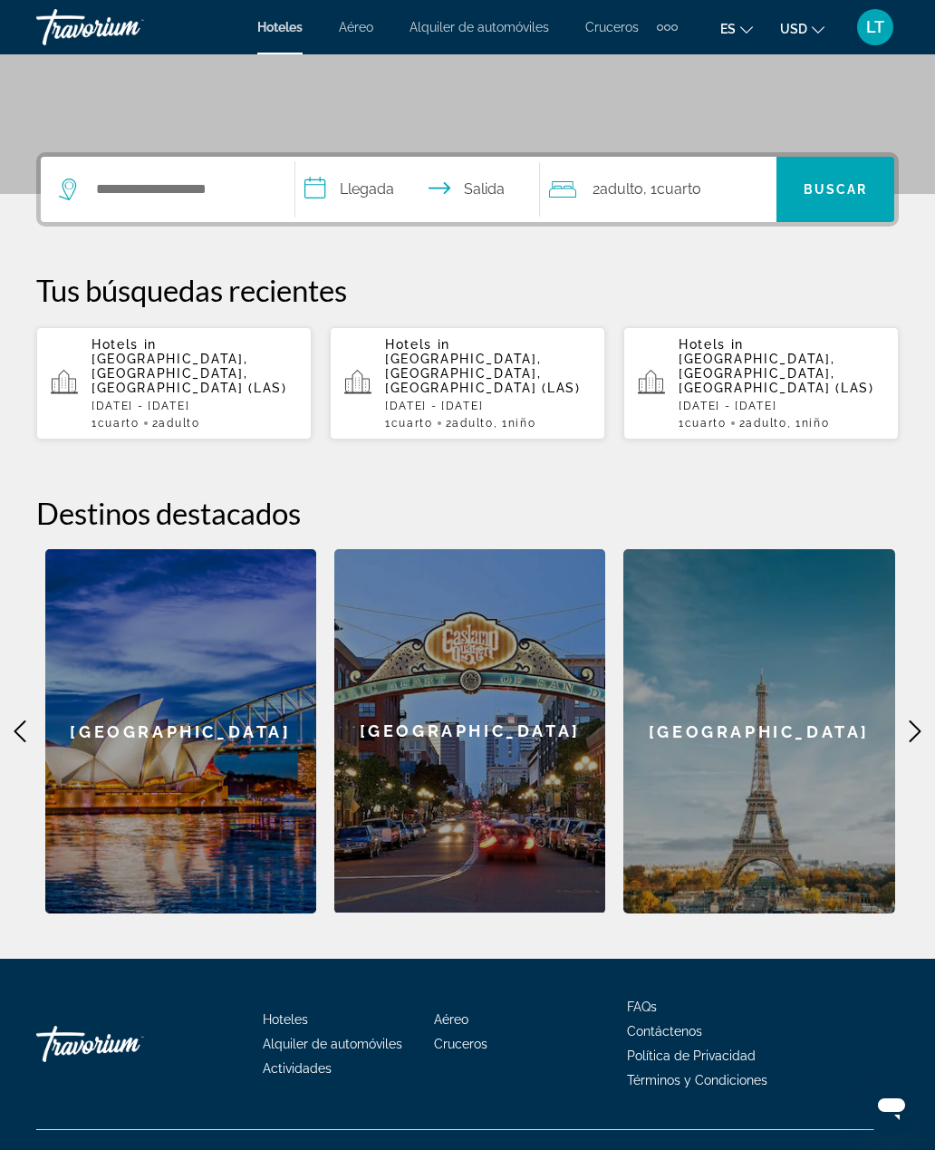
click at [924, 720] on icon "Main content" at bounding box center [915, 731] width 22 height 22
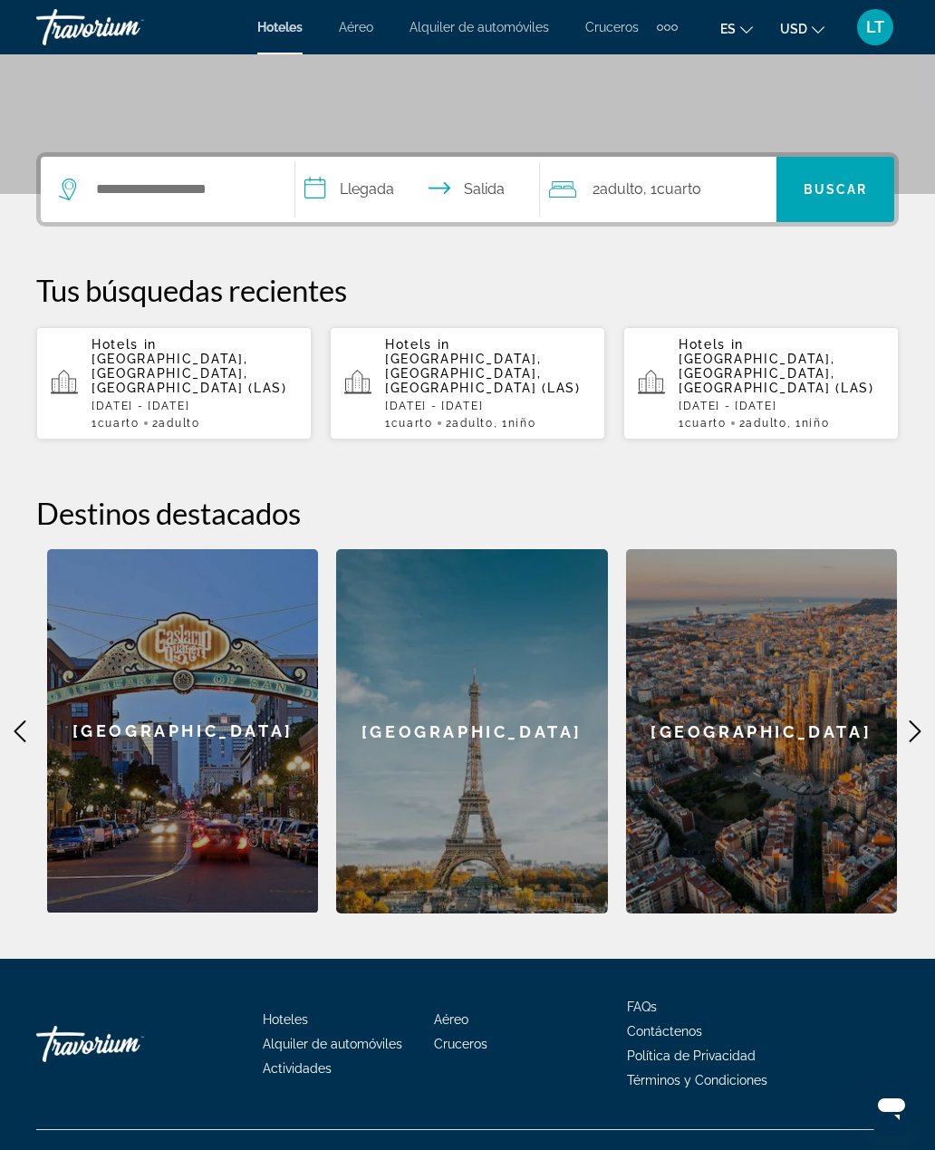
click at [924, 720] on icon "Main content" at bounding box center [915, 731] width 22 height 22
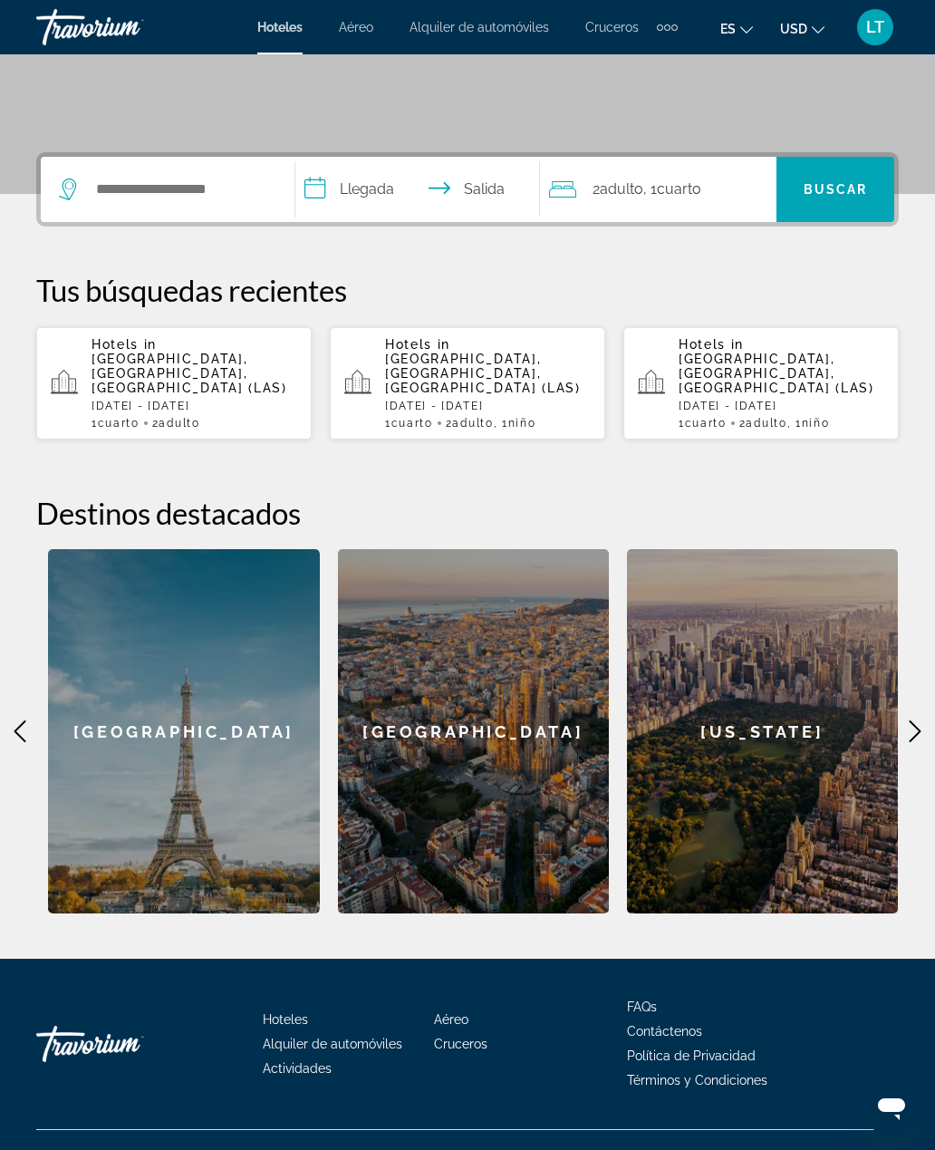
click at [925, 720] on icon "Main content" at bounding box center [915, 731] width 22 height 22
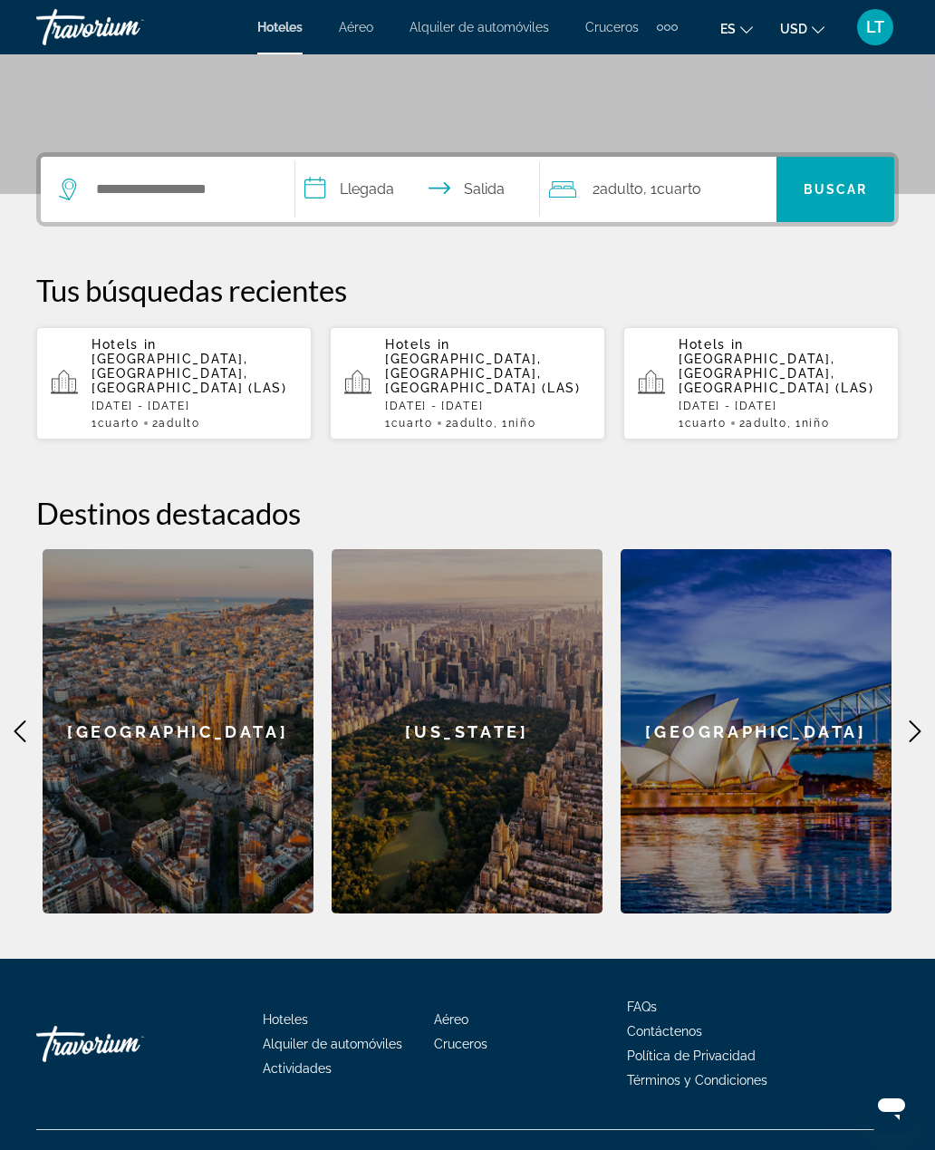
click at [924, 720] on icon "Main content" at bounding box center [915, 731] width 22 height 22
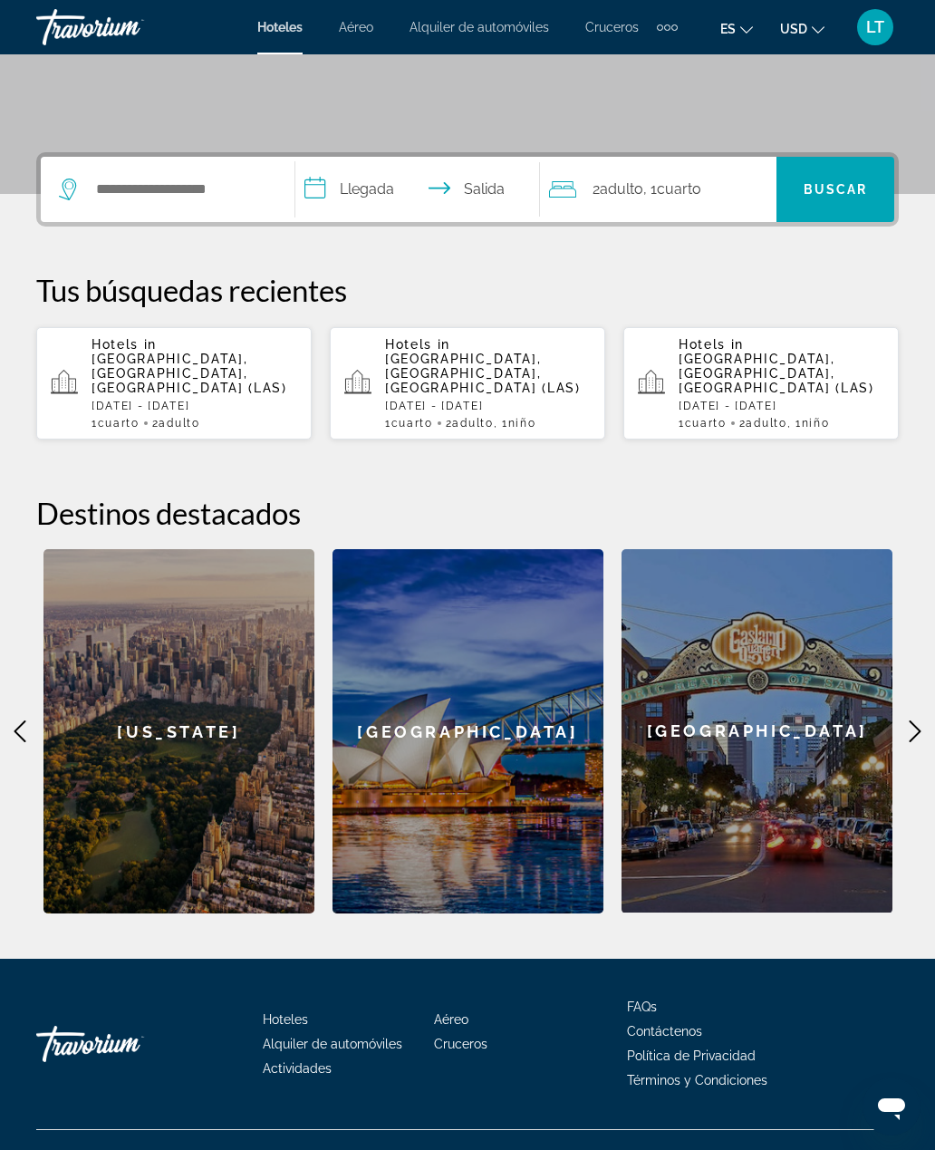
click at [925, 720] on icon "Main content" at bounding box center [915, 731] width 22 height 22
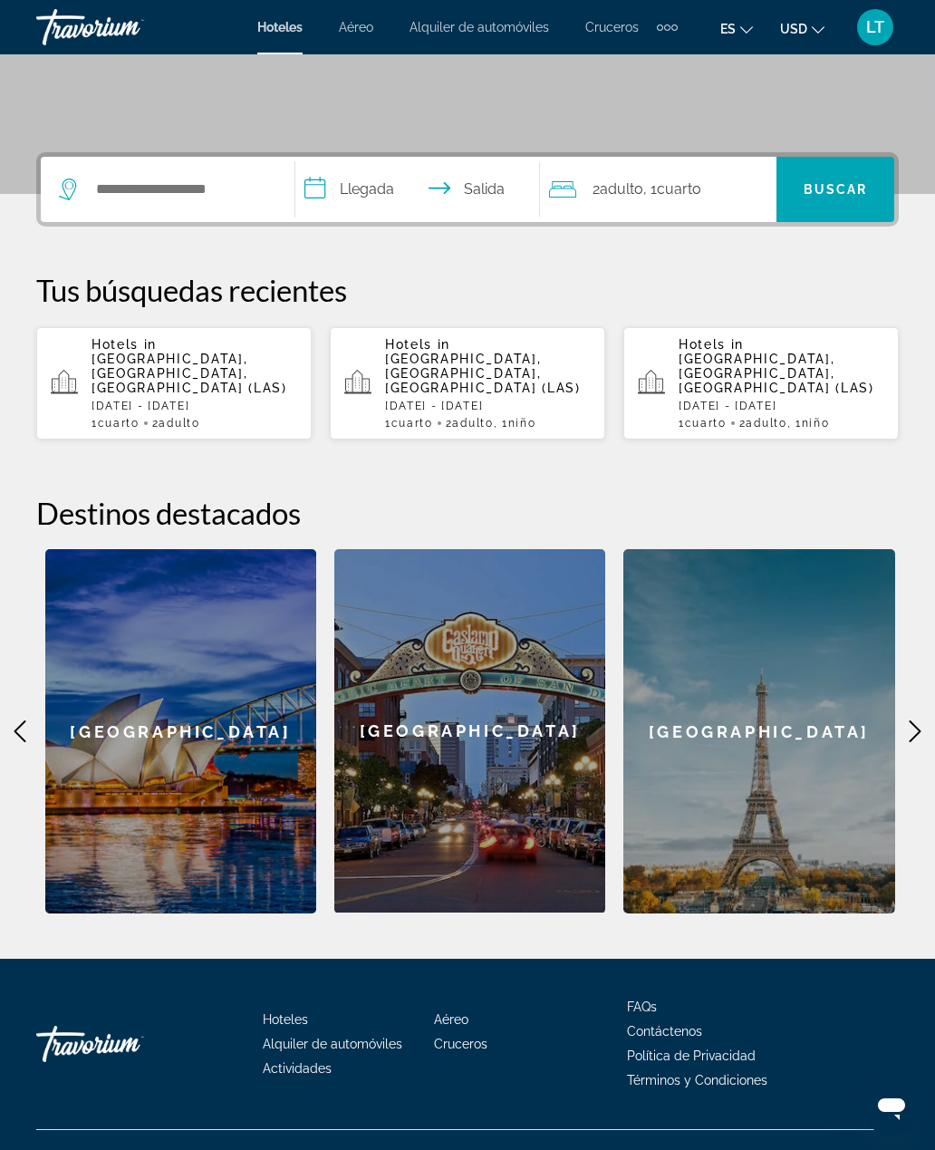
click at [923, 720] on icon "Main content" at bounding box center [915, 731] width 22 height 22
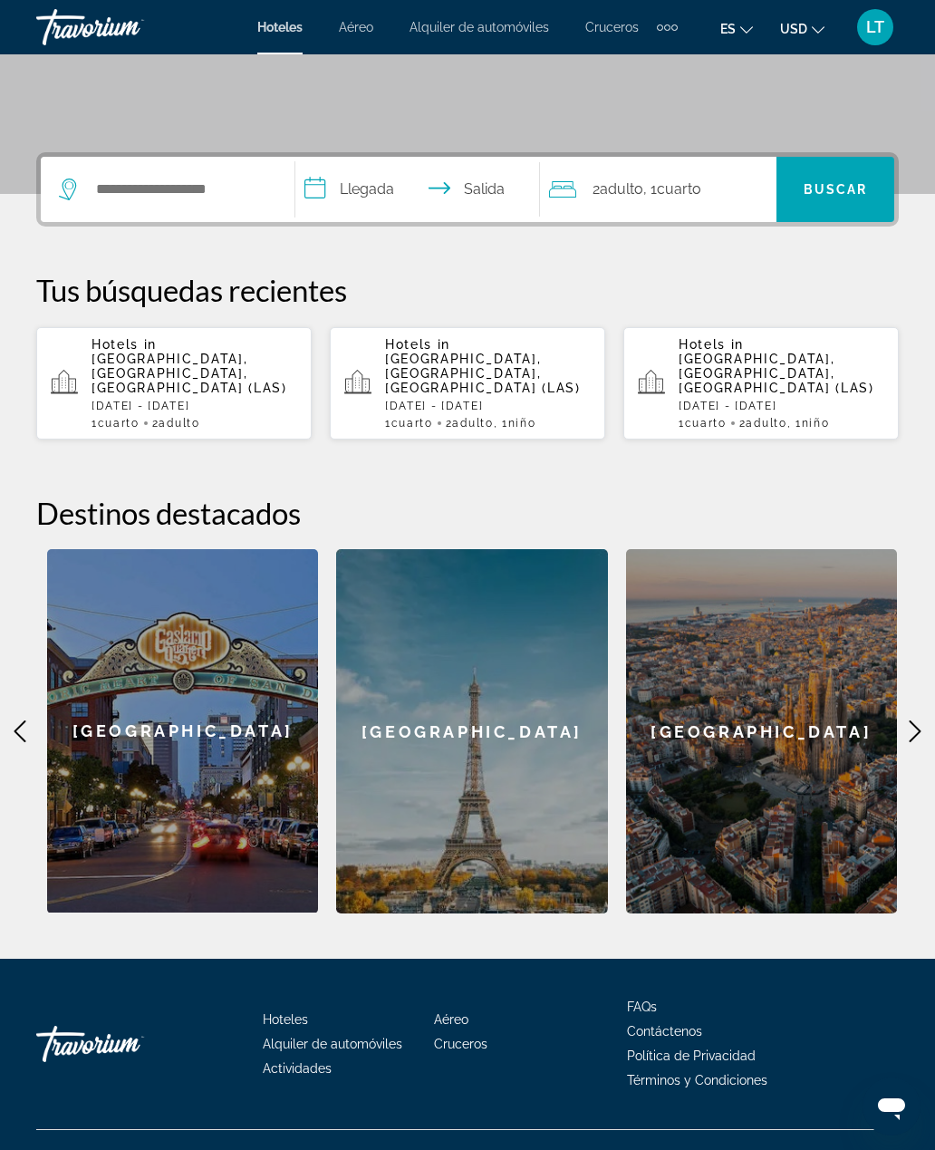
click at [923, 720] on icon "Main content" at bounding box center [915, 731] width 22 height 22
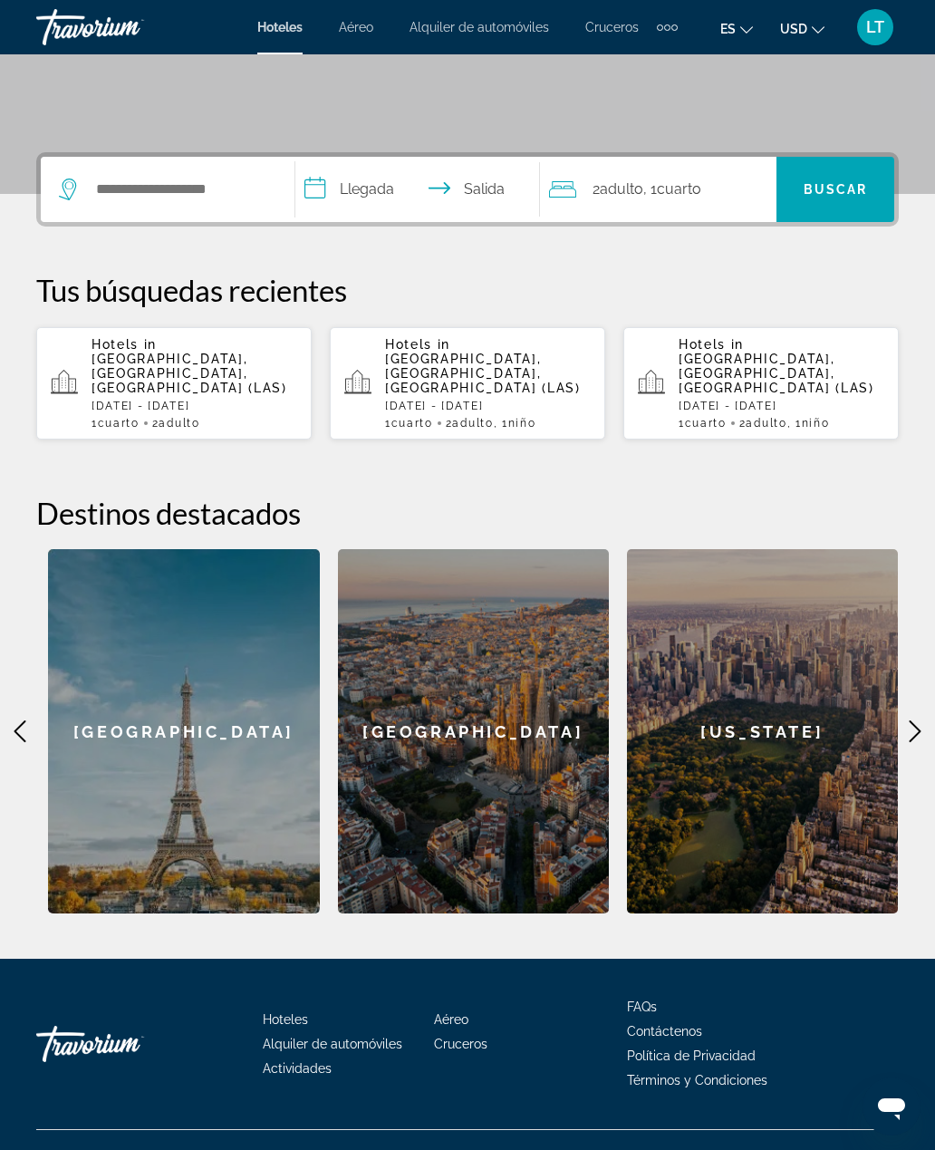
click at [918, 720] on icon "Main content" at bounding box center [915, 731] width 22 height 22
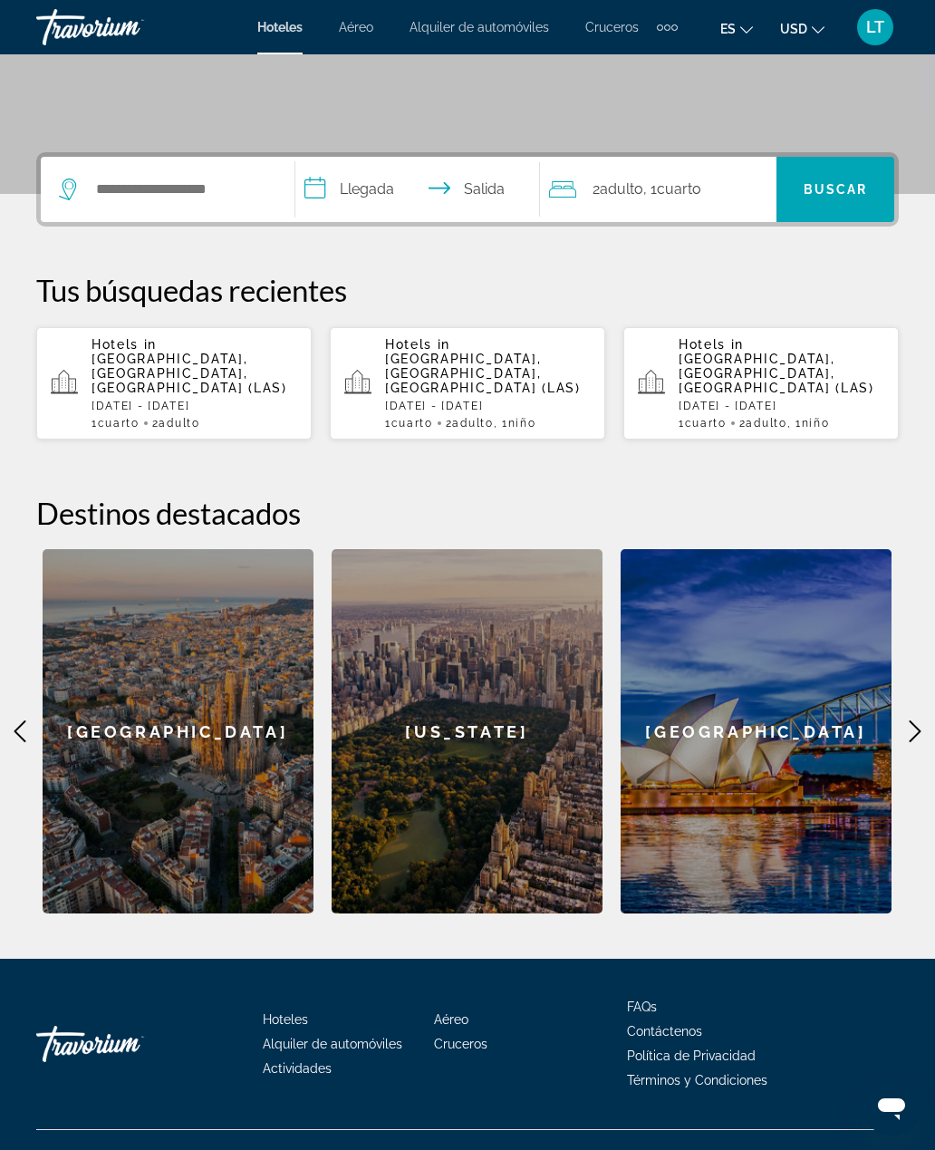
click at [923, 720] on icon "Main content" at bounding box center [915, 731] width 22 height 22
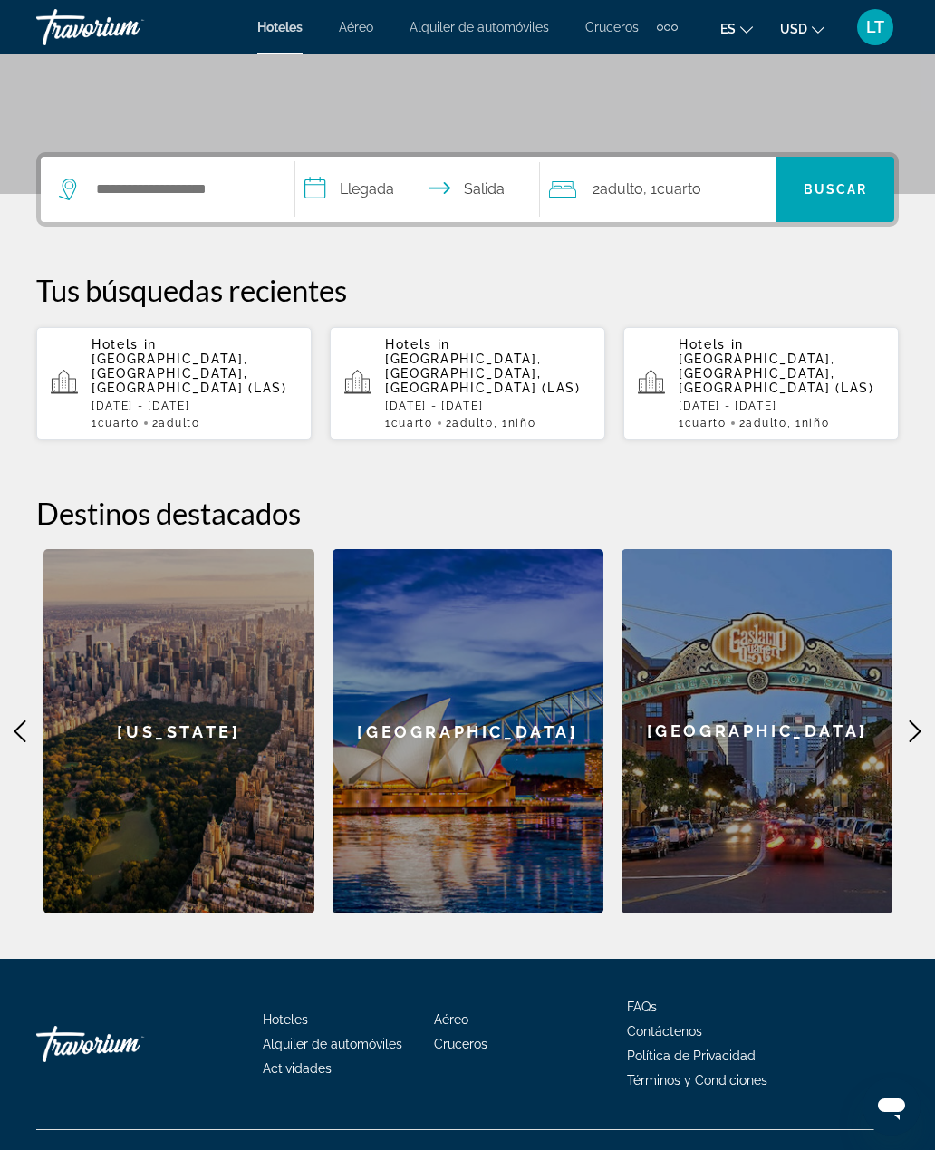
click at [922, 720] on icon "Main content" at bounding box center [915, 731] width 22 height 22
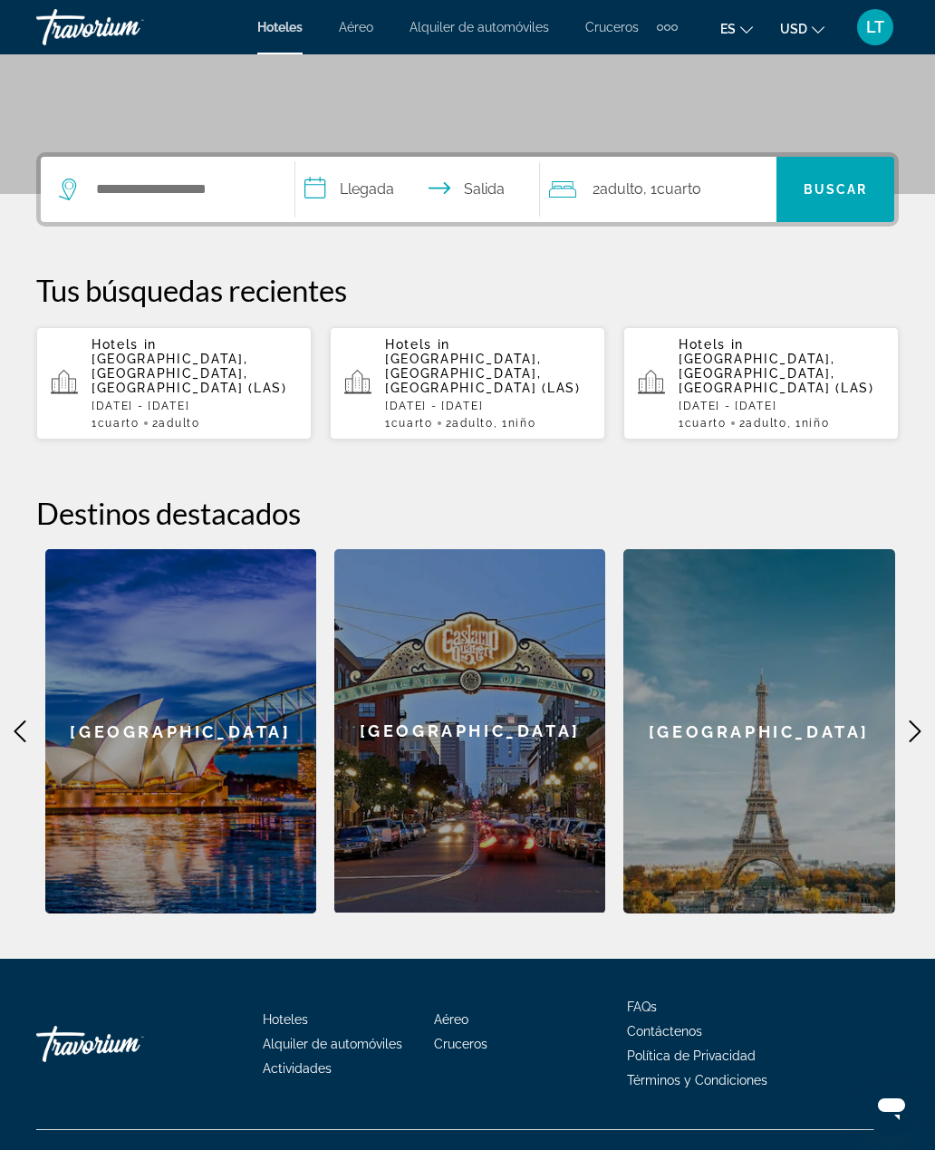
click at [923, 720] on icon "Main content" at bounding box center [915, 731] width 22 height 22
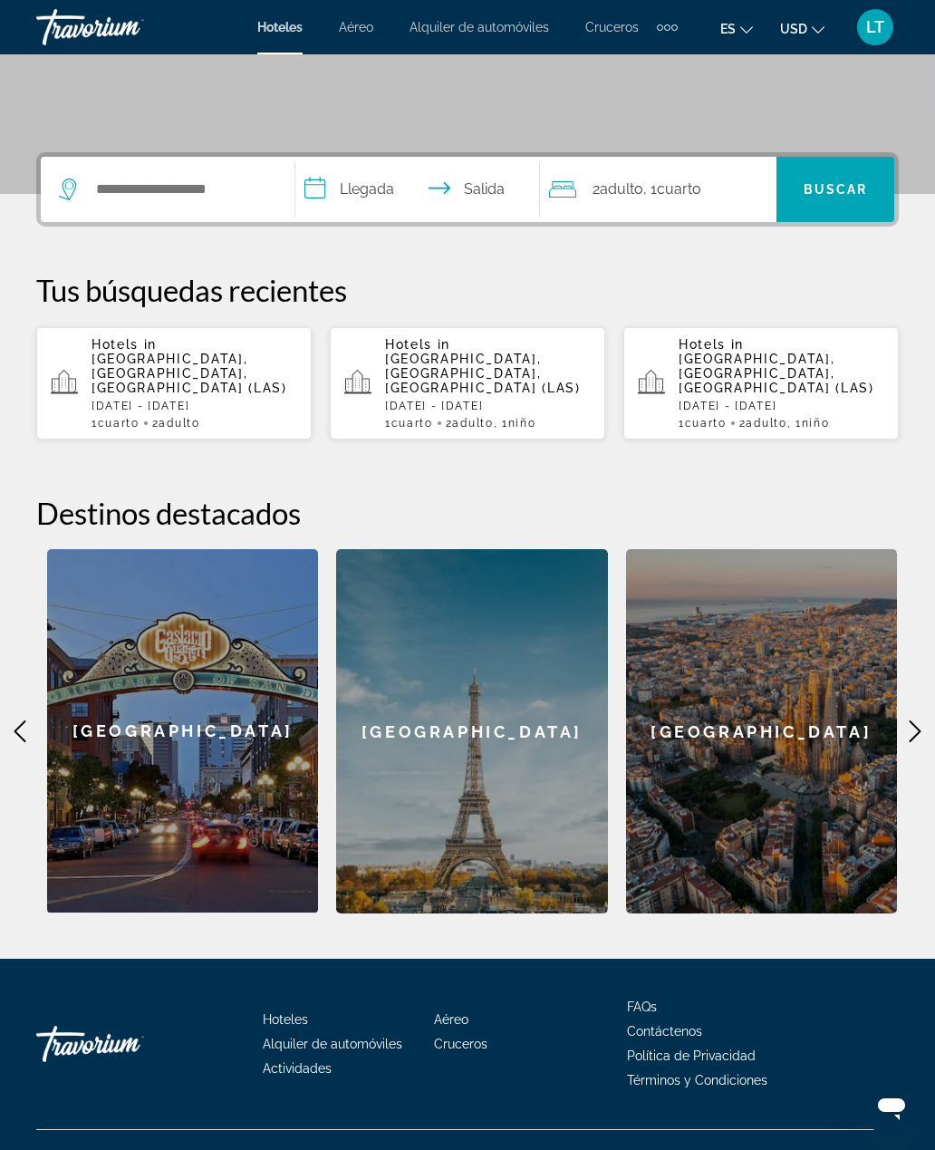
click at [927, 692] on div "**********" at bounding box center [467, 532] width 935 height 761
click at [925, 720] on icon "Main content" at bounding box center [915, 731] width 22 height 22
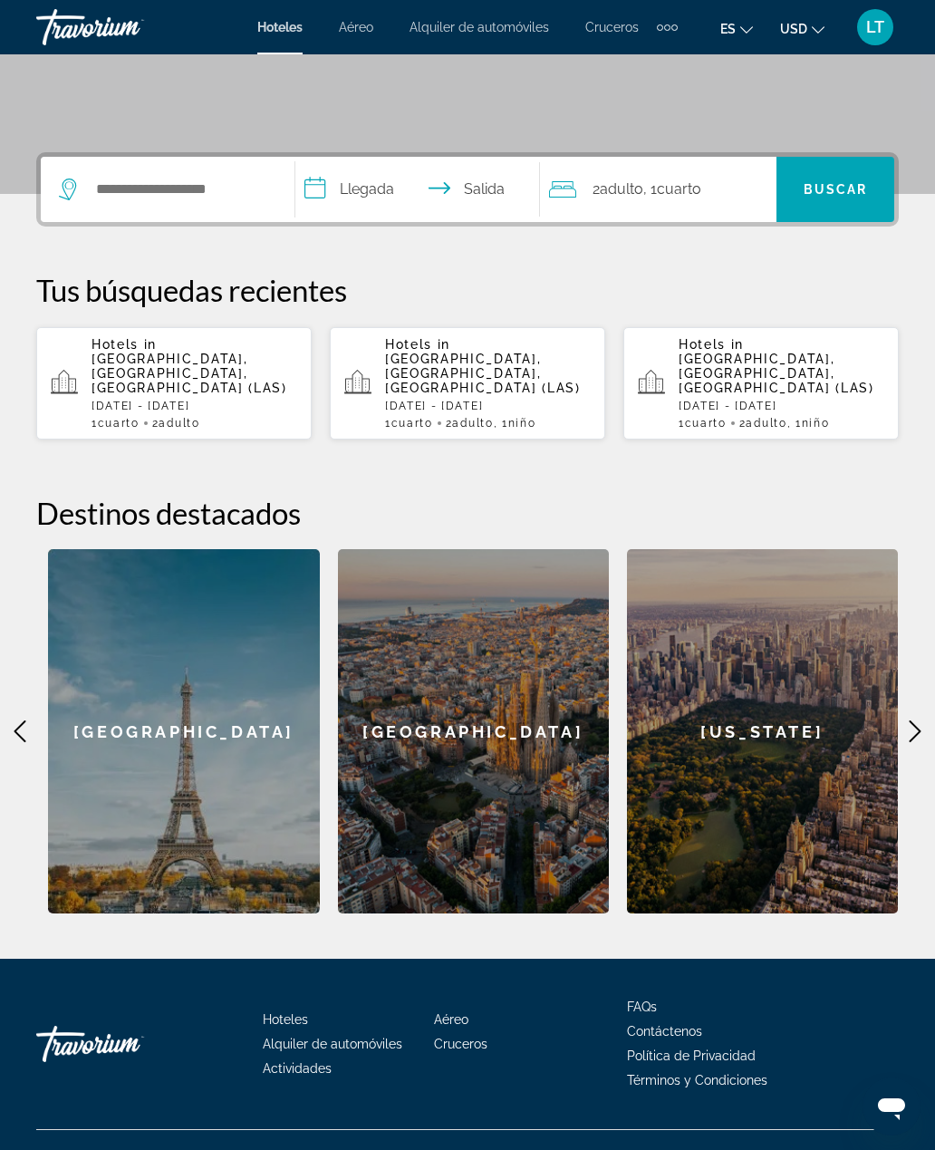
click at [925, 720] on icon "Main content" at bounding box center [915, 731] width 22 height 22
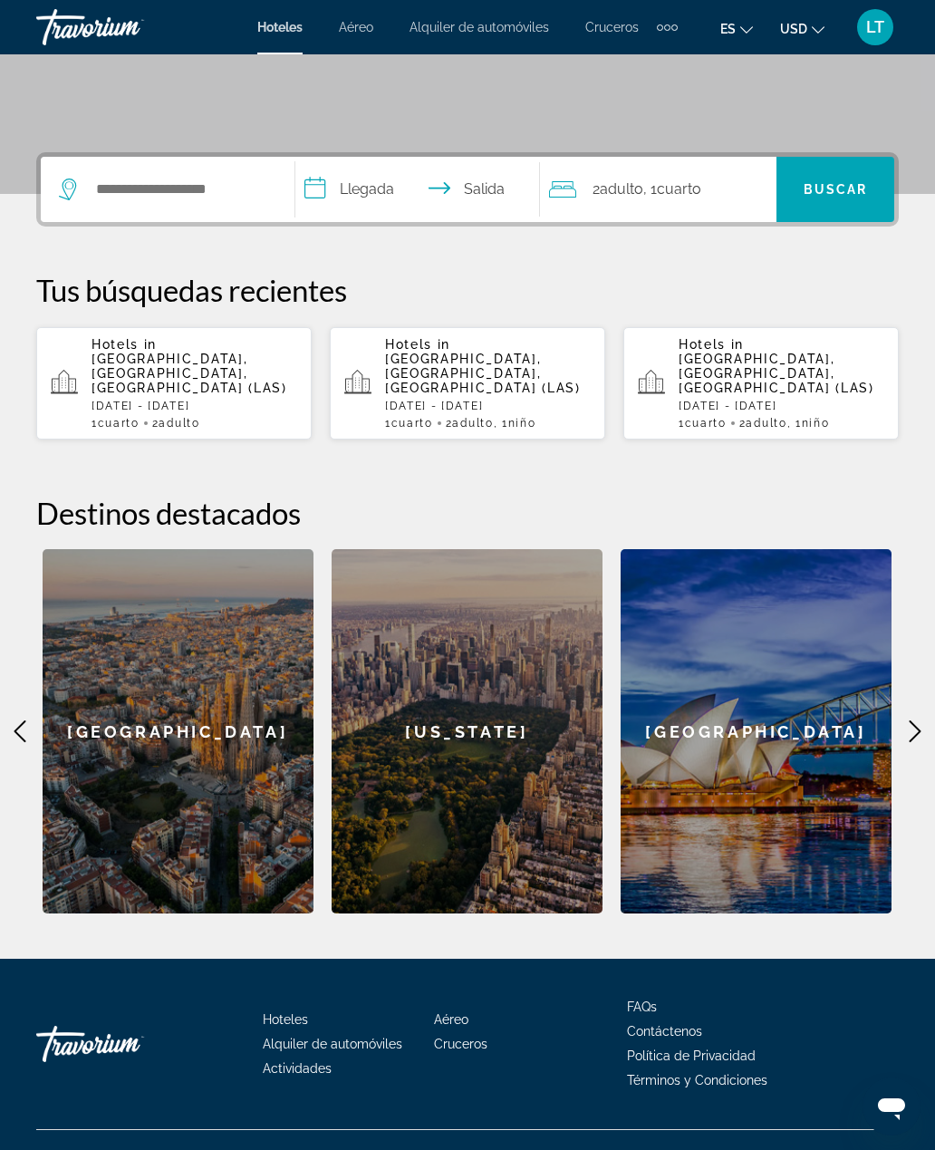
click at [923, 720] on icon "Main content" at bounding box center [915, 731] width 22 height 22
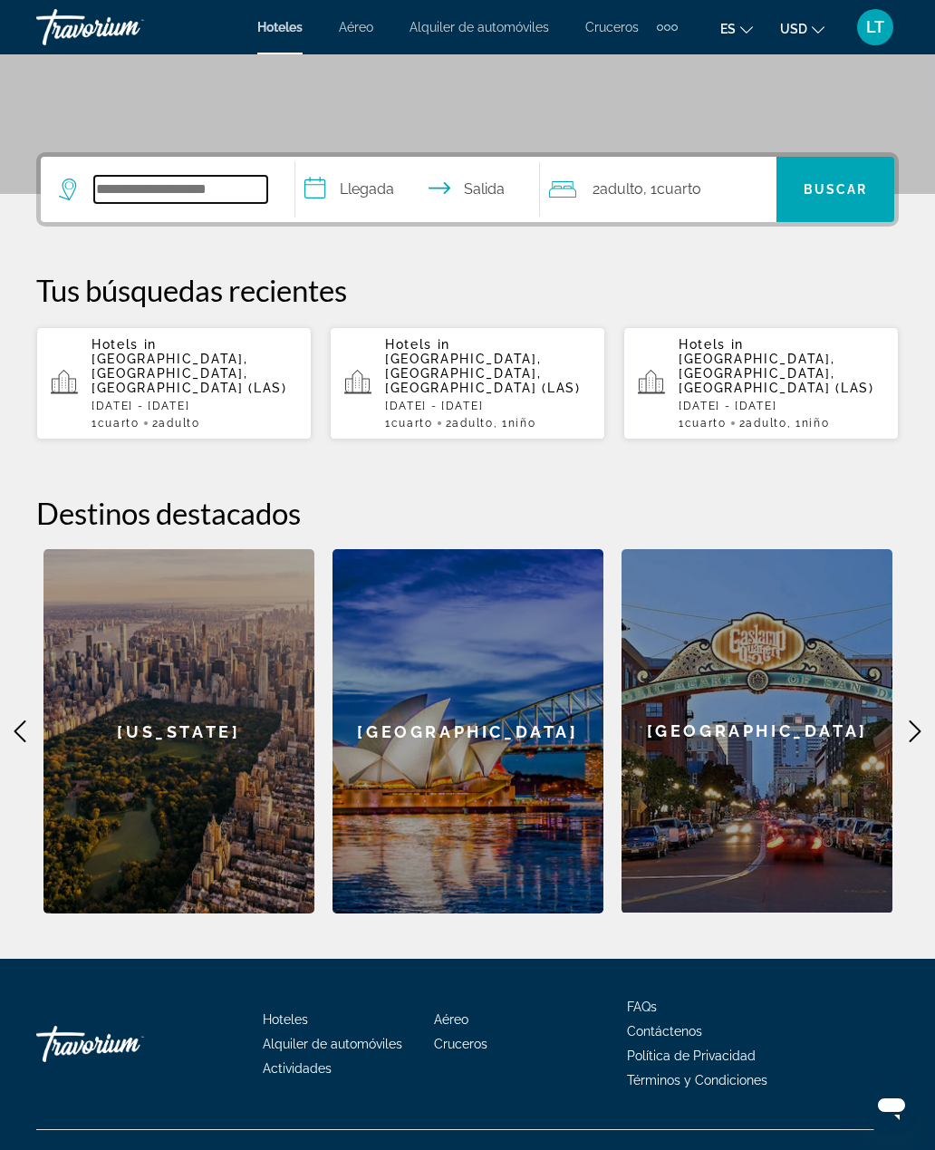
click at [177, 176] on input "Search widget" at bounding box center [180, 189] width 173 height 27
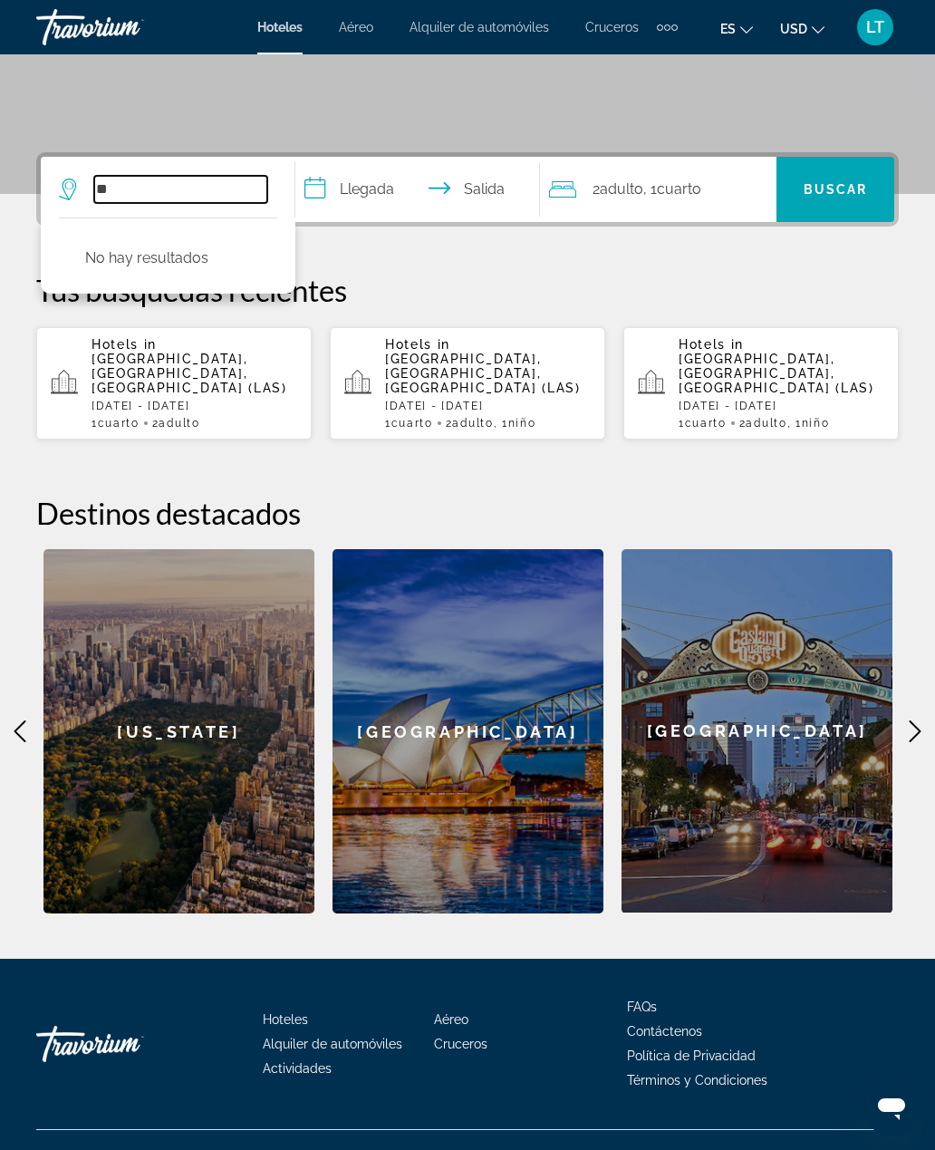
type input "*"
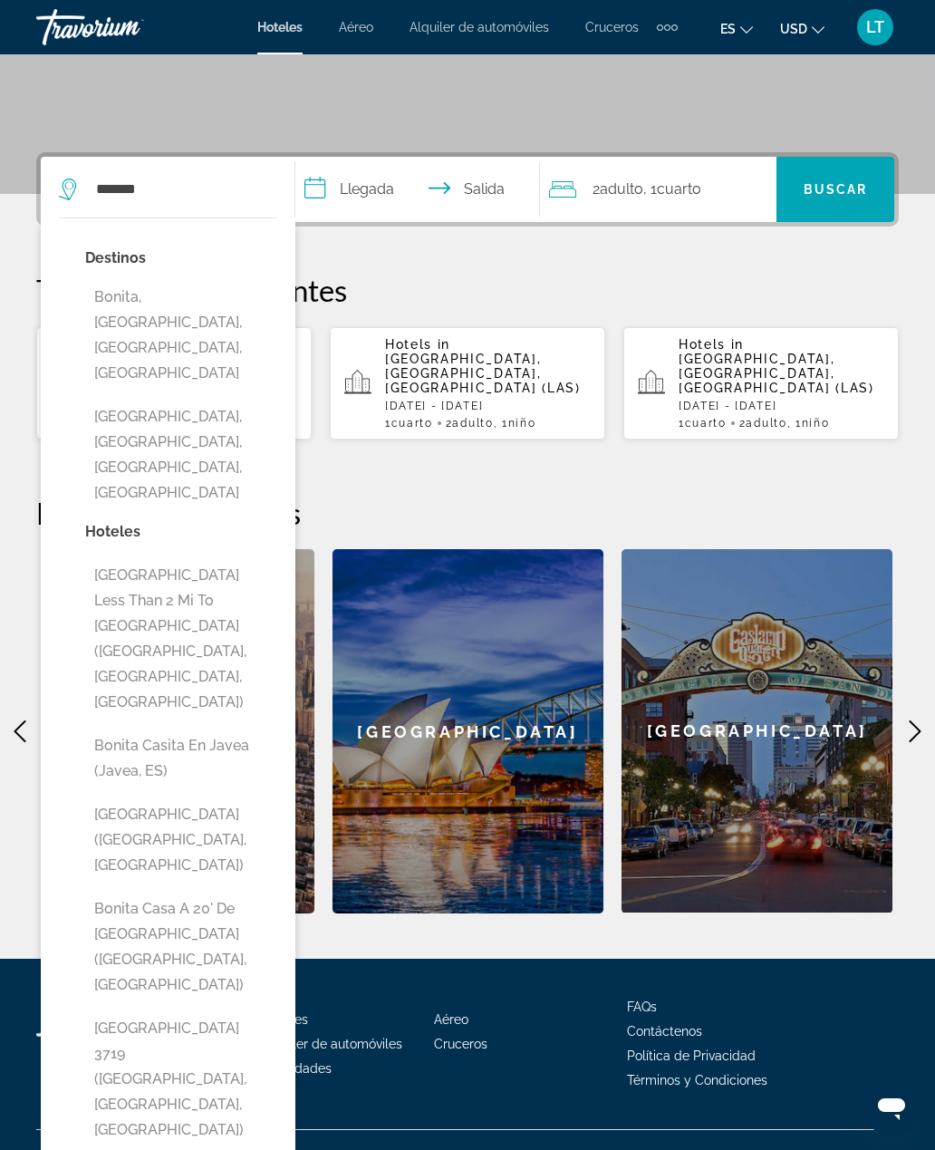
click at [237, 558] on button "Bonita Springs Beach House Less Than 2 Mi to Ocean (Bonita Springs, FL, US)" at bounding box center [181, 638] width 192 height 161
type input "**********"
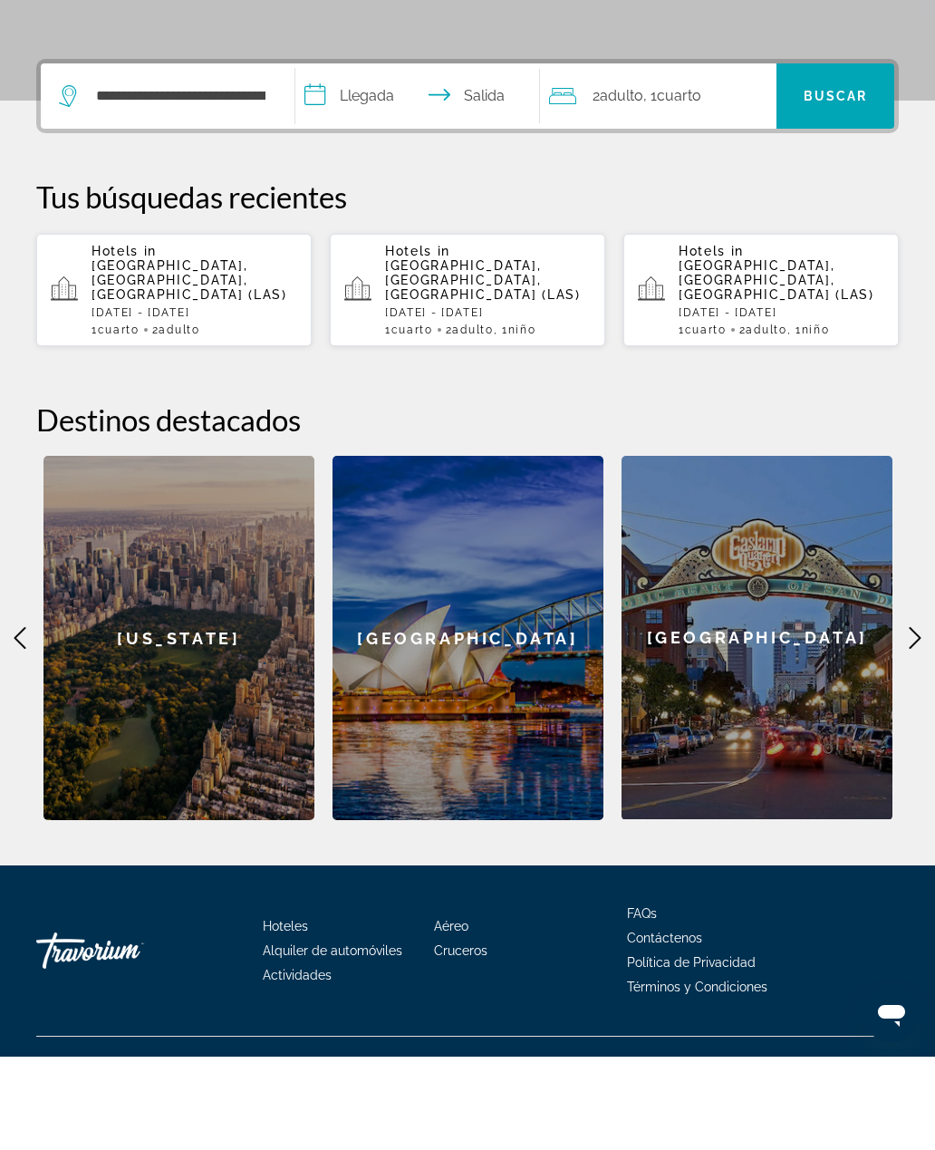
click at [378, 157] on input "**********" at bounding box center [421, 192] width 253 height 71
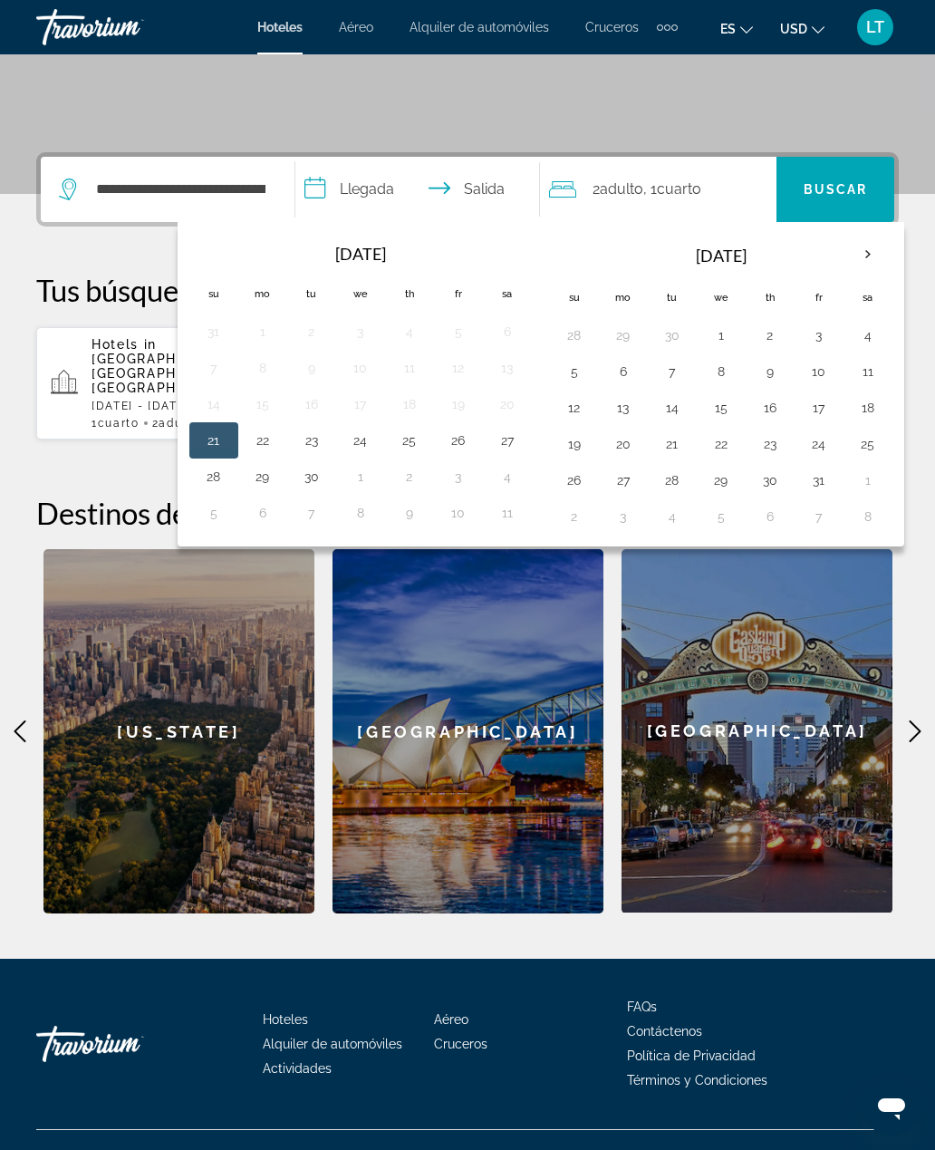
click at [866, 249] on th "Next month" at bounding box center [867, 255] width 49 height 40
click at [682, 441] on button "18" at bounding box center [672, 443] width 29 height 25
click at [832, 440] on button "21" at bounding box center [818, 443] width 29 height 25
type input "**********"
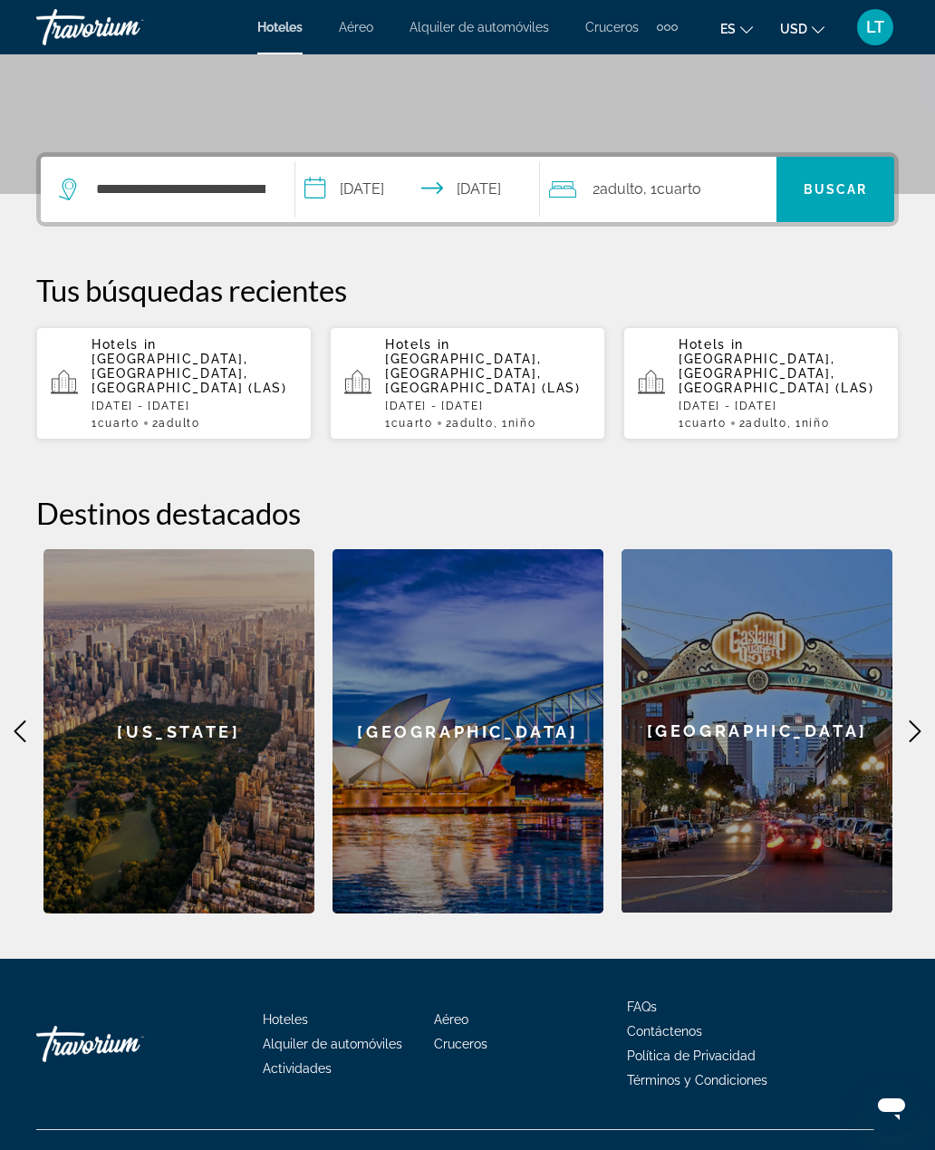
click at [845, 194] on span "Buscar" at bounding box center [835, 189] width 64 height 14
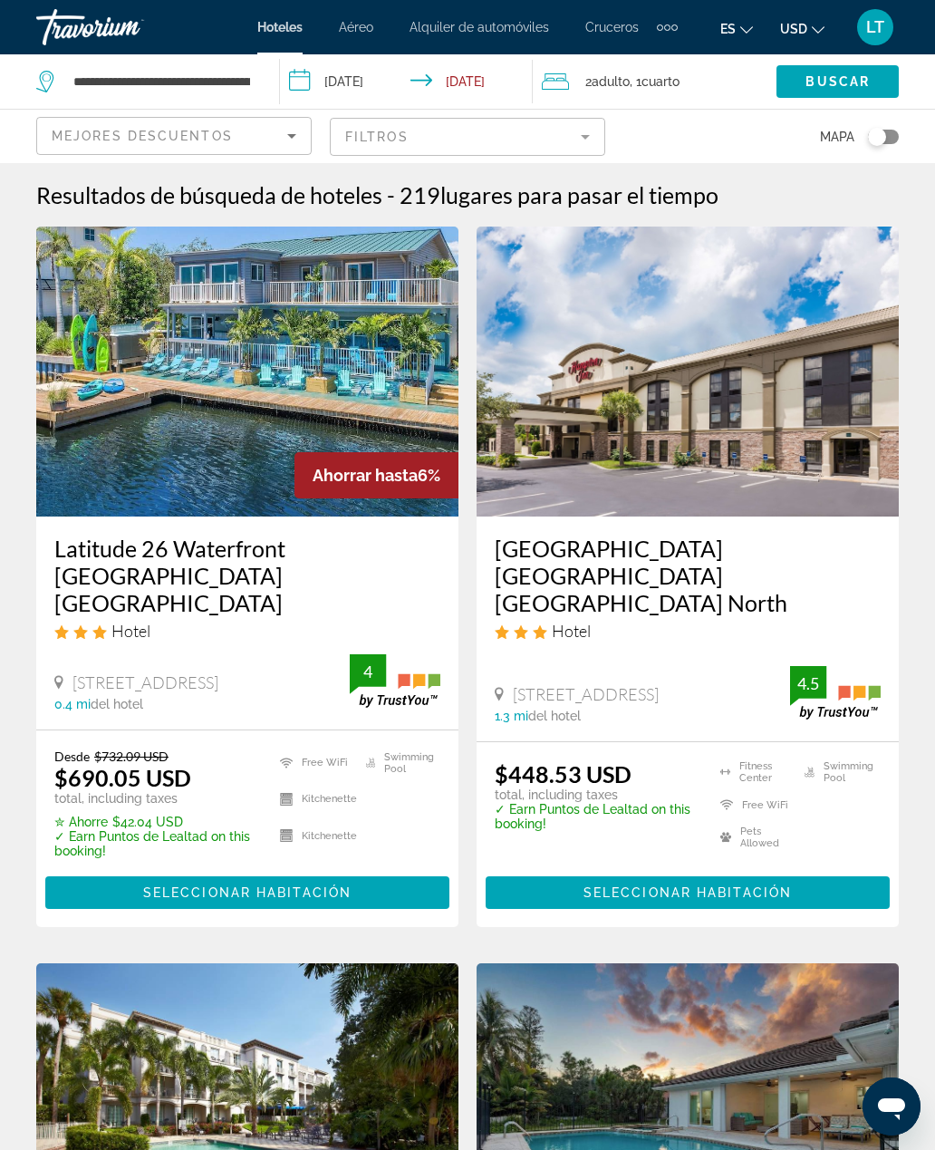
click at [786, 447] on img "Main content" at bounding box center [687, 371] width 422 height 290
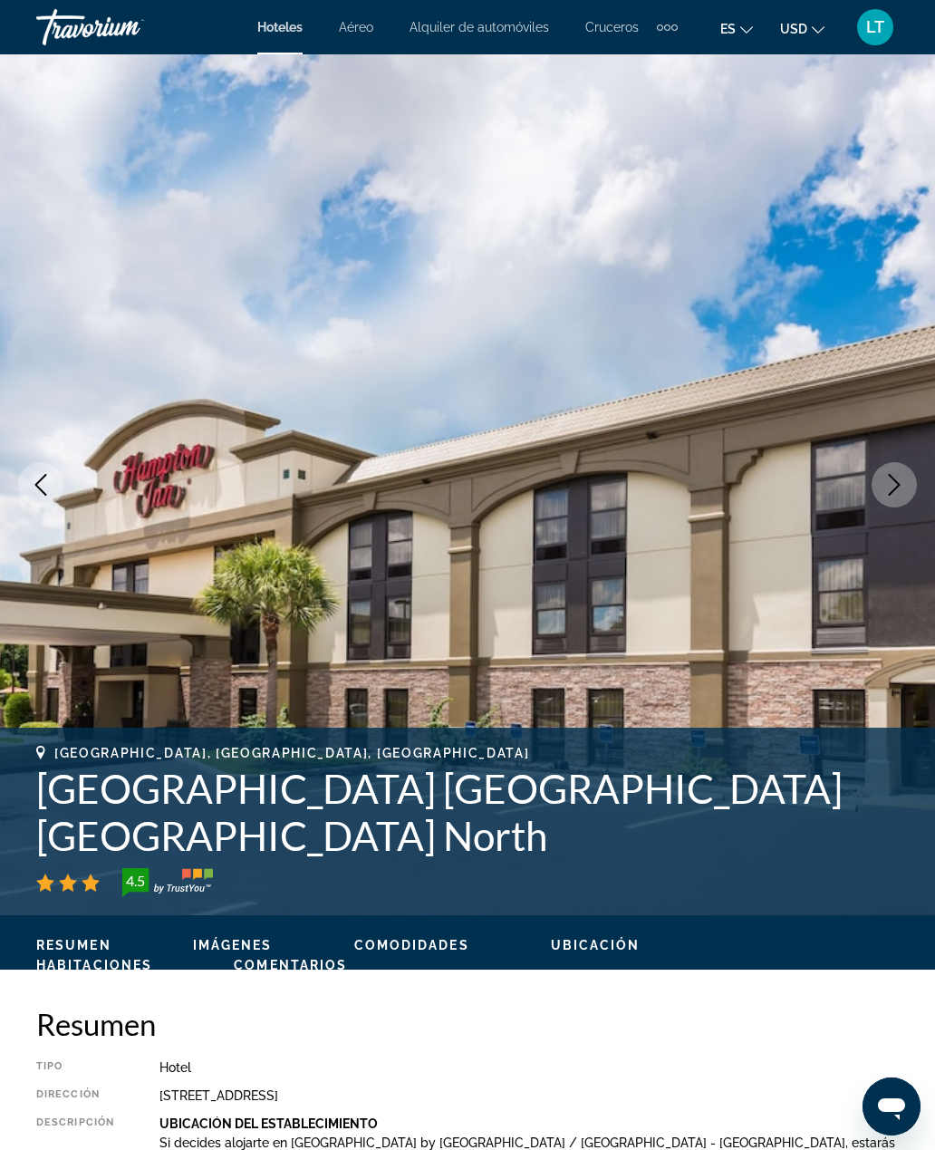
click at [900, 478] on icon "Next image" at bounding box center [894, 485] width 22 height 22
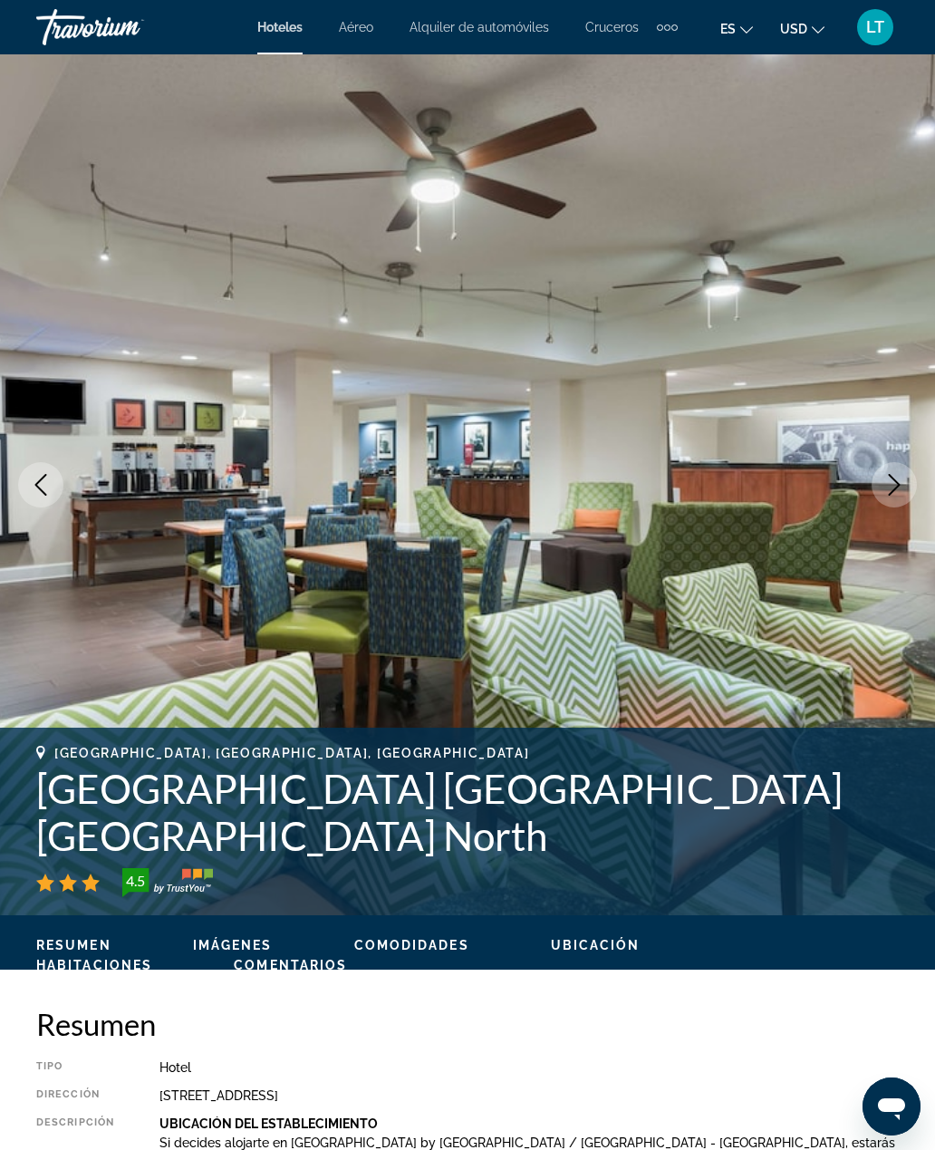
click at [892, 474] on icon "Next image" at bounding box center [894, 485] width 22 height 22
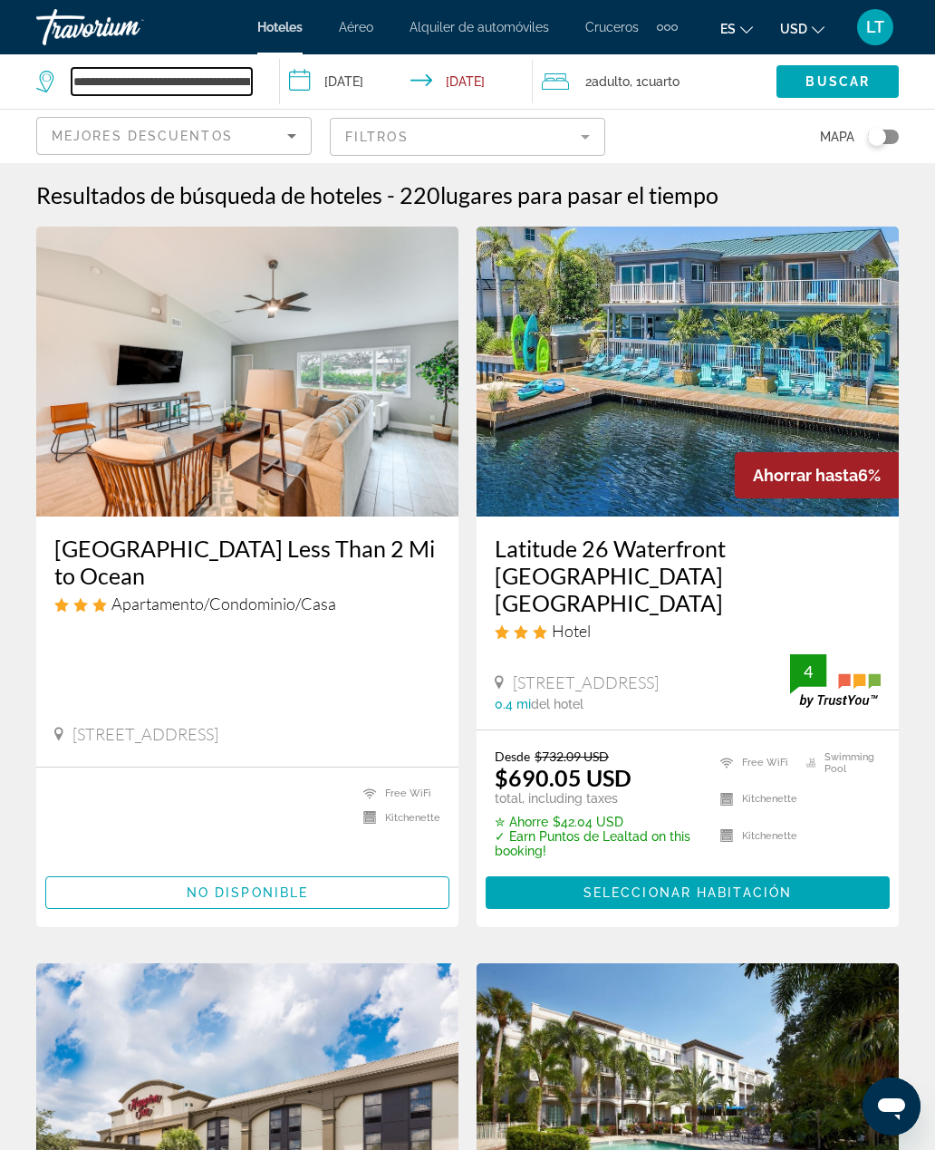
click at [243, 80] on input "**********" at bounding box center [162, 81] width 180 height 27
click at [235, 73] on input "**********" at bounding box center [162, 81] width 180 height 27
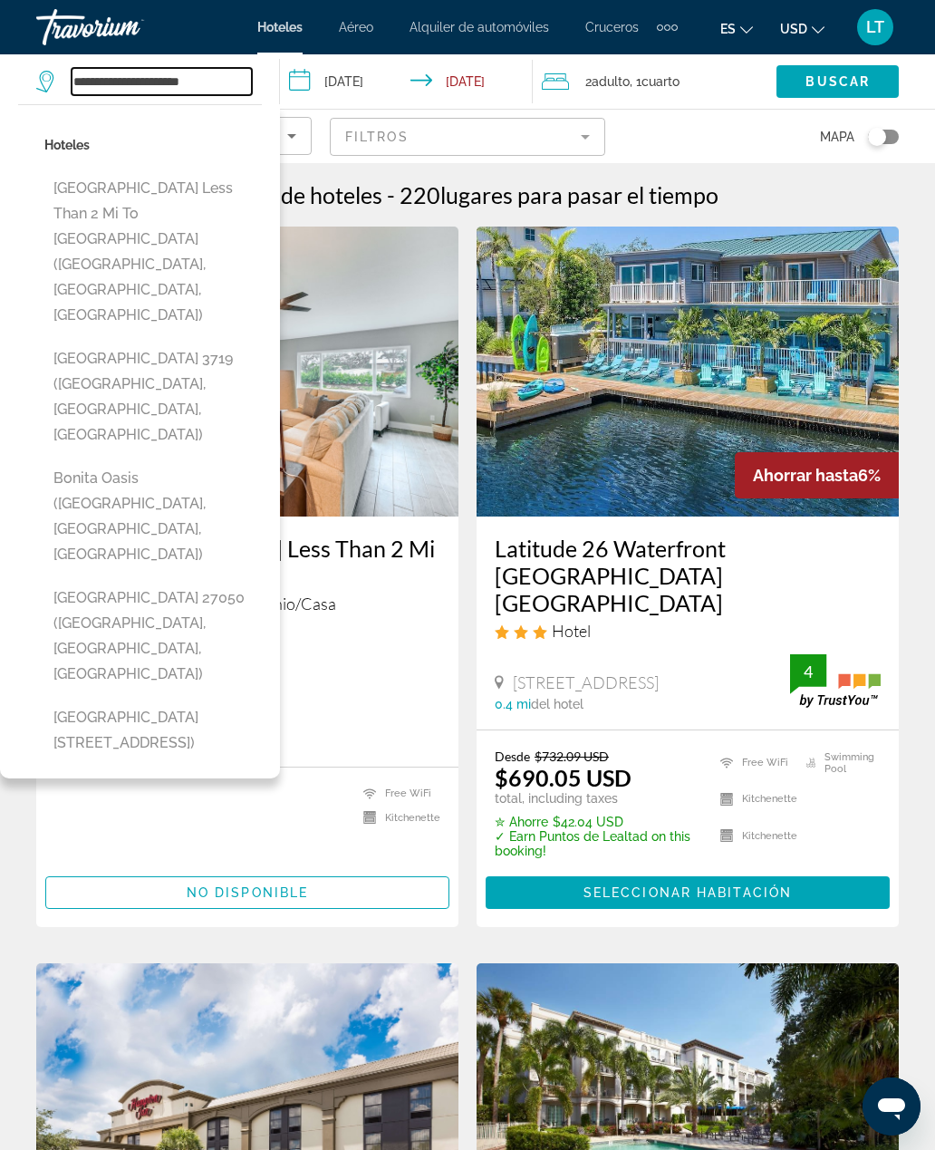
click at [232, 82] on input "**********" at bounding box center [162, 81] width 180 height 27
type input "**"
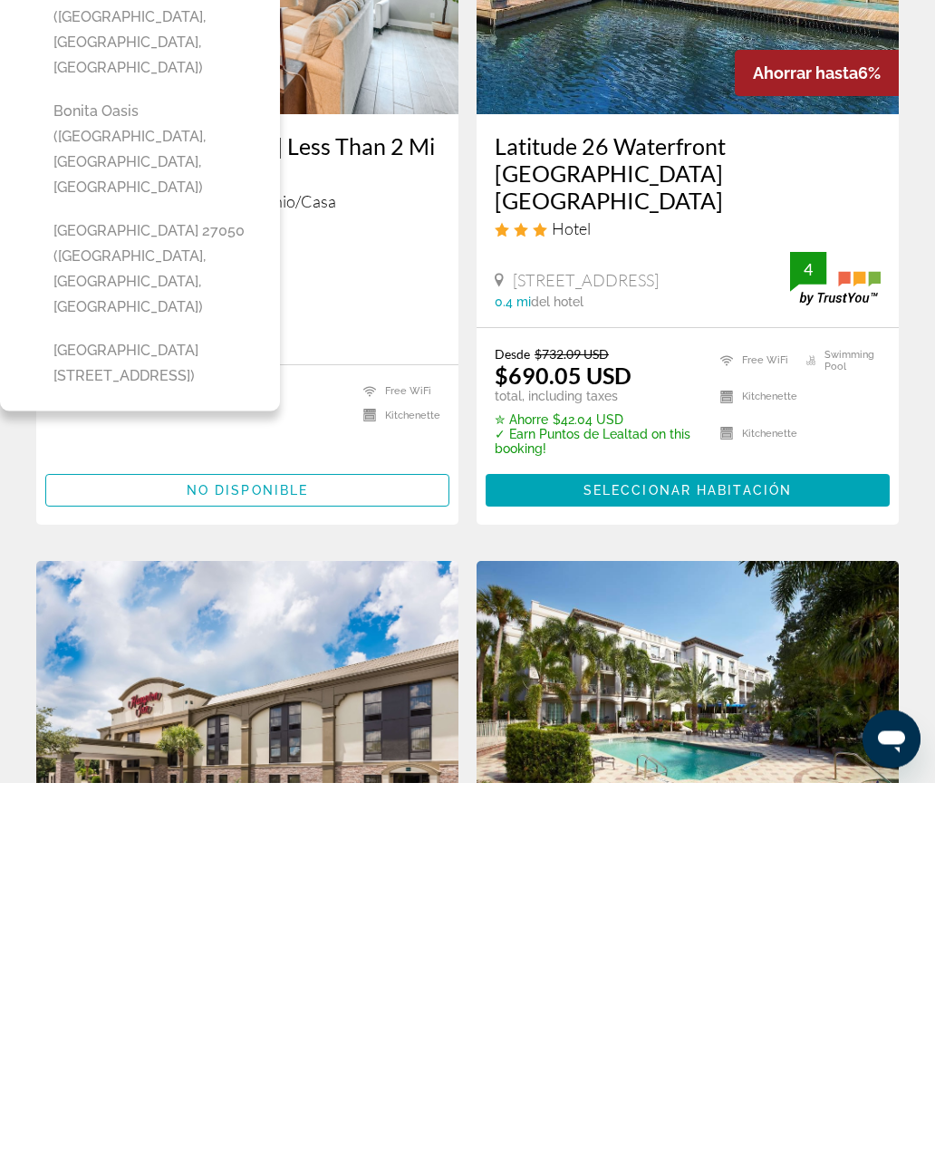
scroll to position [35, 0]
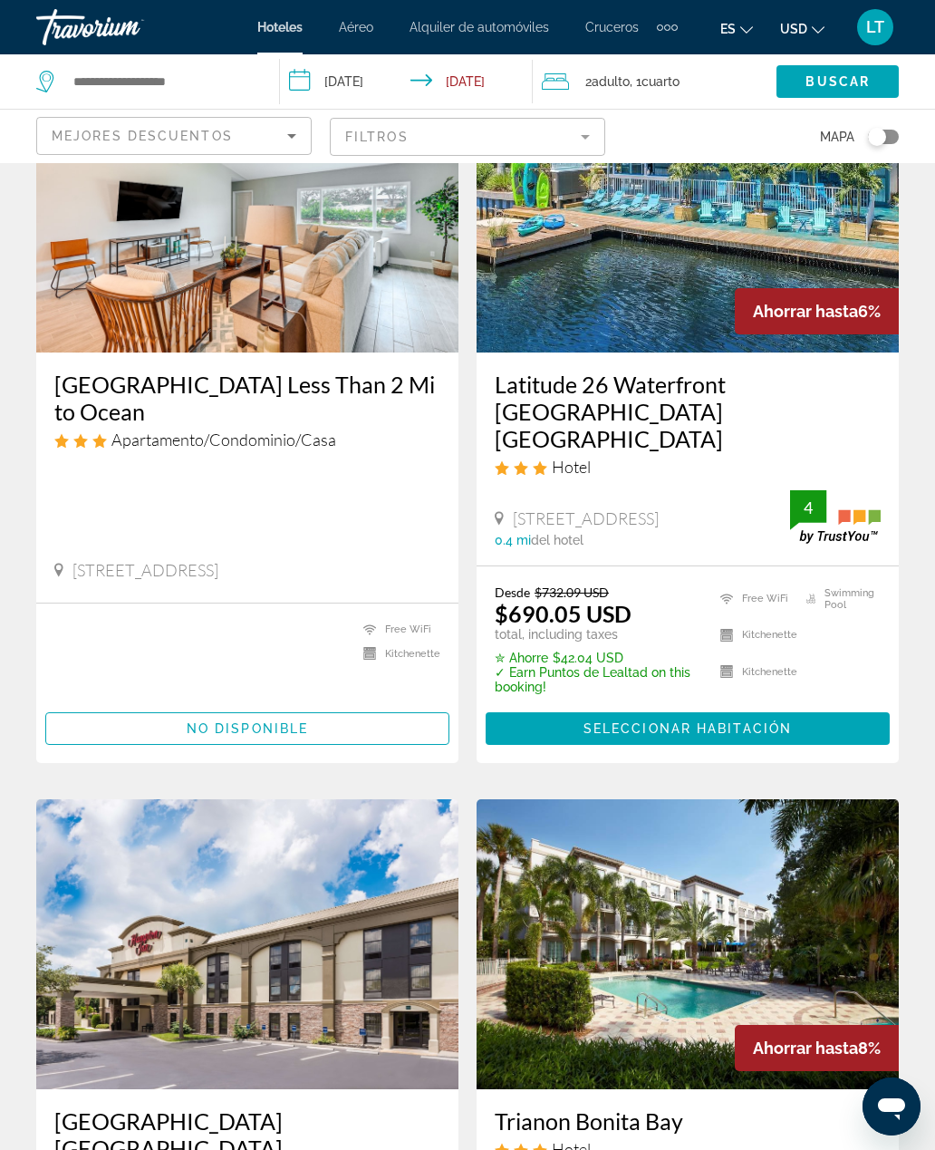
scroll to position [0, 0]
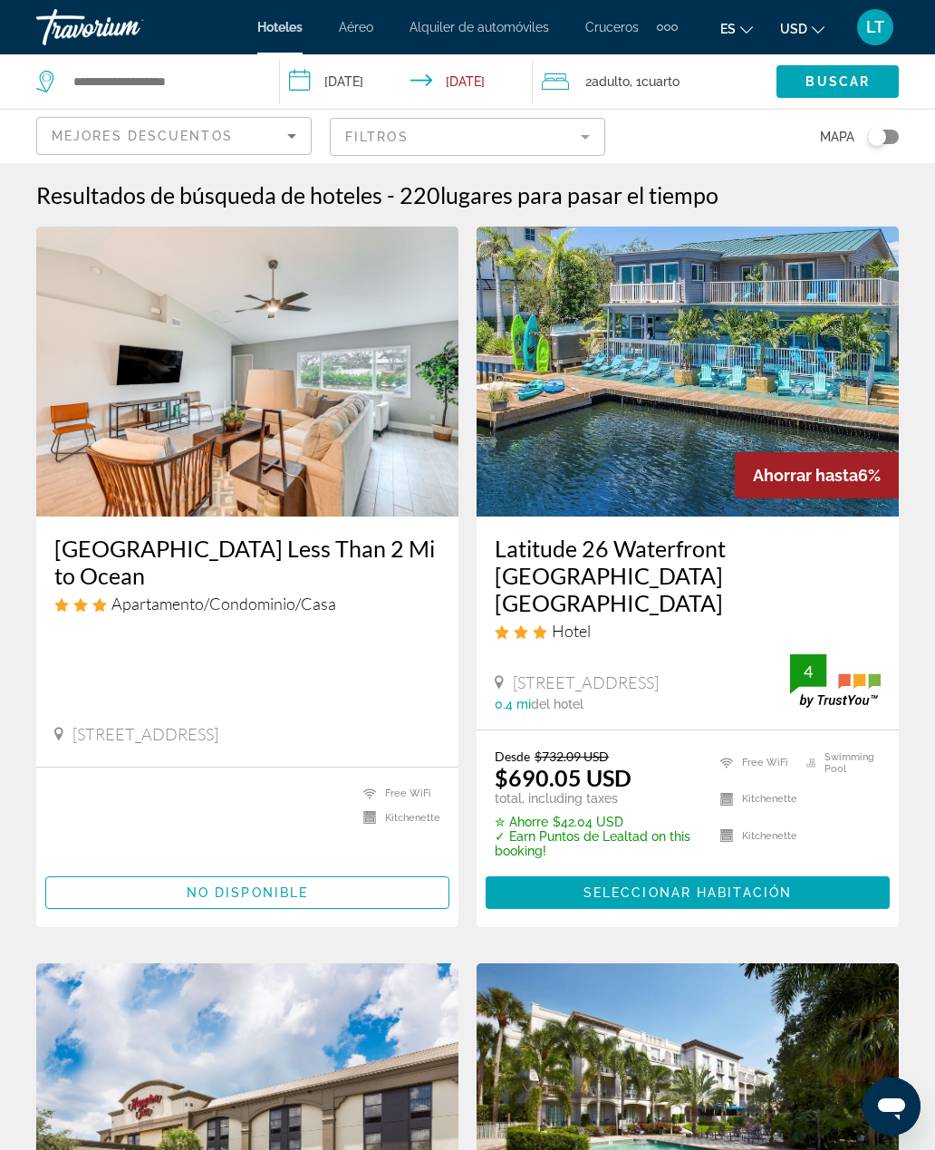
click at [615, 29] on span "Cruceros" at bounding box center [611, 27] width 53 height 14
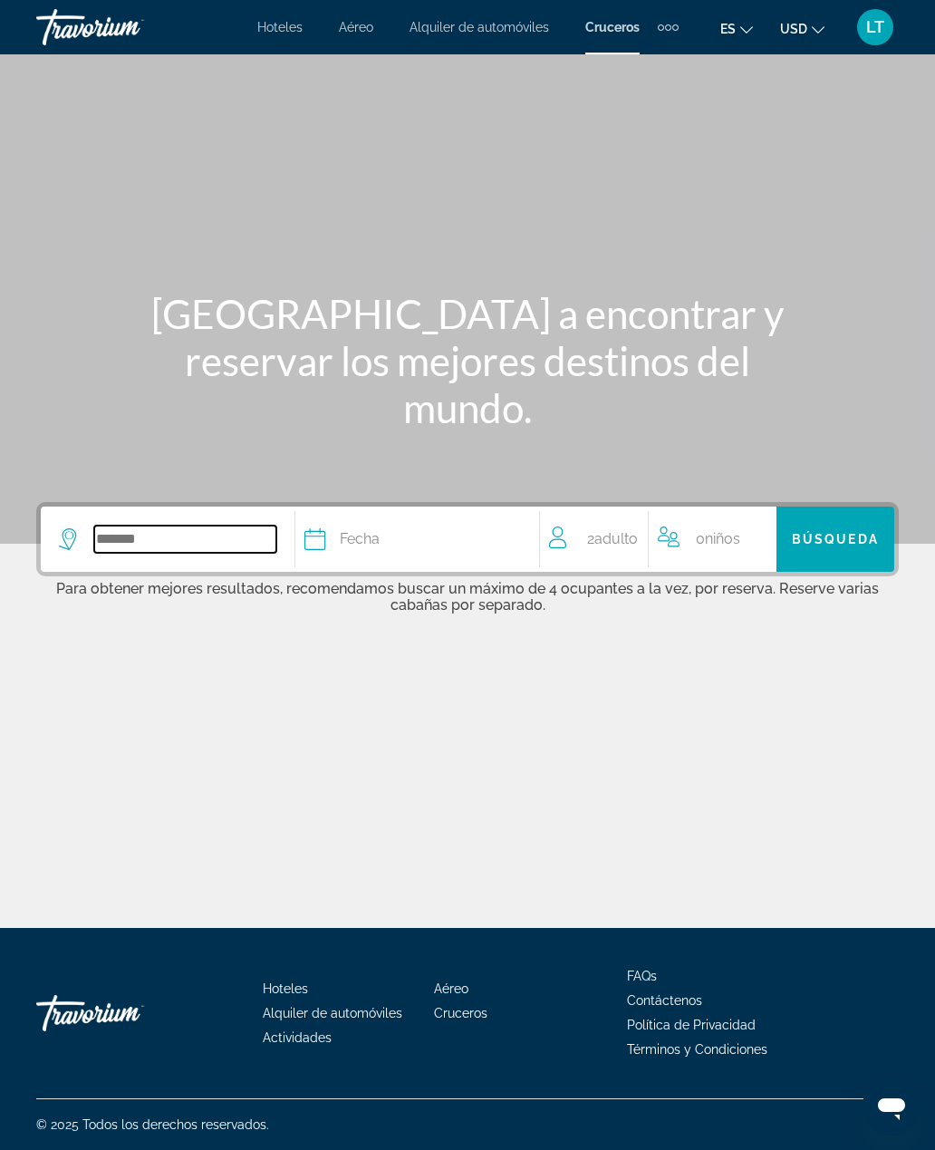
click at [182, 525] on input "Search widget" at bounding box center [185, 538] width 182 height 27
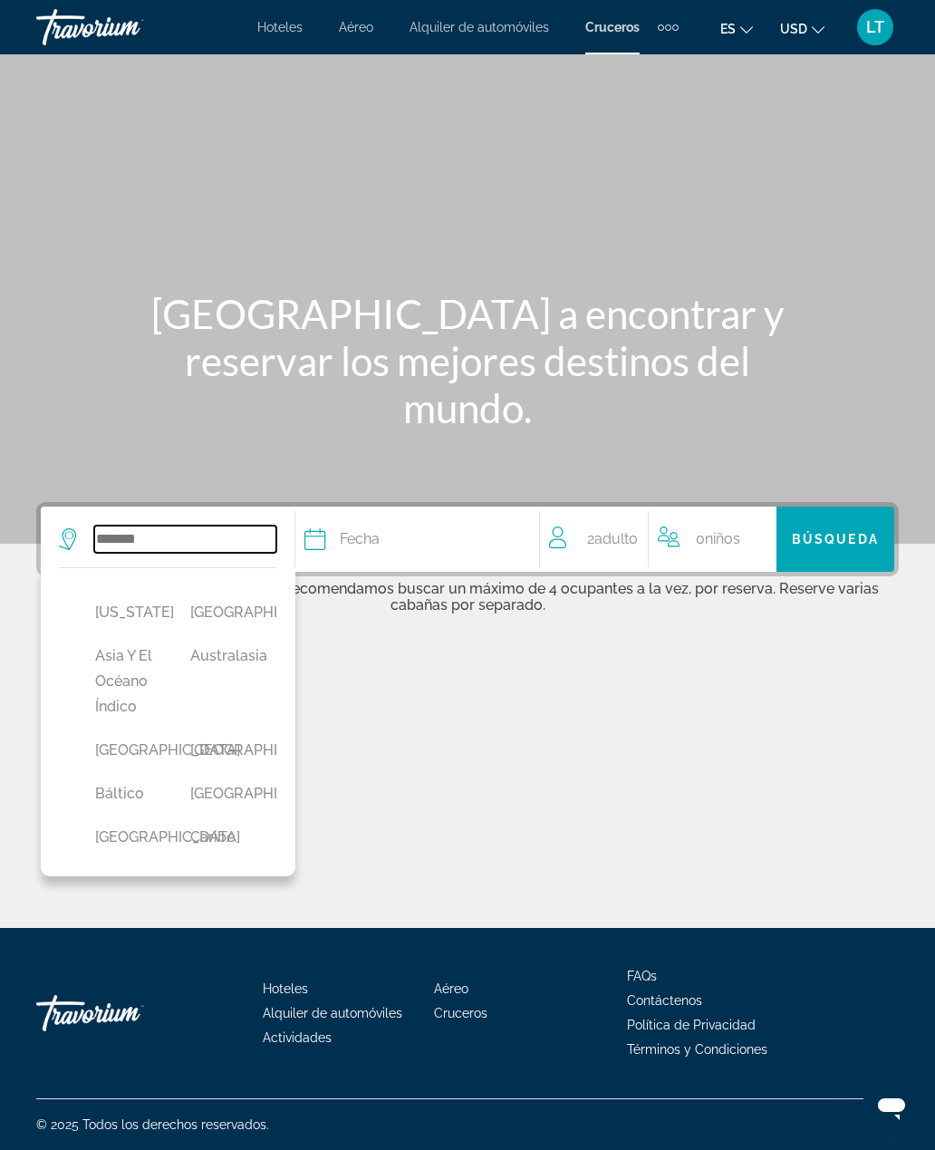
scroll to position [57, 0]
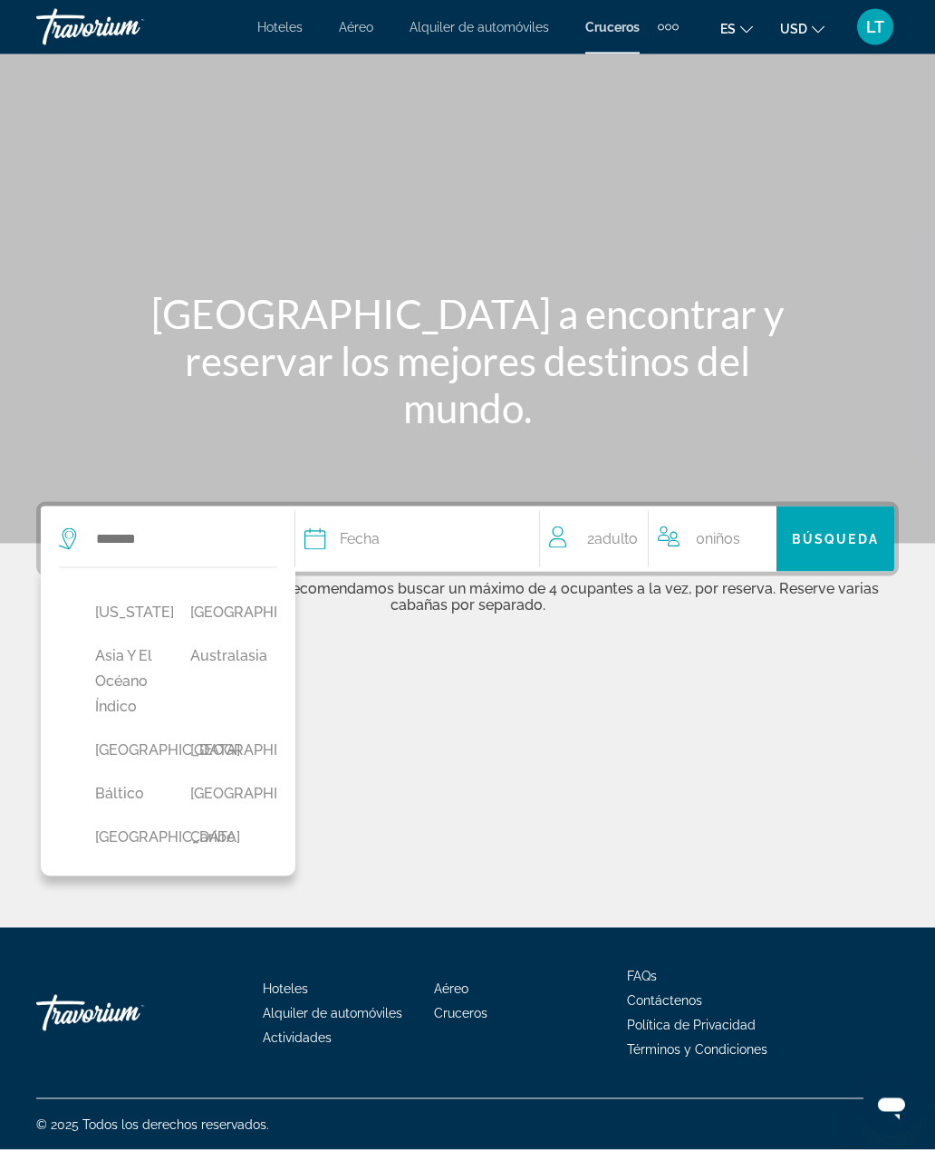
click at [150, 733] on button "Bahamas" at bounding box center [124, 750] width 77 height 34
type input "*******"
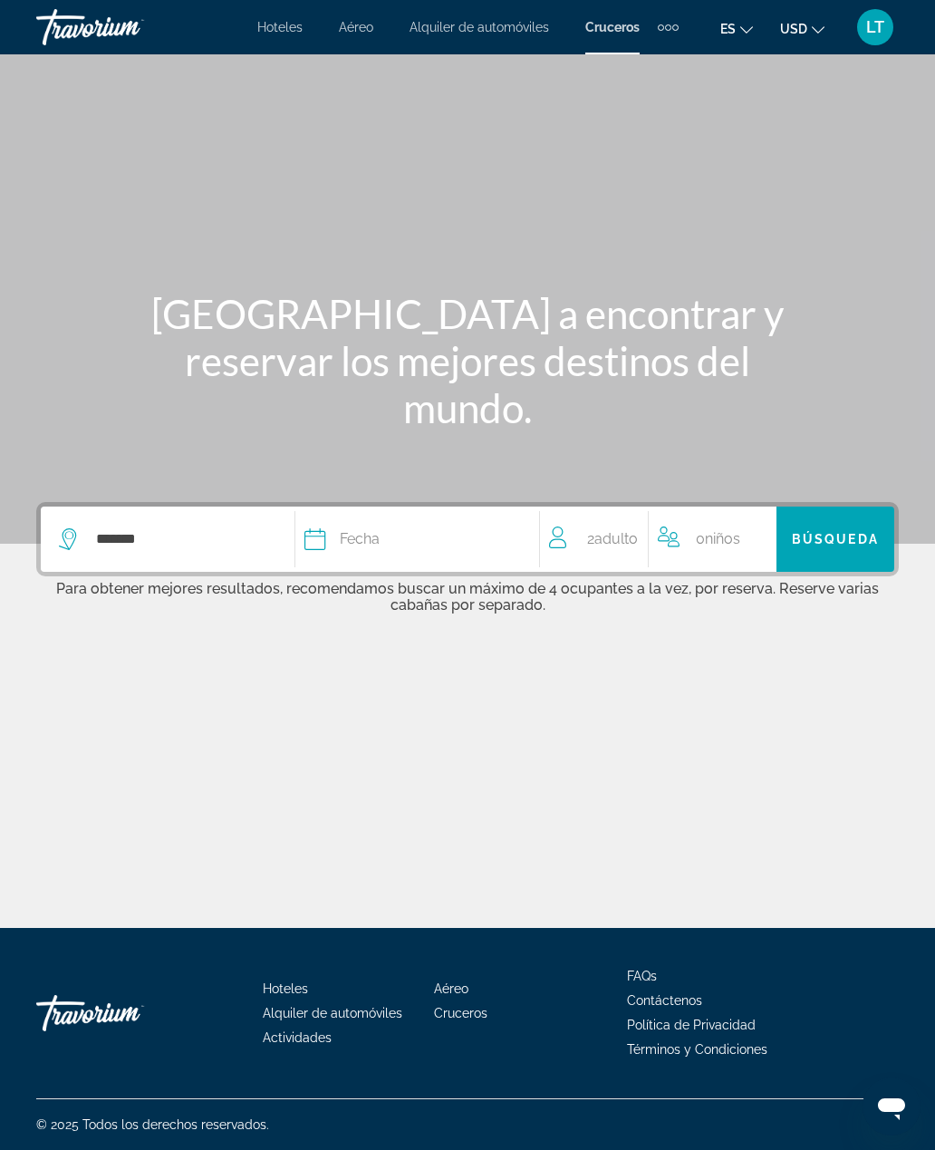
click at [413, 526] on div "Fecha" at bounding box center [412, 538] width 217 height 25
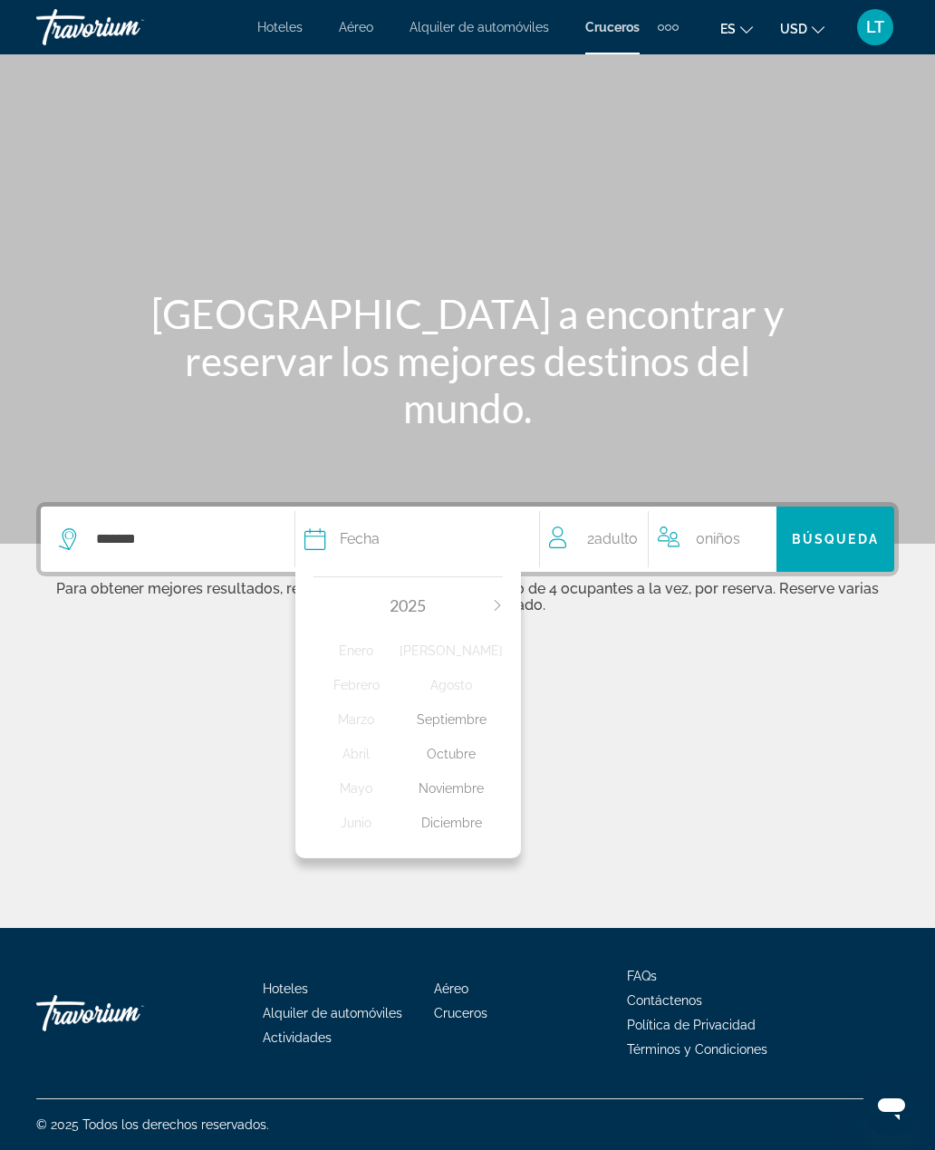
click at [479, 772] on div "Noviembre" at bounding box center [450, 788] width 103 height 33
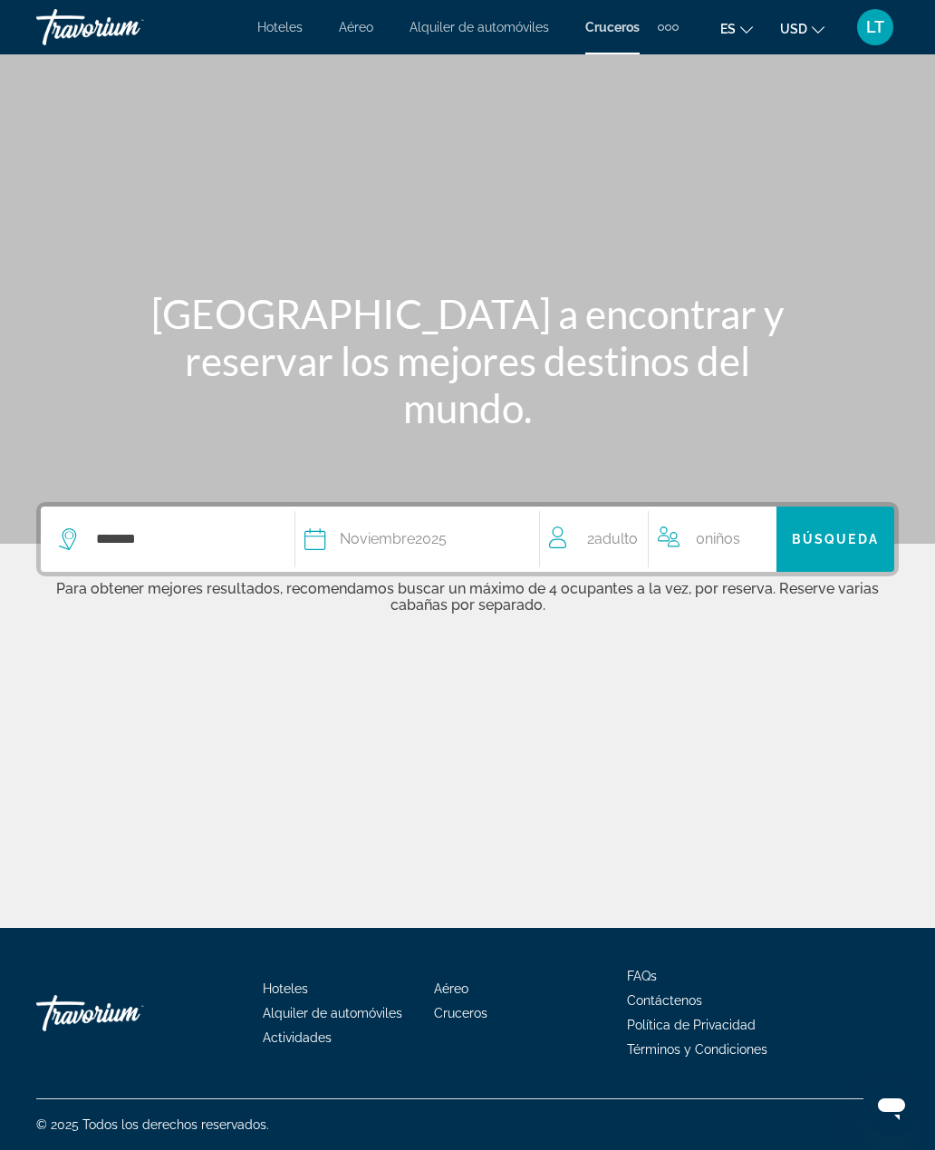
click at [827, 532] on span "Búsqueda" at bounding box center [835, 539] width 87 height 14
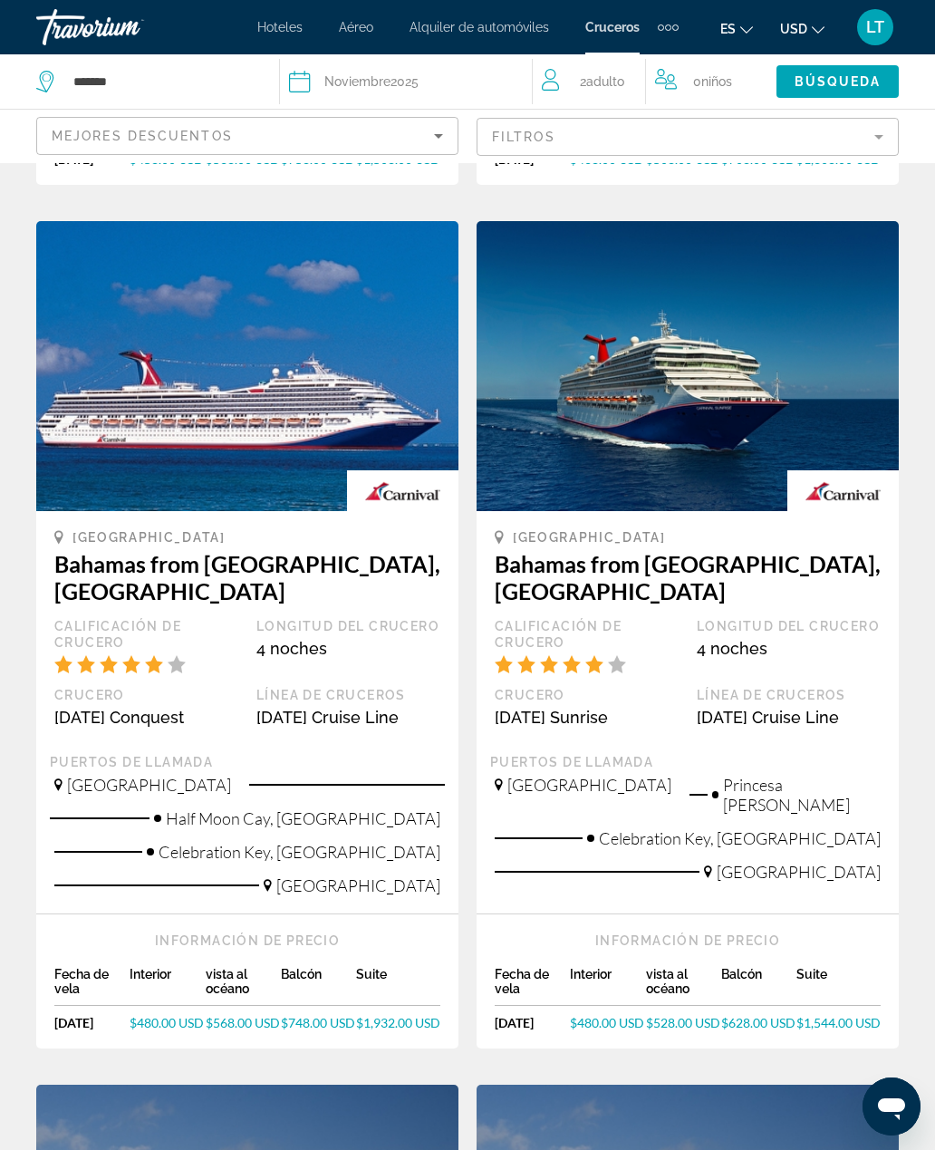
scroll to position [948, 0]
click at [808, 388] on img "Main content" at bounding box center [687, 367] width 422 height 290
click at [760, 328] on img "Main content" at bounding box center [687, 367] width 422 height 290
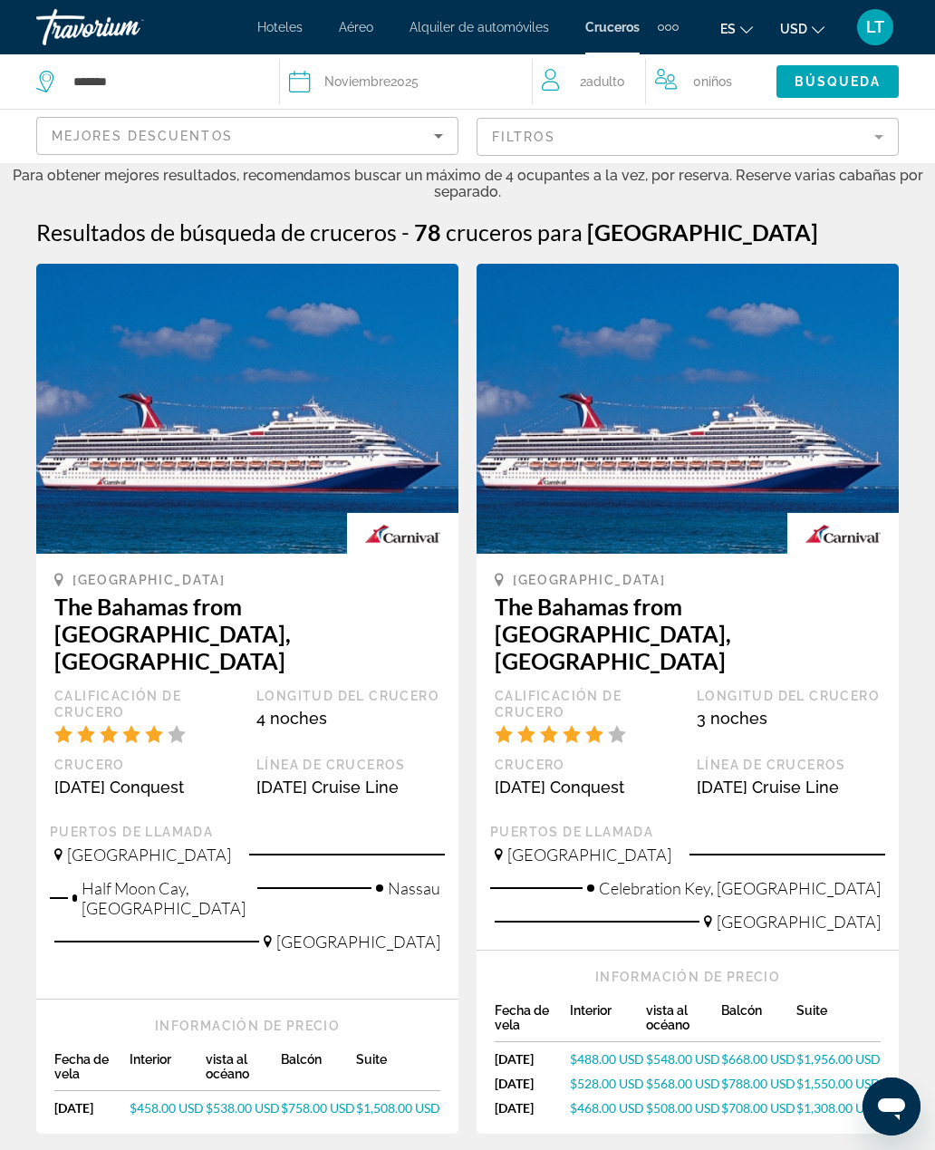
scroll to position [0, 0]
click at [209, 84] on input "*******" at bounding box center [166, 81] width 189 height 27
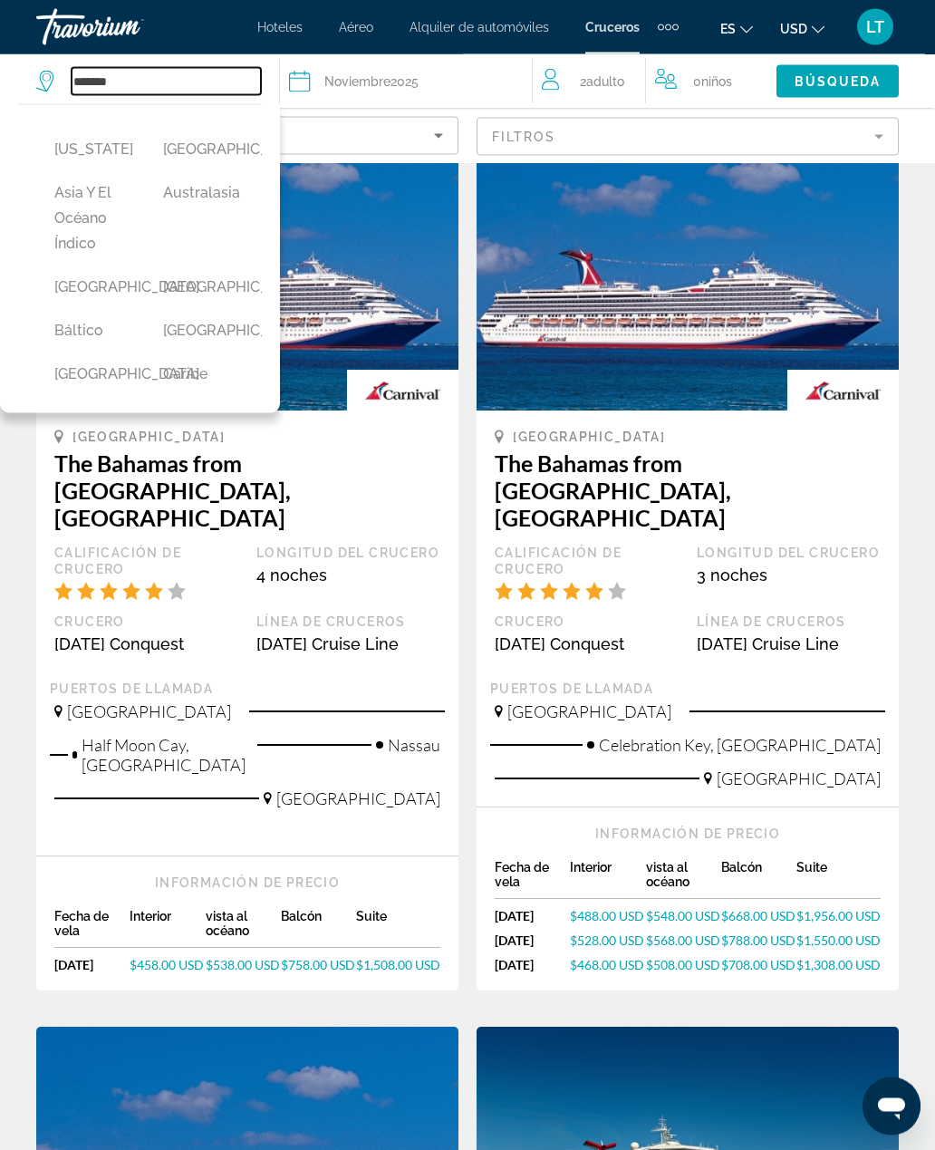
scroll to position [143, 0]
click at [307, 909] on div "Balcón" at bounding box center [318, 928] width 75 height 39
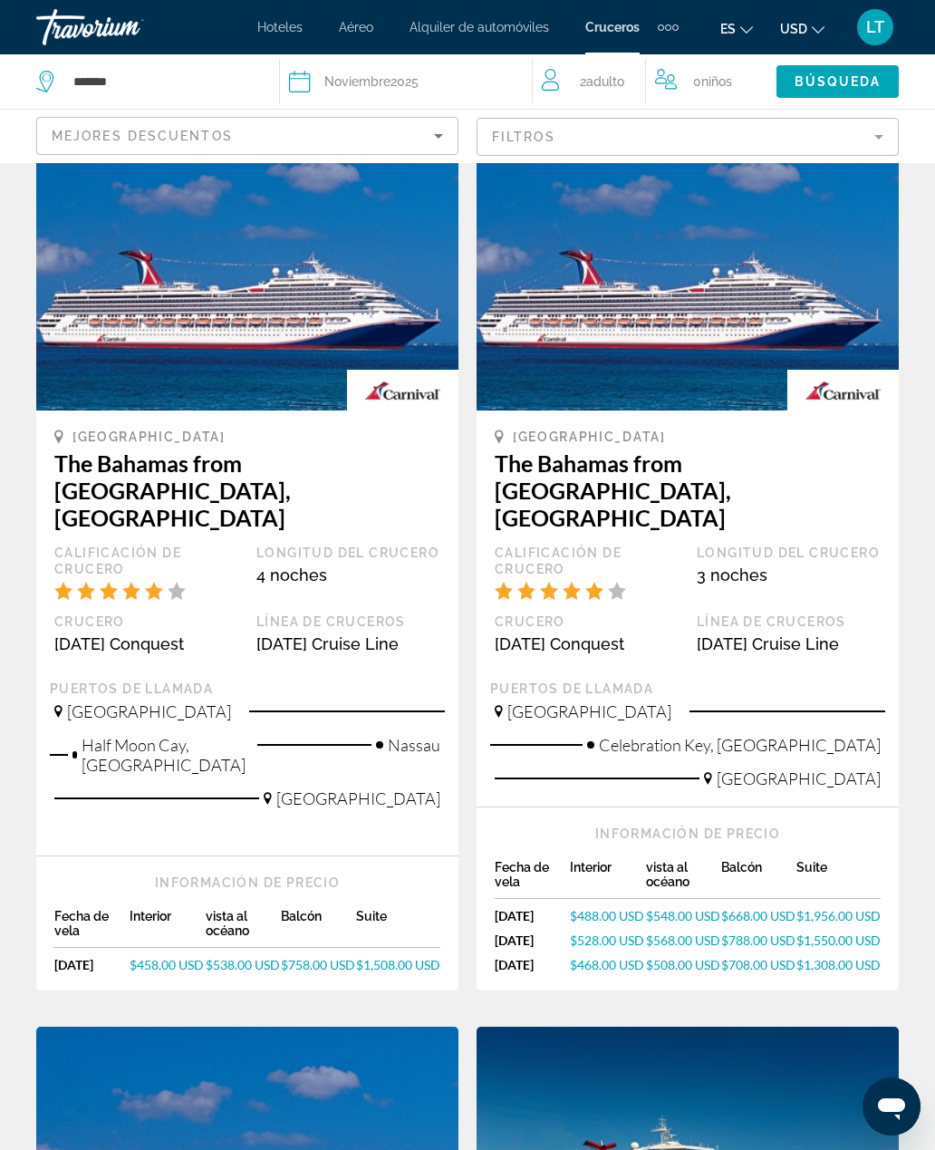
click at [297, 909] on div "Balcón" at bounding box center [318, 928] width 75 height 39
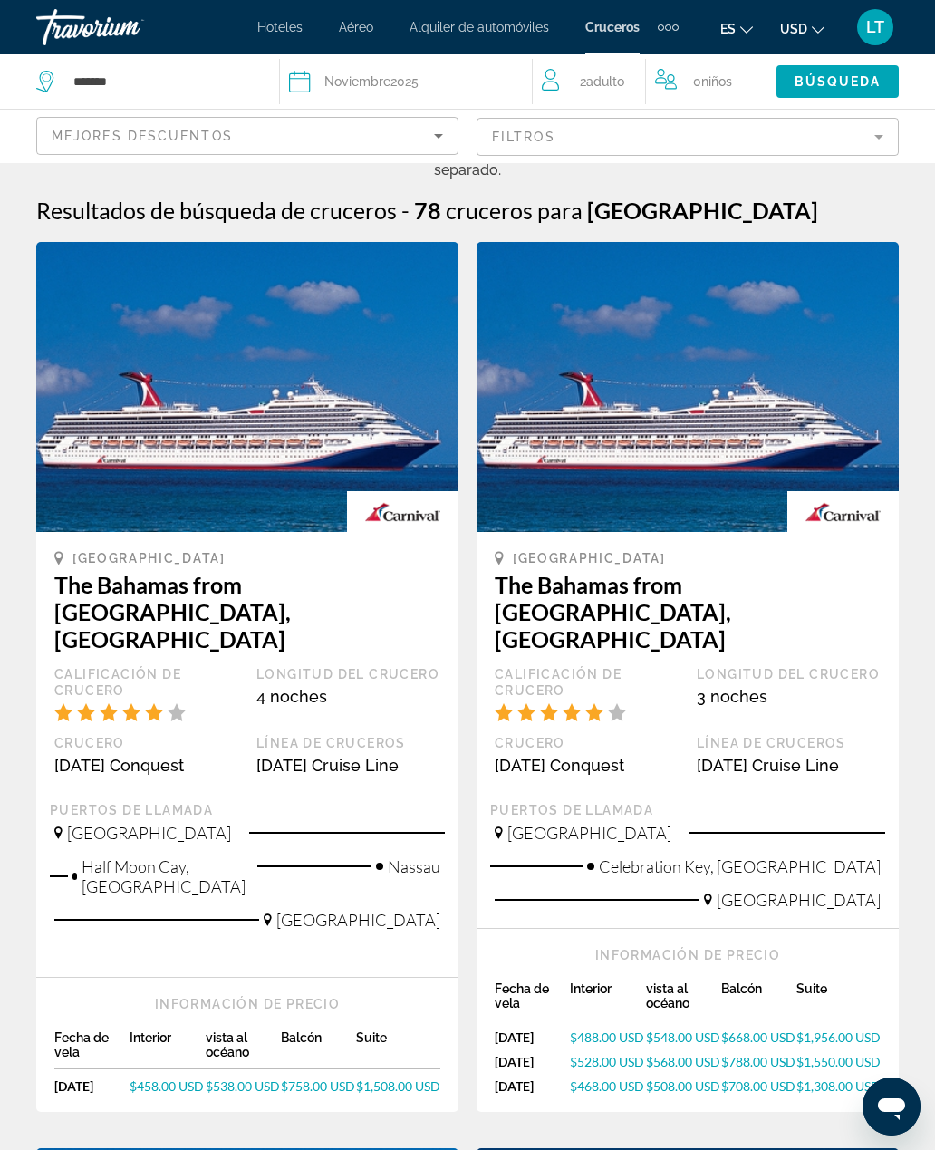
scroll to position [0, 0]
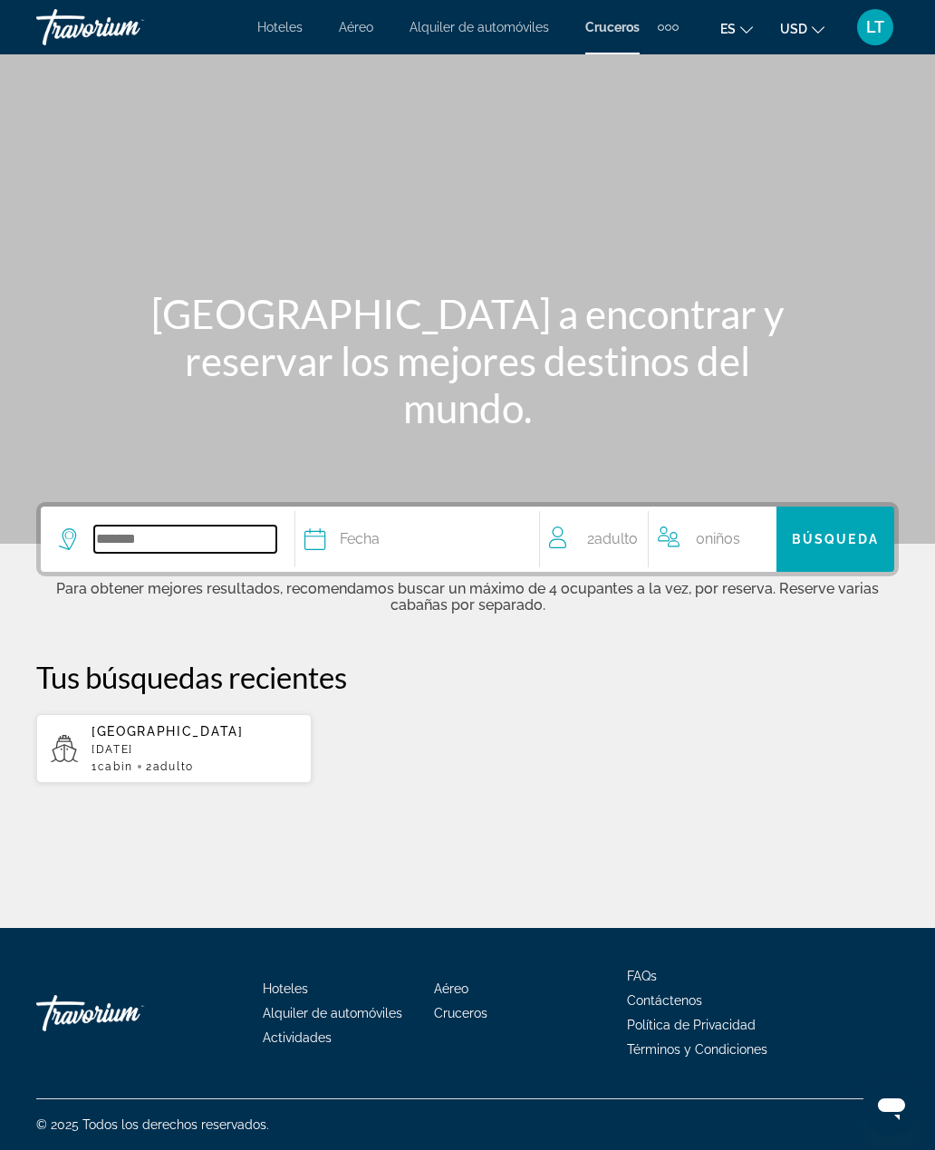
click at [188, 541] on input "Search widget" at bounding box center [185, 538] width 182 height 27
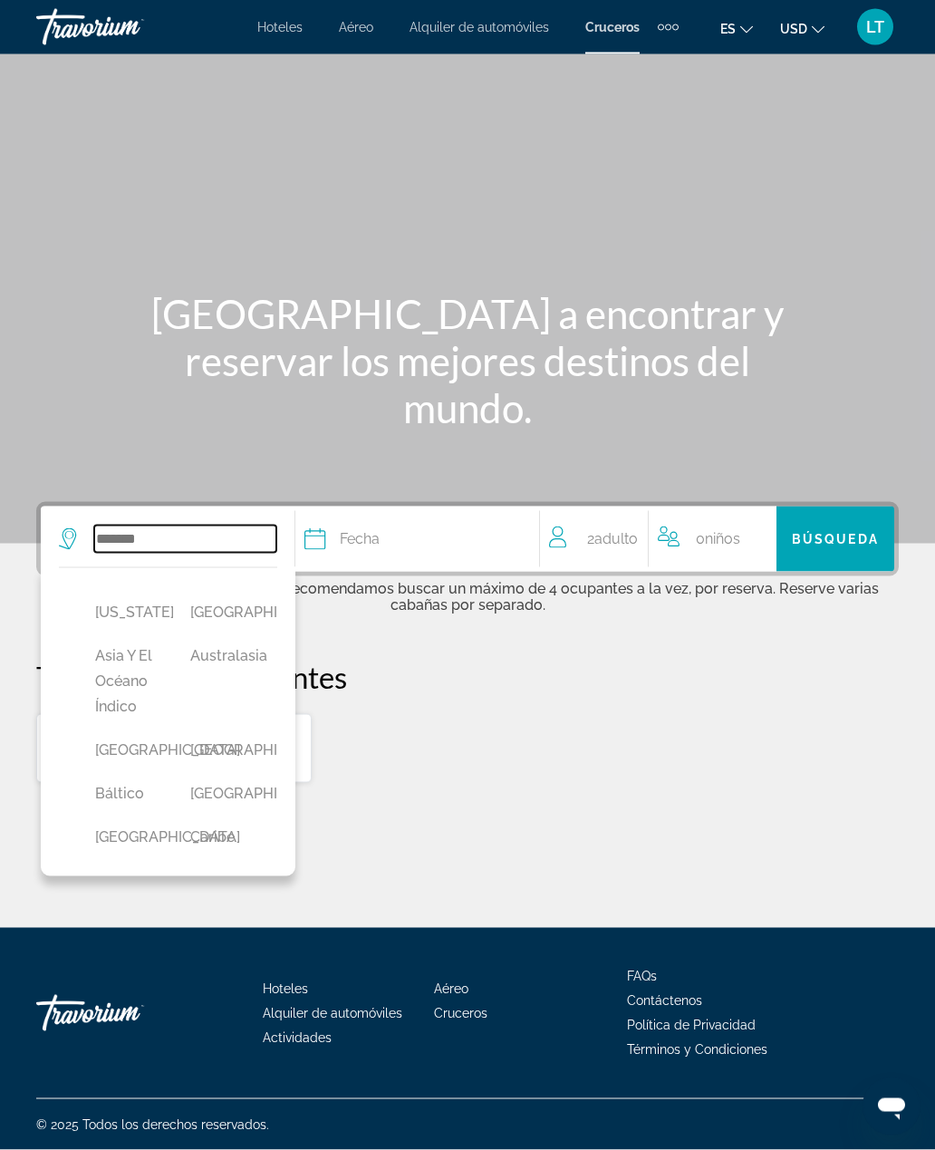
scroll to position [58, 0]
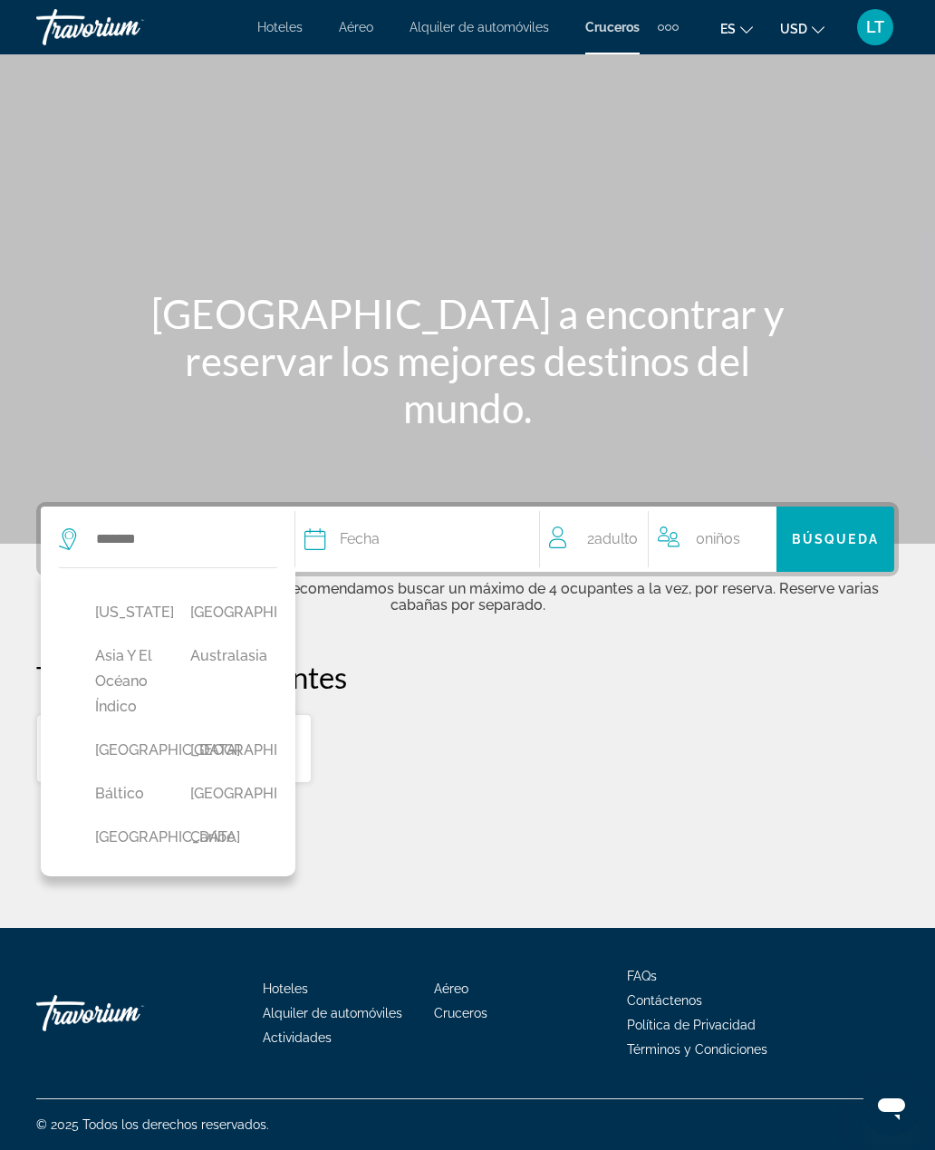
click at [134, 733] on button "Bahamas" at bounding box center [124, 750] width 77 height 34
type input "*******"
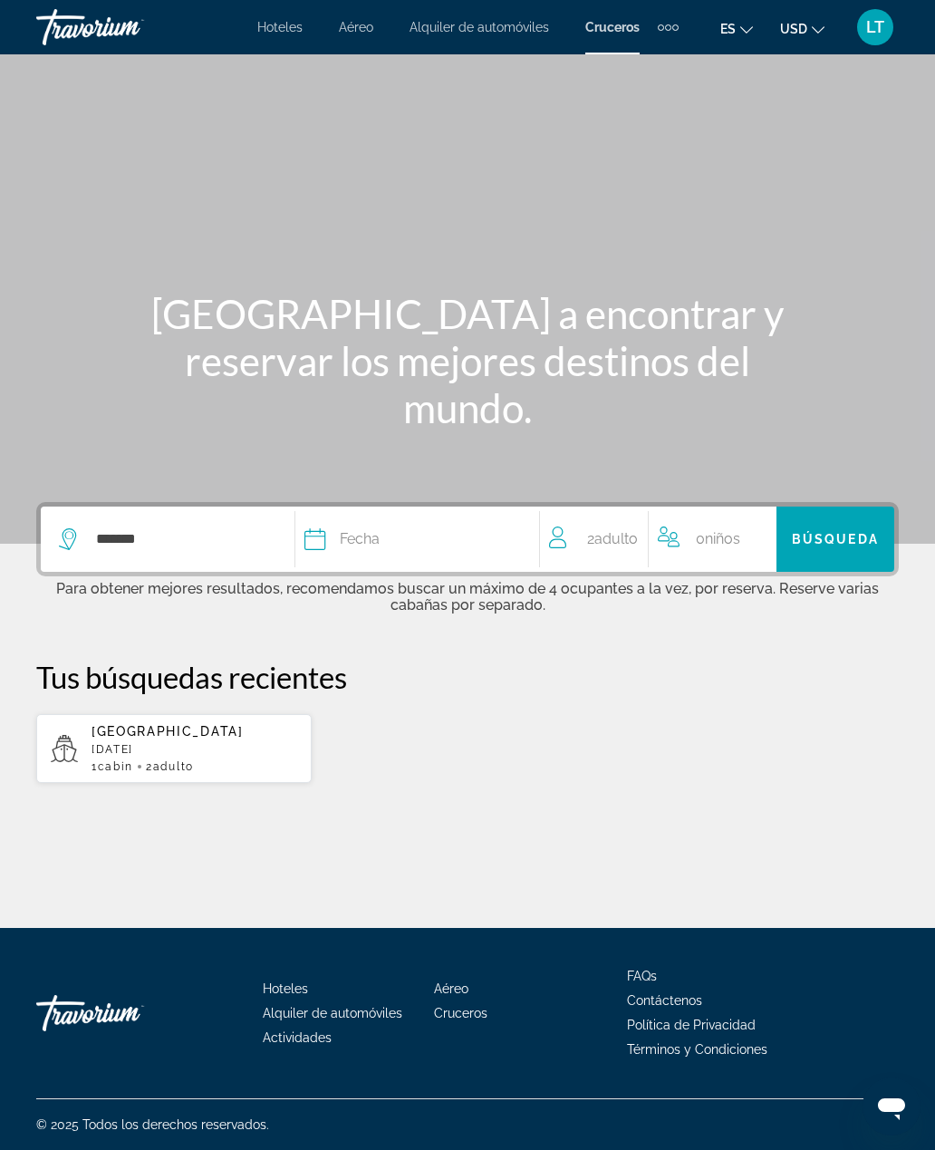
click at [425, 526] on div "Fecha" at bounding box center [412, 538] width 217 height 25
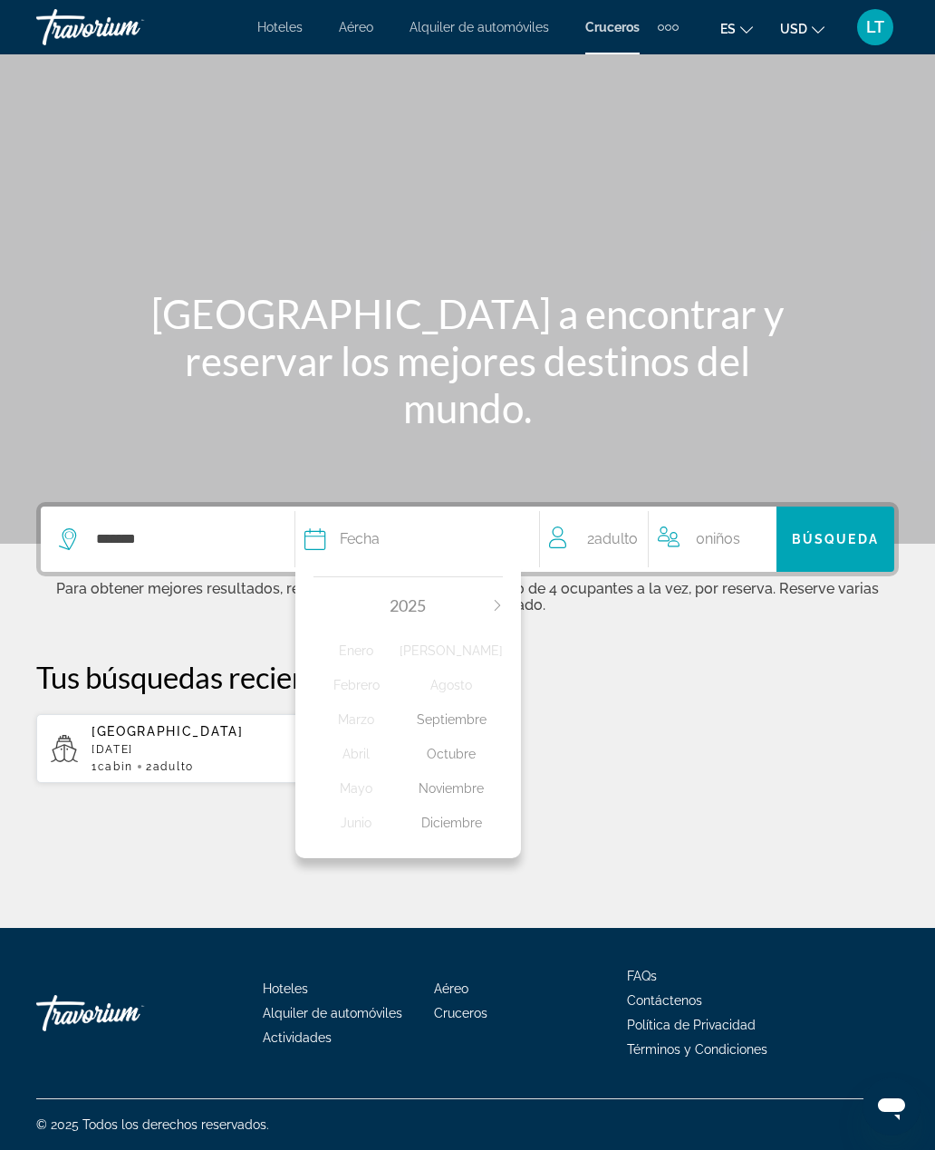
click at [498, 600] on icon "Next month" at bounding box center [497, 605] width 11 height 11
click at [380, 669] on div "Febrero" at bounding box center [356, 685] width 87 height 33
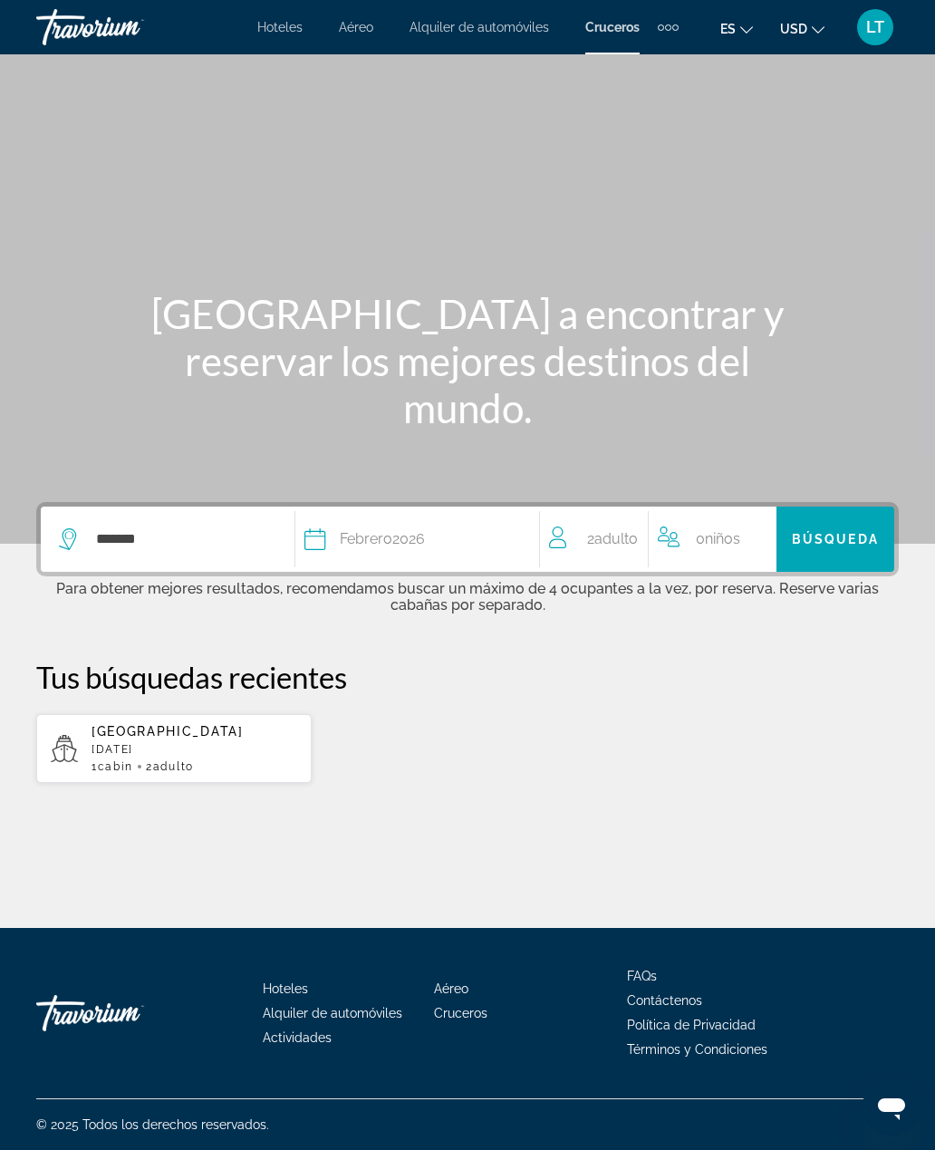
click at [832, 517] on span "Search widget" at bounding box center [835, 538] width 118 height 43
click at [361, 24] on span "Aéreo" at bounding box center [356, 27] width 34 height 14
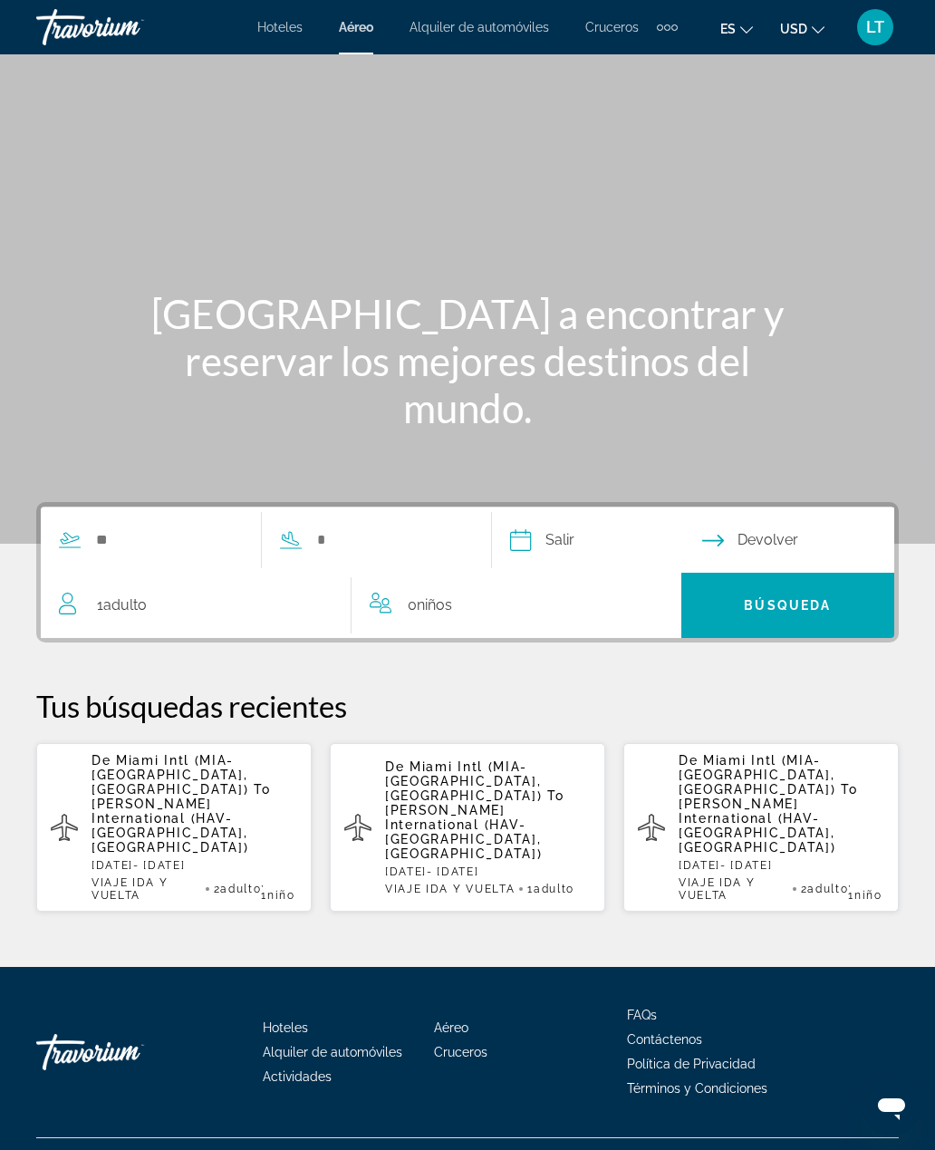
click at [306, 21] on li "Hoteles" at bounding box center [288, 27] width 63 height 14
click at [274, 34] on span "Hoteles" at bounding box center [279, 27] width 45 height 14
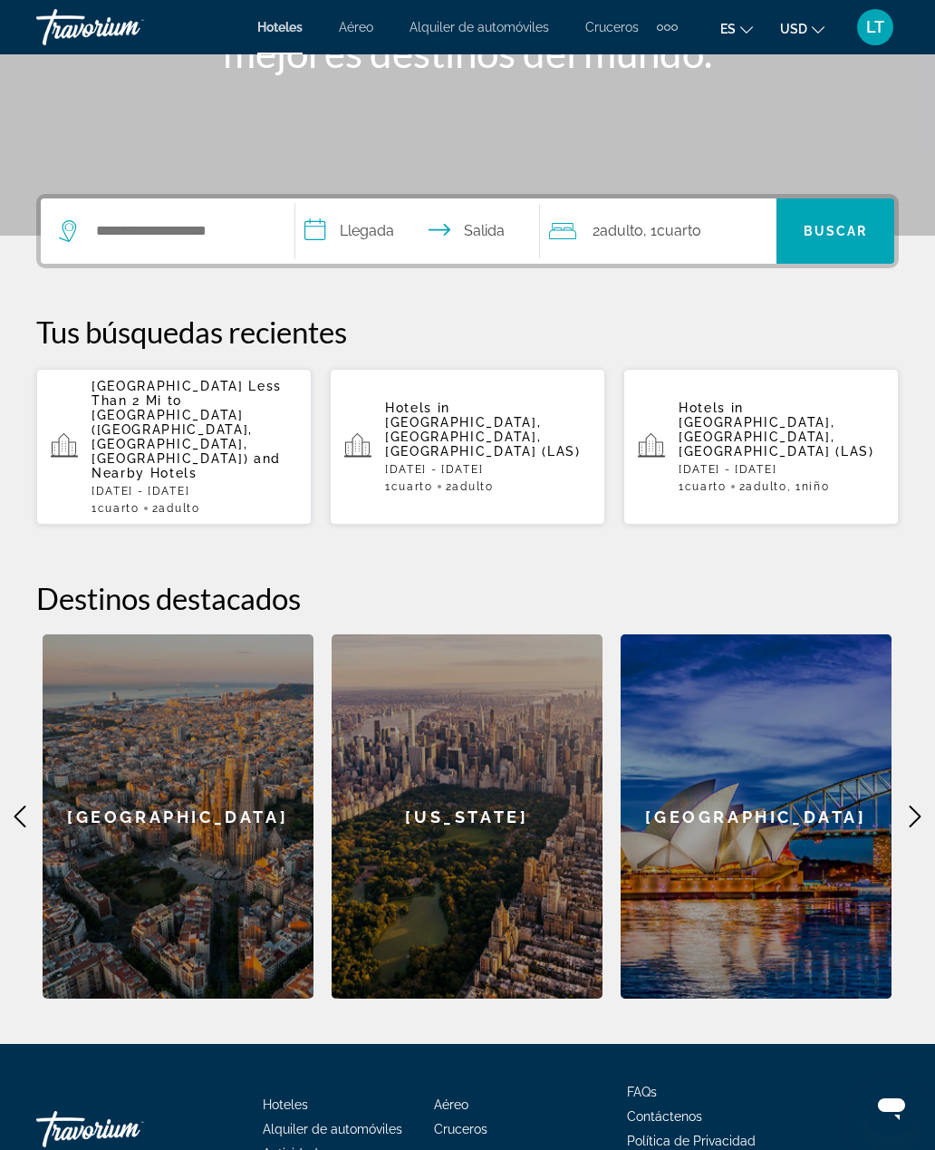
scroll to position [321, 0]
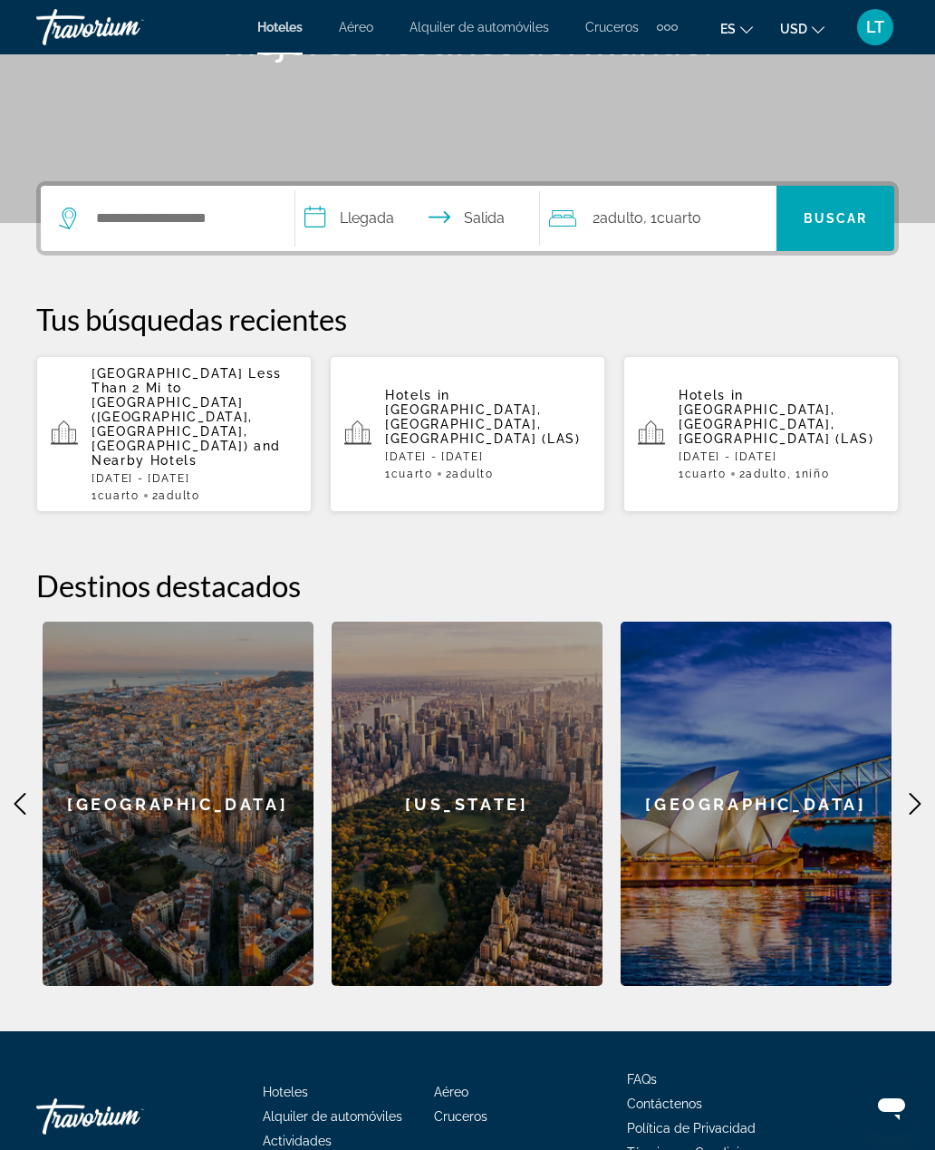
click at [909, 793] on icon "Main content" at bounding box center [915, 804] width 22 height 22
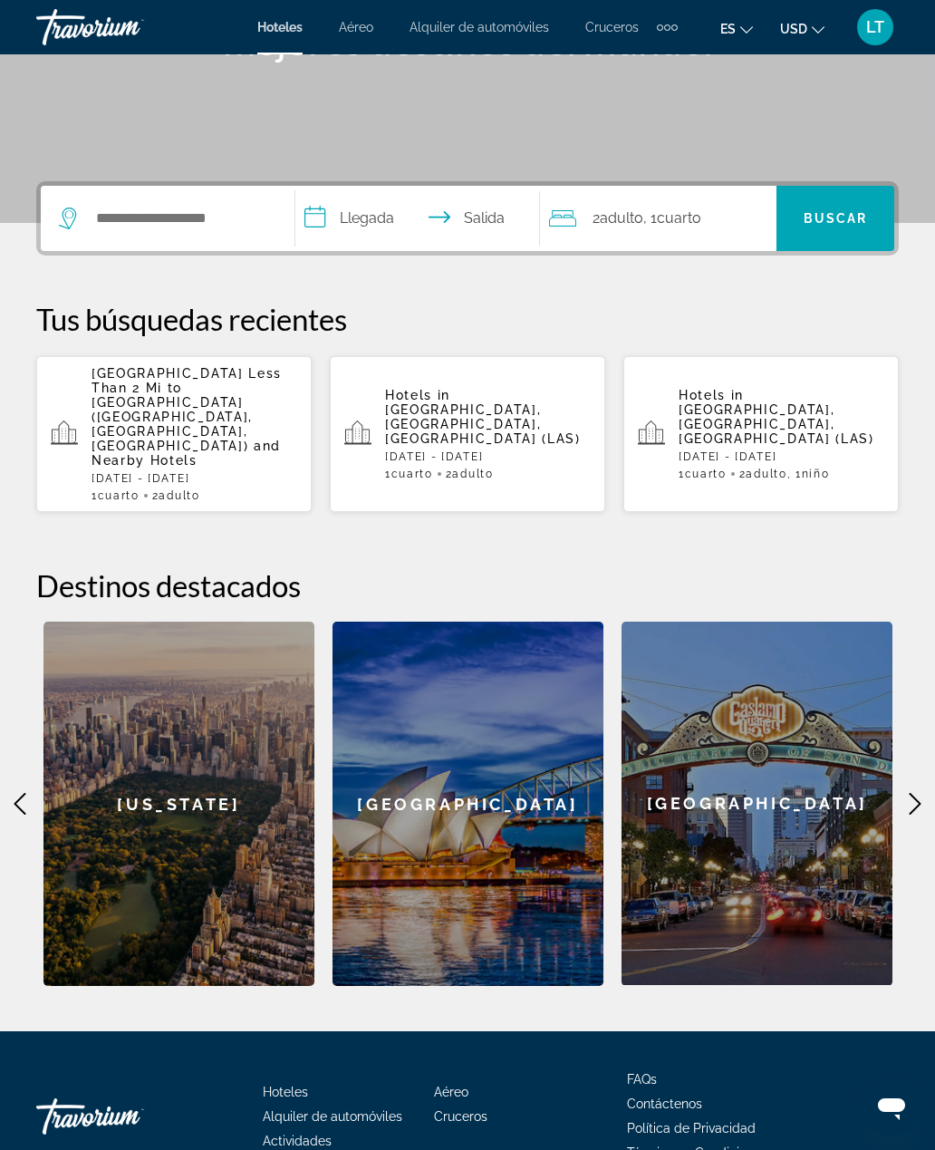
click at [925, 746] on div "**********" at bounding box center [467, 583] width 935 height 804
click at [922, 793] on icon "Main content" at bounding box center [915, 804] width 22 height 22
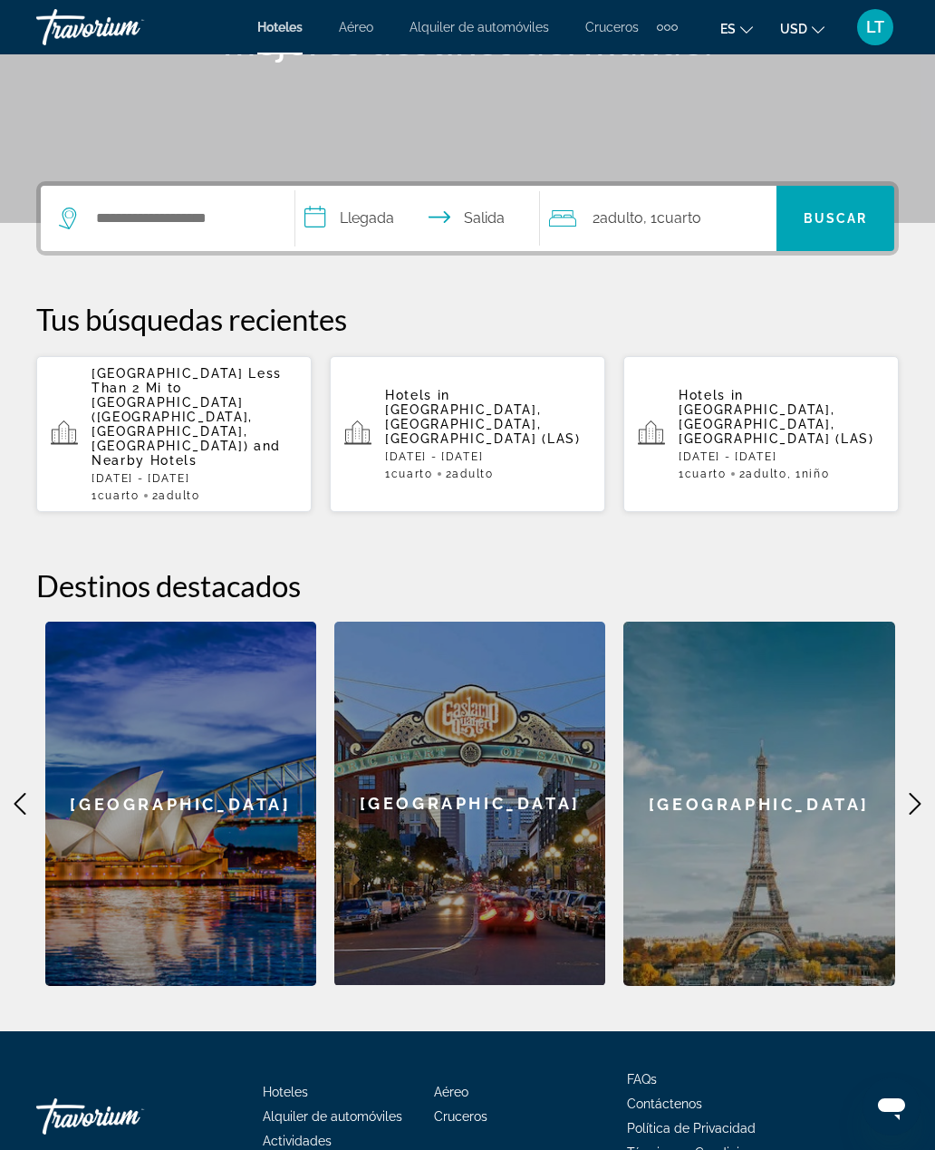
click at [921, 793] on icon "Main content" at bounding box center [915, 804] width 22 height 22
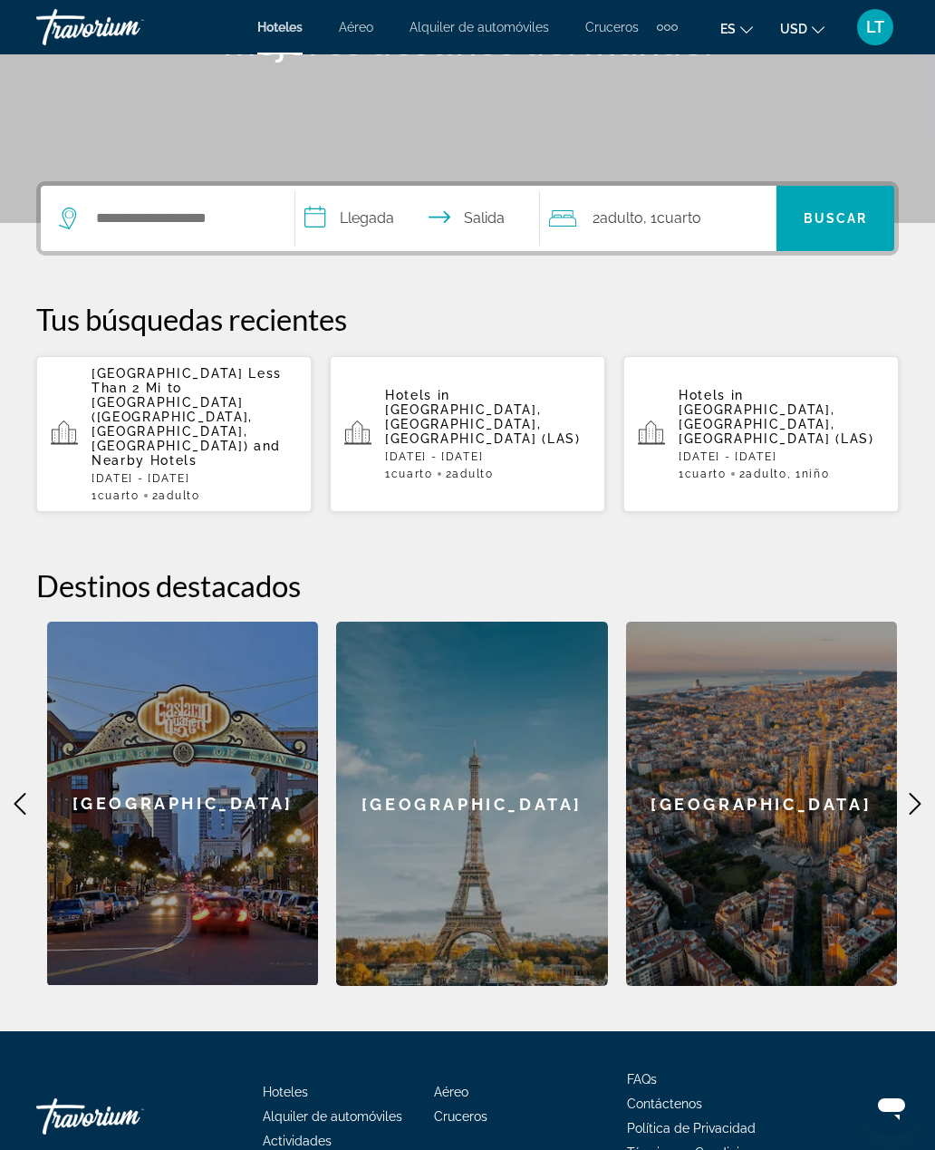
click at [920, 793] on icon "Main content" at bounding box center [915, 804] width 22 height 22
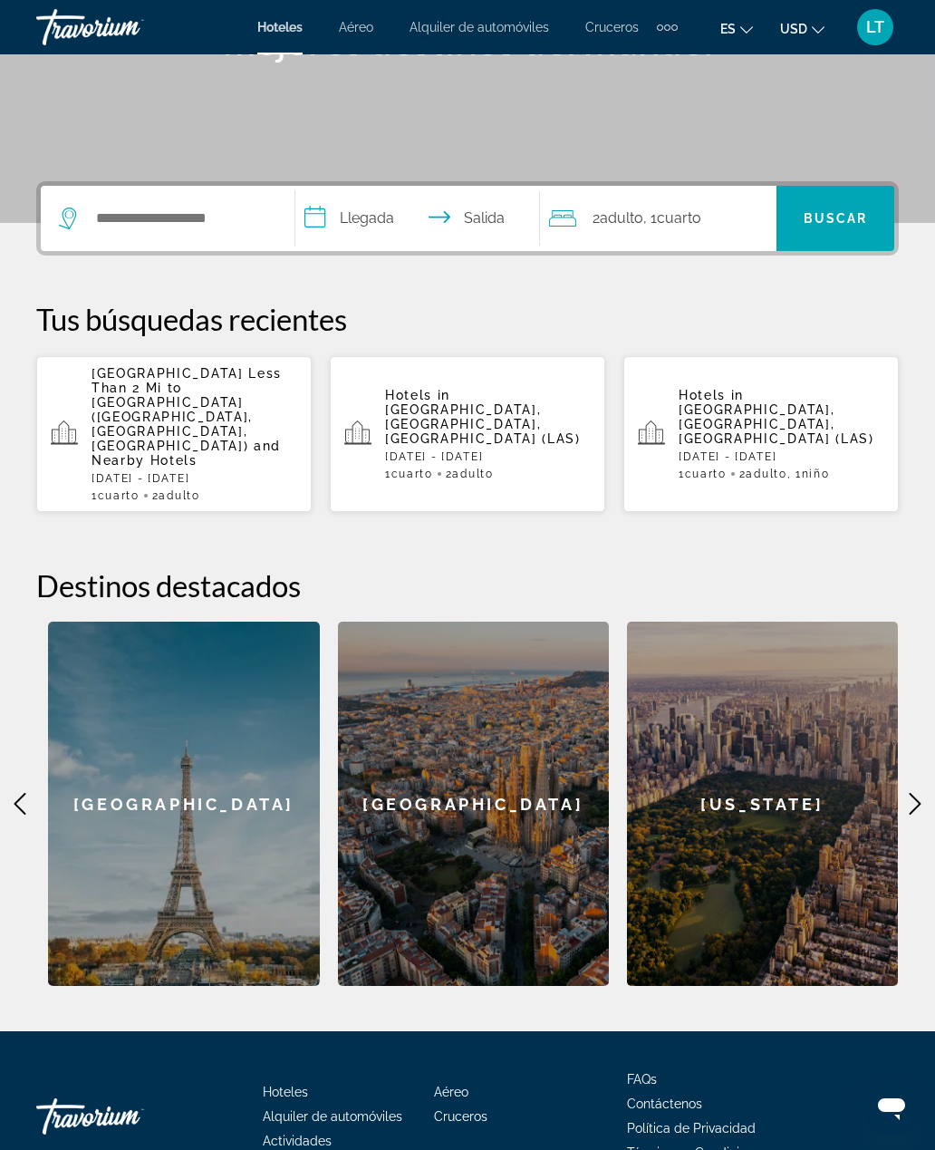
click at [927, 745] on div "**********" at bounding box center [467, 583] width 935 height 804
click at [925, 793] on icon "Main content" at bounding box center [915, 804] width 22 height 22
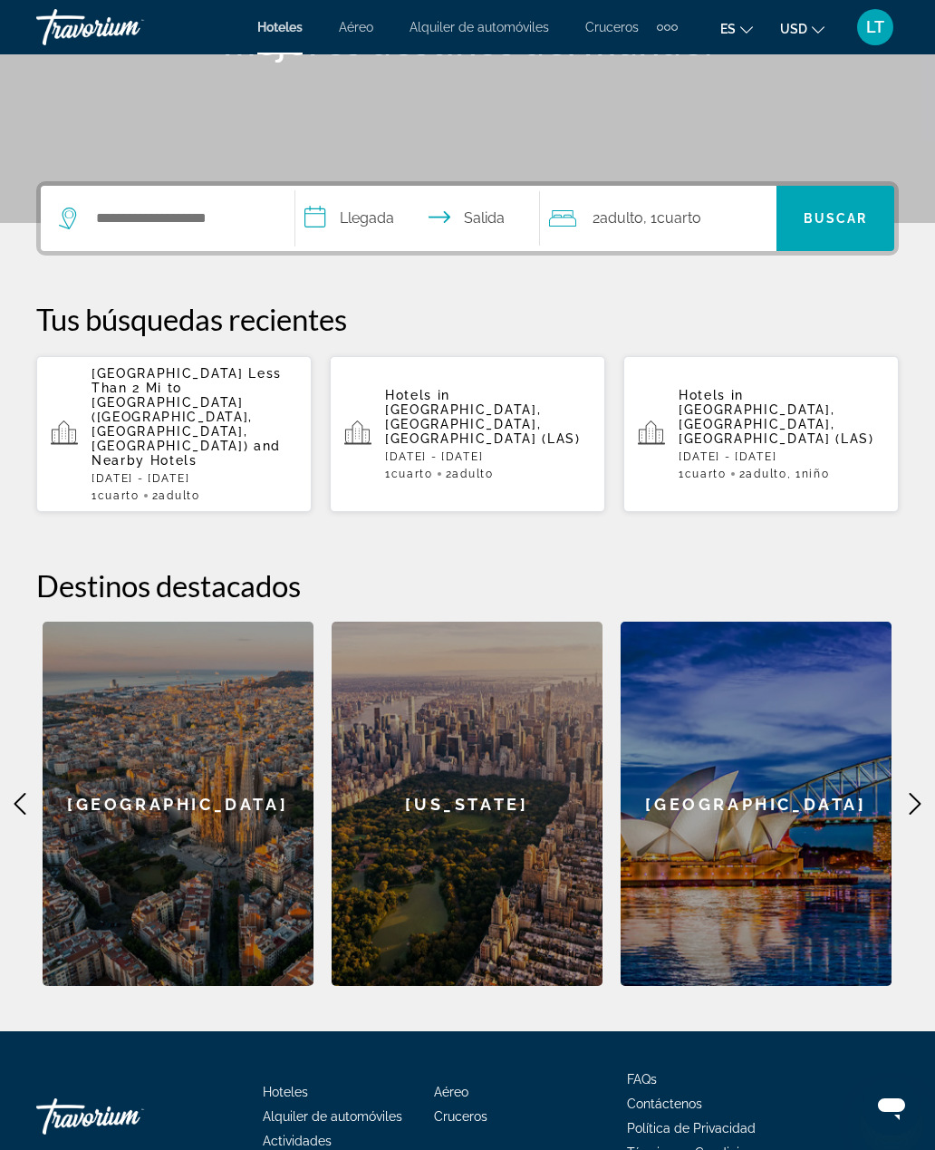
click at [920, 793] on icon "Main content" at bounding box center [915, 804] width 22 height 22
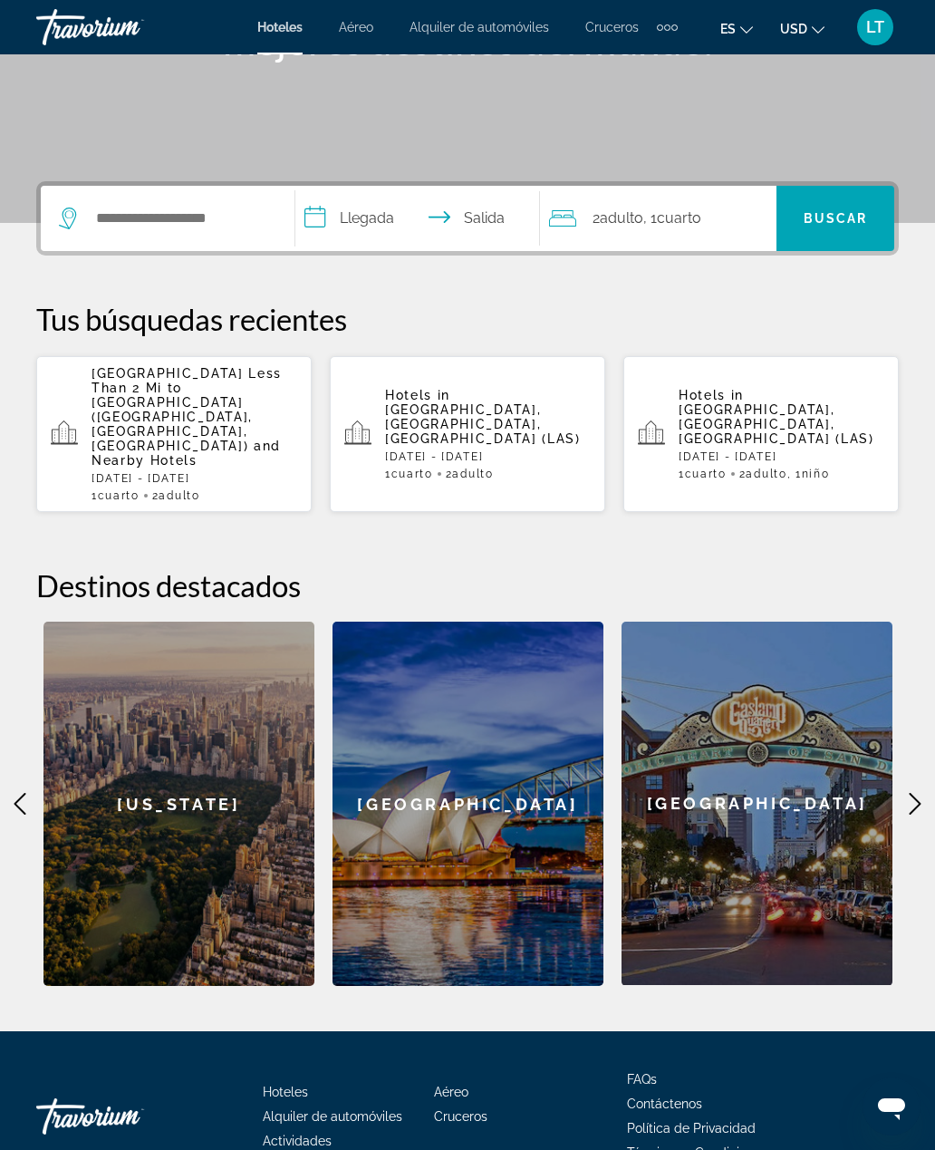
click at [922, 793] on icon "Main content" at bounding box center [915, 804] width 22 height 22
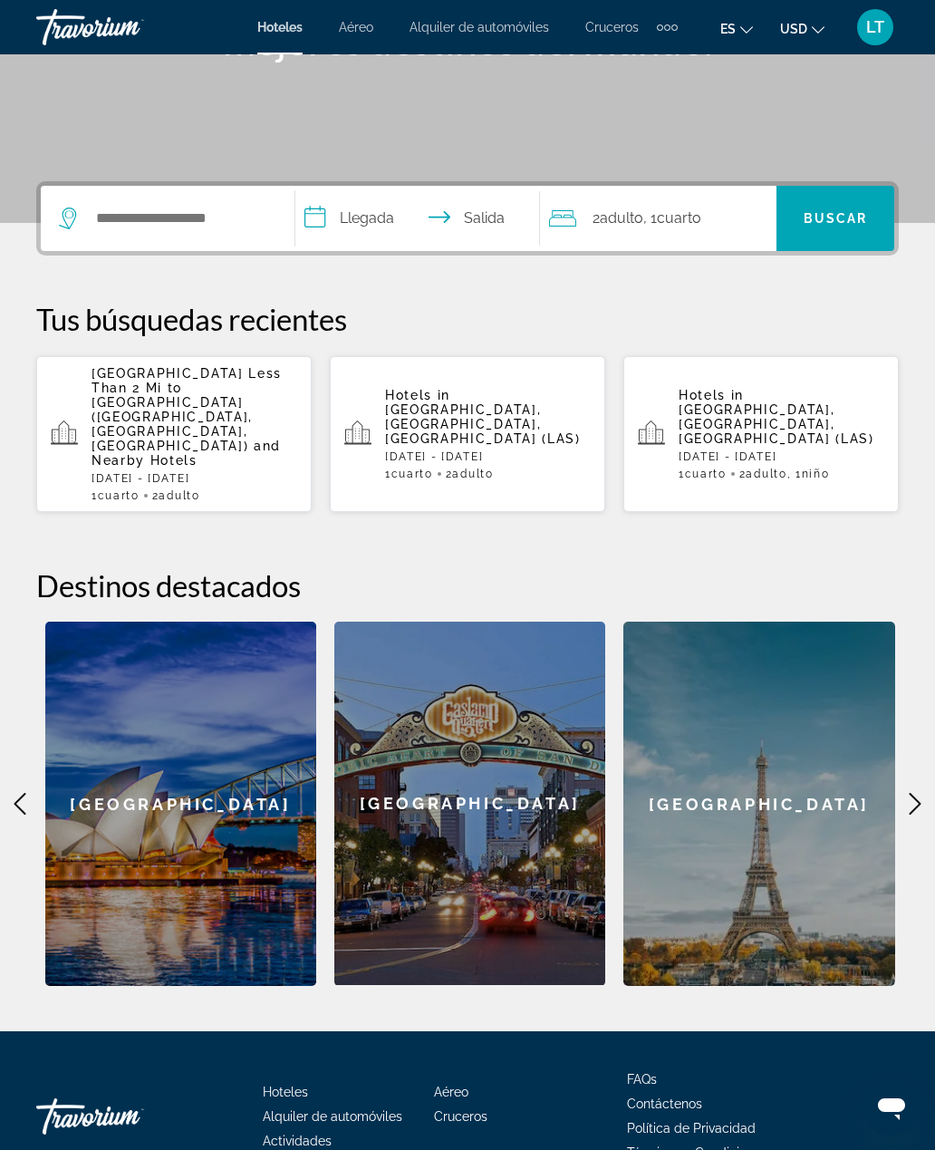
click at [921, 793] on icon "Main content" at bounding box center [915, 804] width 22 height 22
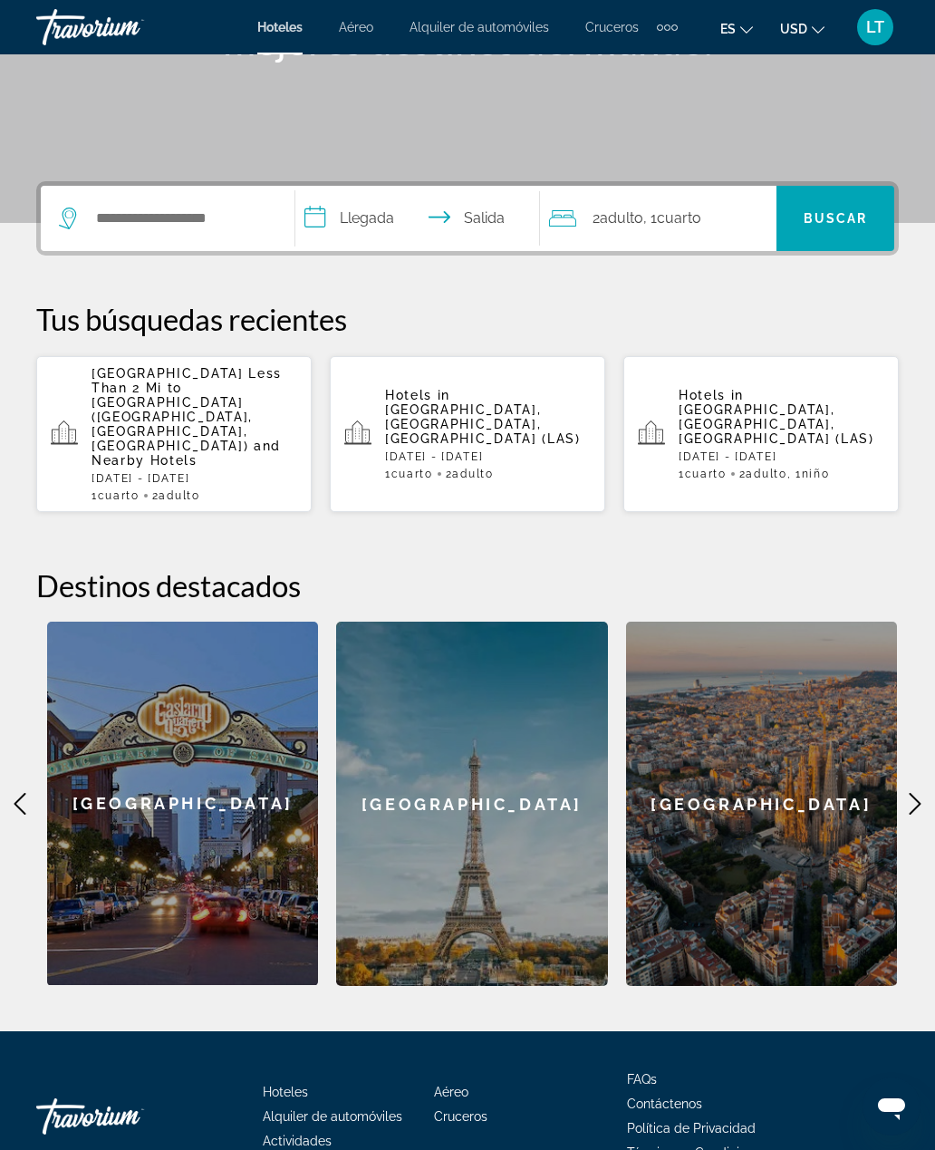
click at [919, 793] on icon "Main content" at bounding box center [915, 804] width 12 height 22
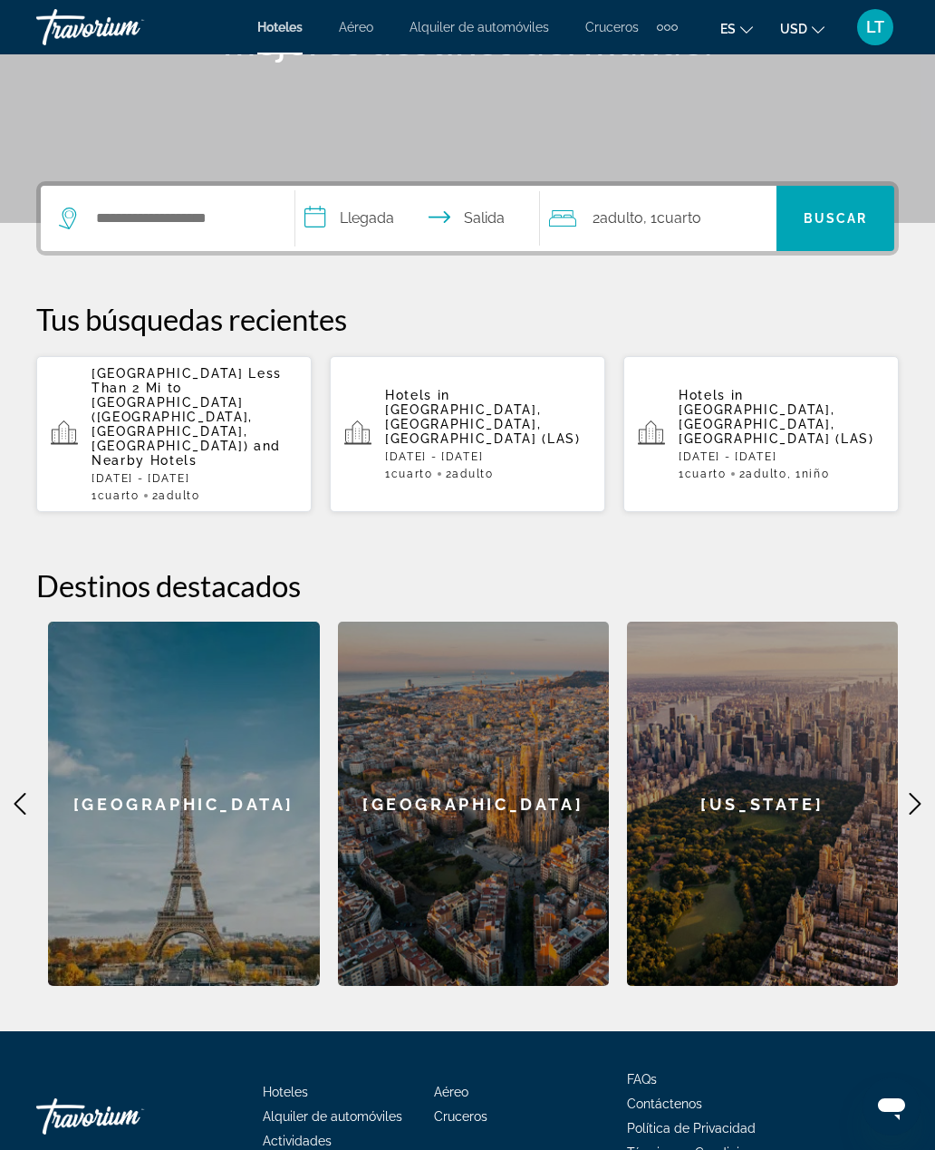
click at [924, 793] on icon "Main content" at bounding box center [915, 804] width 22 height 22
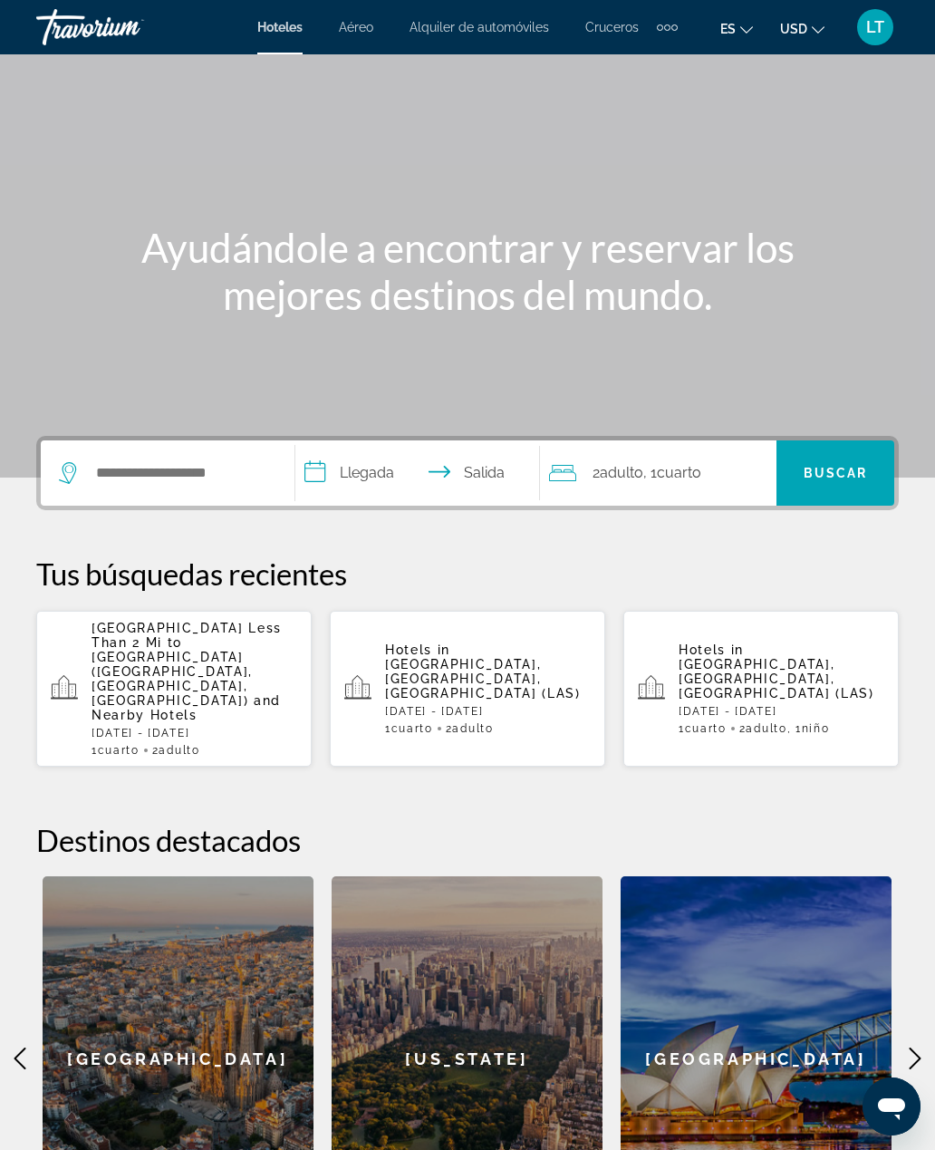
scroll to position [0, 0]
